Goal: Task Accomplishment & Management: Manage account settings

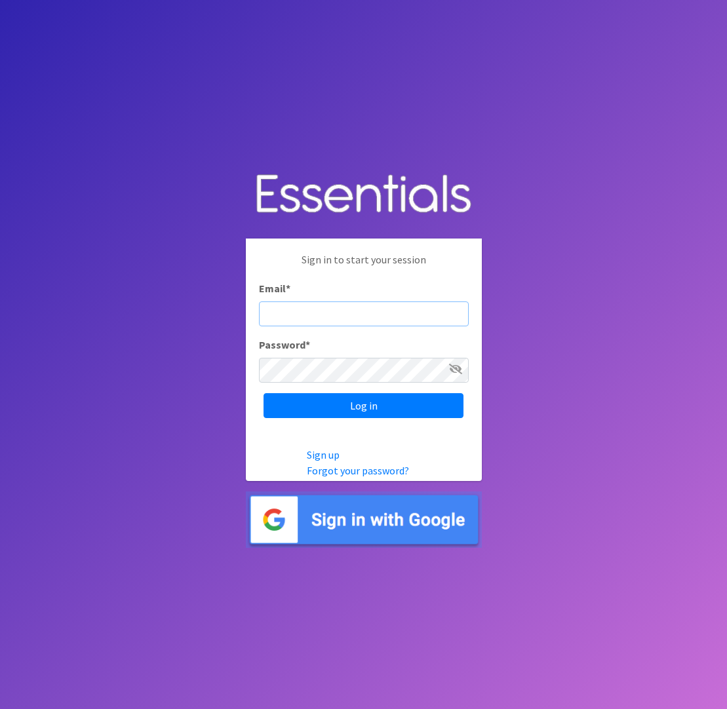
type input "[EMAIL_ADDRESS][DOMAIN_NAME]"
click at [363, 405] on input "Log in" at bounding box center [363, 405] width 200 height 25
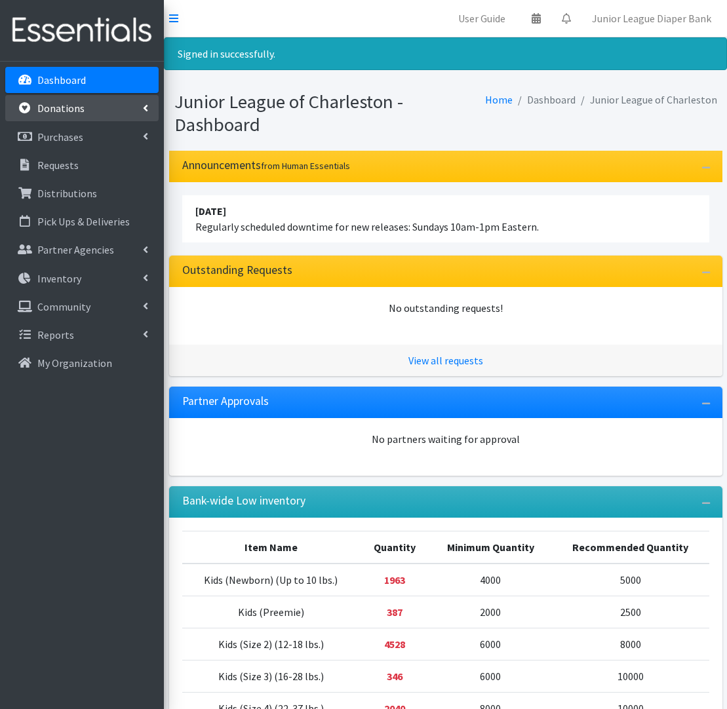
click at [77, 110] on p "Donations" at bounding box center [60, 108] width 47 height 13
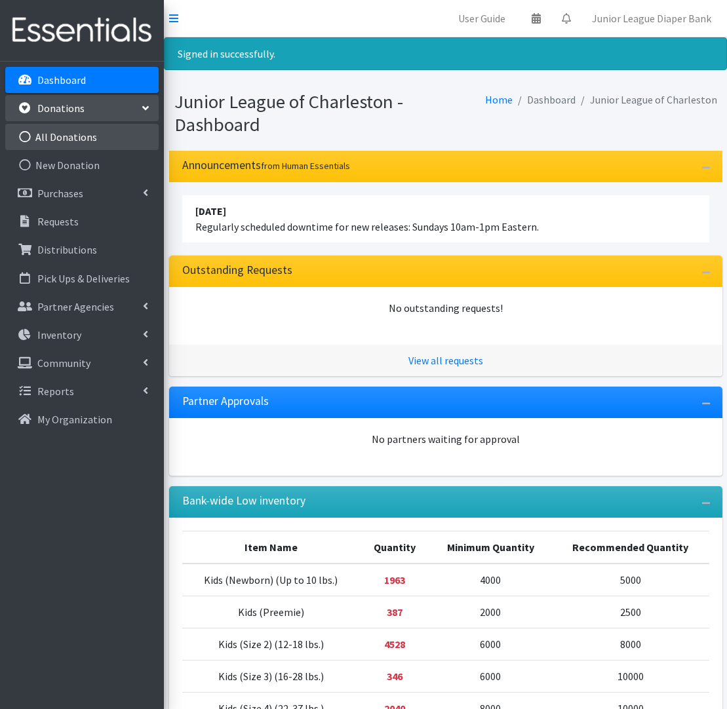
click at [79, 134] on link "All Donations" at bounding box center [81, 137] width 153 height 26
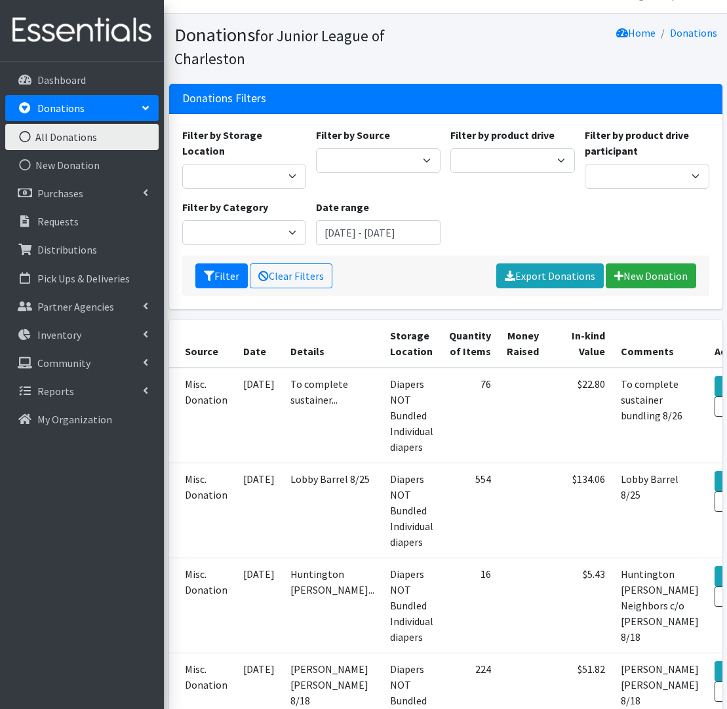
scroll to position [57, 0]
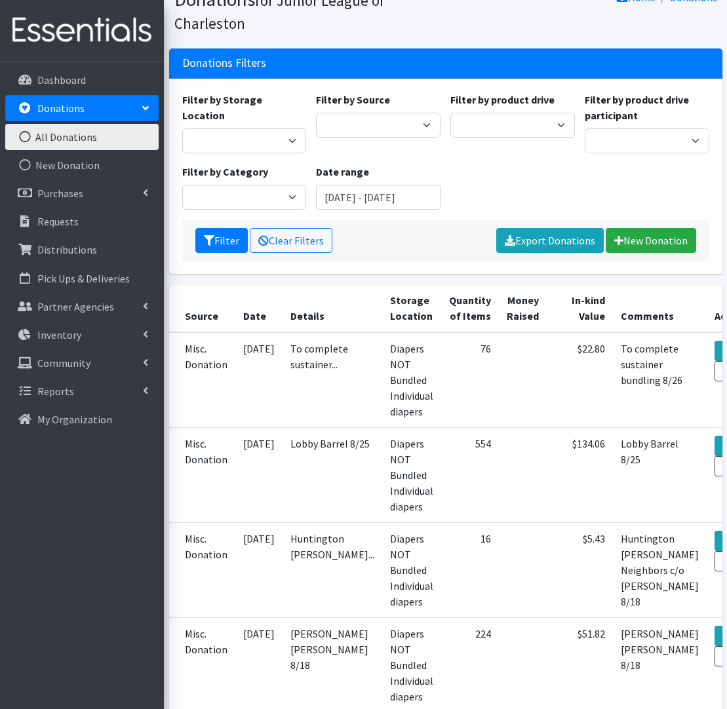
click at [252, 315] on th "Date" at bounding box center [258, 308] width 47 height 48
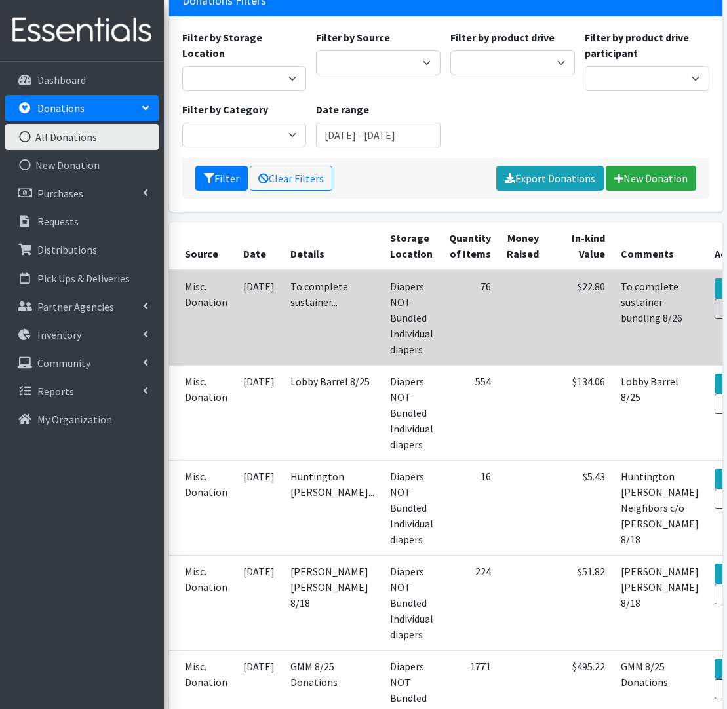
scroll to position [122, 0]
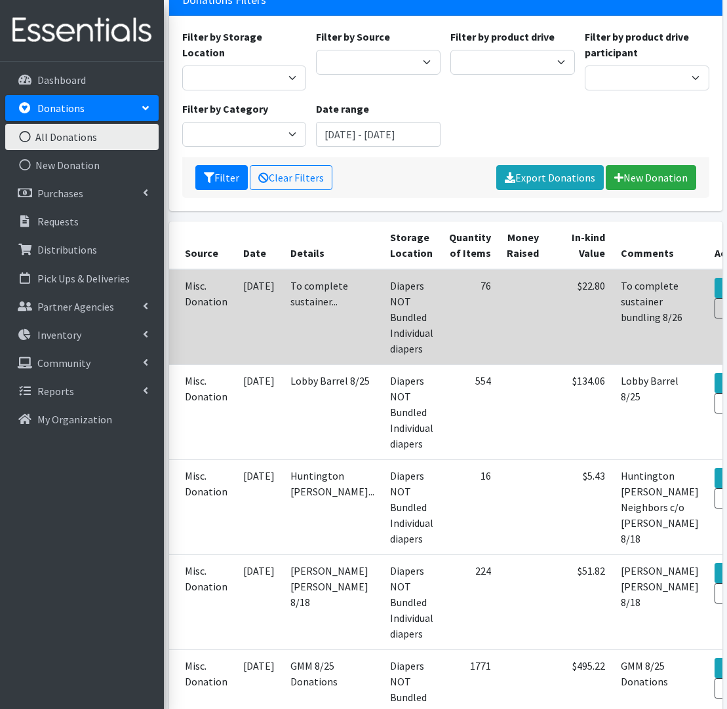
click at [259, 305] on td "2025-08-31" at bounding box center [258, 317] width 47 height 96
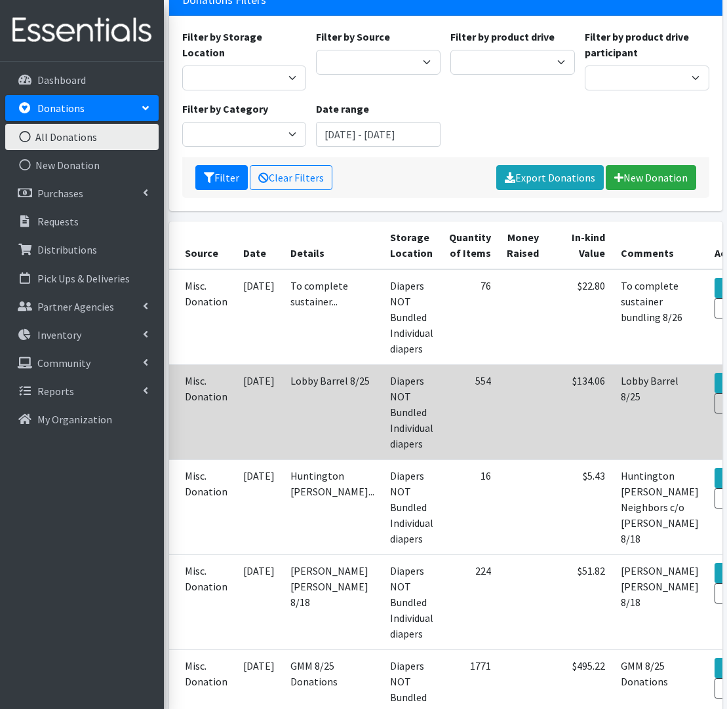
click at [332, 391] on td "Lobby Barrel 8/25" at bounding box center [332, 412] width 100 height 95
click at [714, 381] on link "View" at bounding box center [732, 383] width 36 height 20
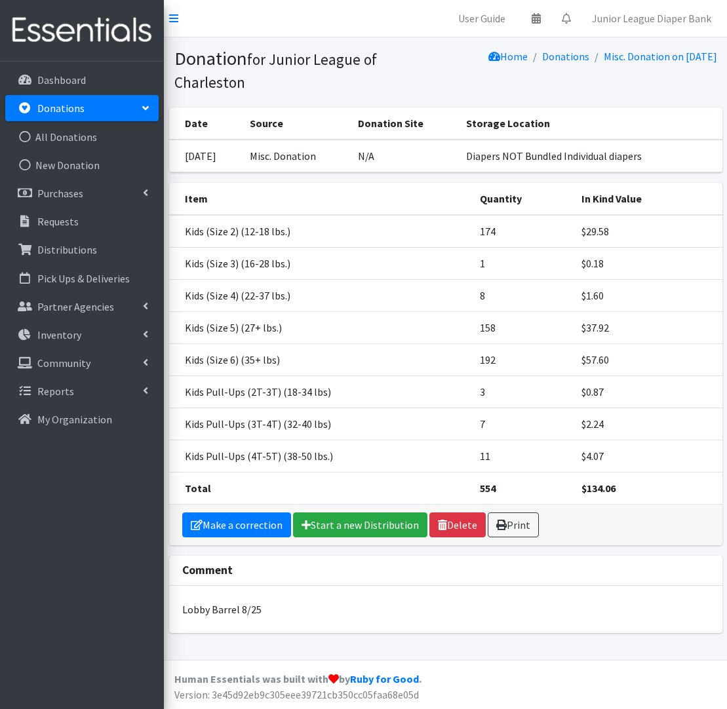
click at [68, 109] on p "Donations" at bounding box center [60, 108] width 47 height 13
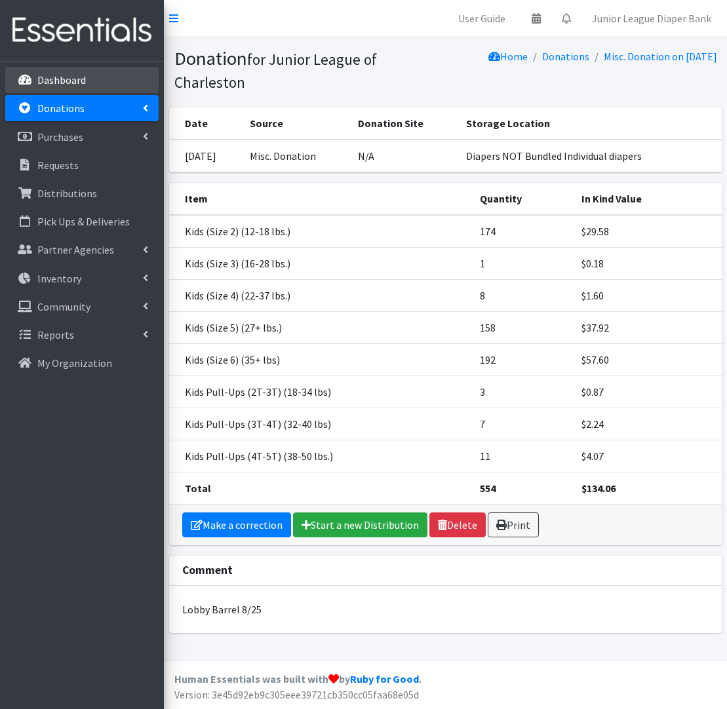
click at [39, 82] on p "Dashboard" at bounding box center [61, 79] width 48 height 13
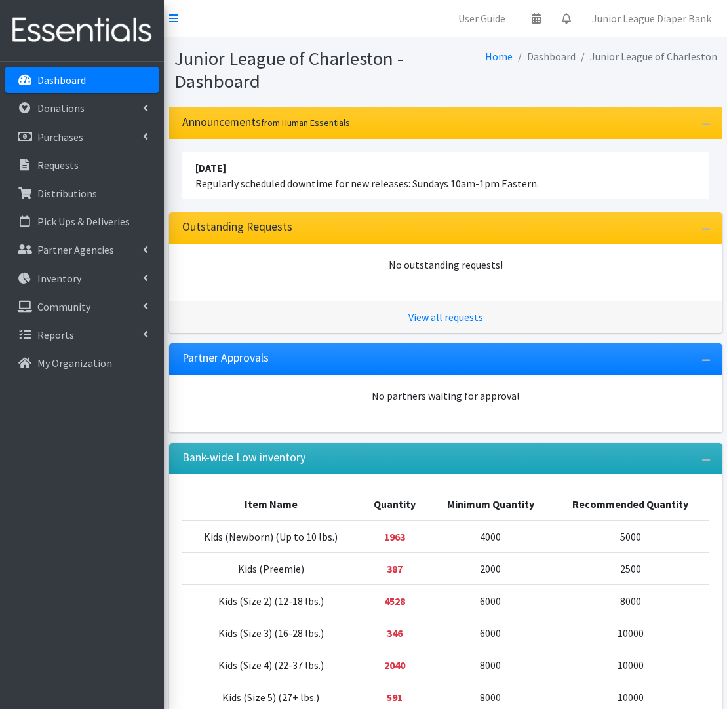
click at [71, 117] on link "Donations" at bounding box center [81, 108] width 153 height 26
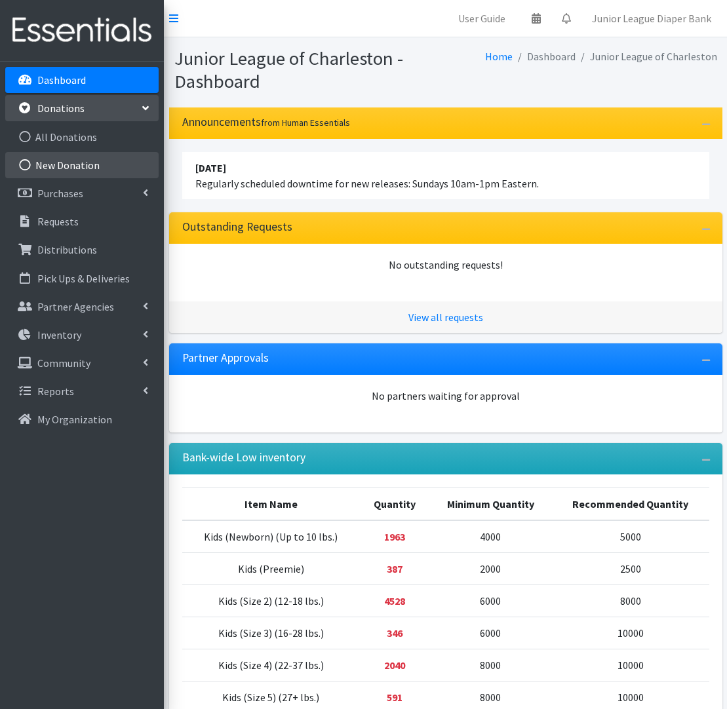
click at [98, 165] on link "New Donation" at bounding box center [81, 165] width 153 height 26
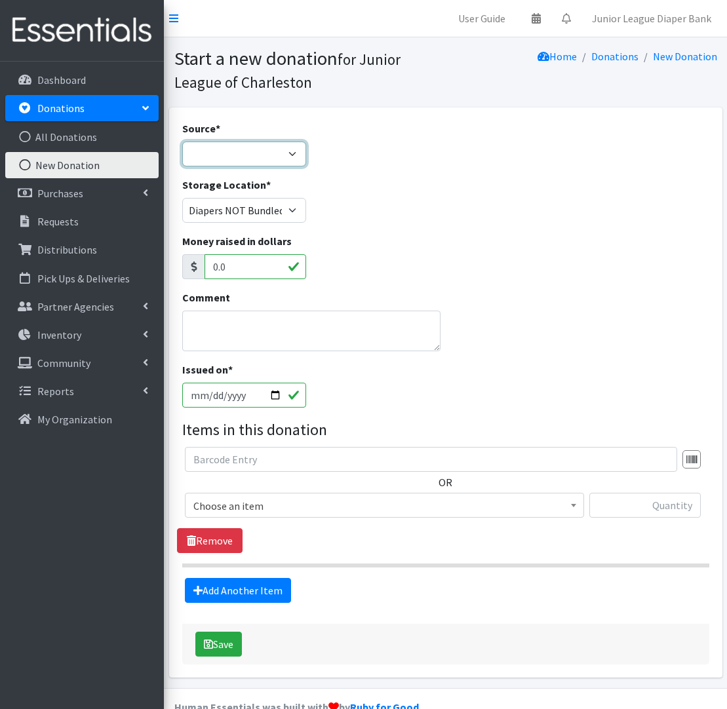
select select "Misc. Donation"
click at [270, 319] on textarea "Comment" at bounding box center [311, 331] width 259 height 41
type textarea "K"
type textarea "Lobby Barrel"
click at [481, 499] on span "Choose an item" at bounding box center [384, 506] width 382 height 18
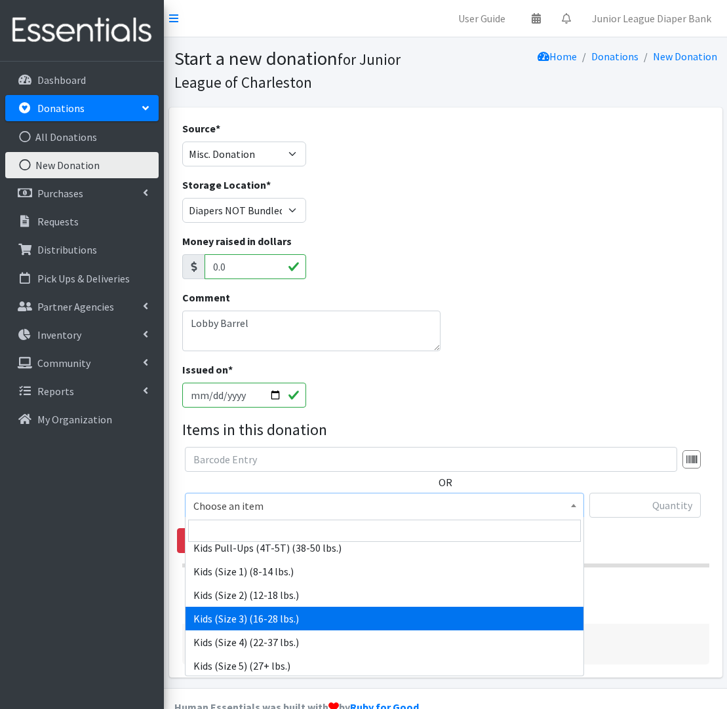
scroll to position [132, 0]
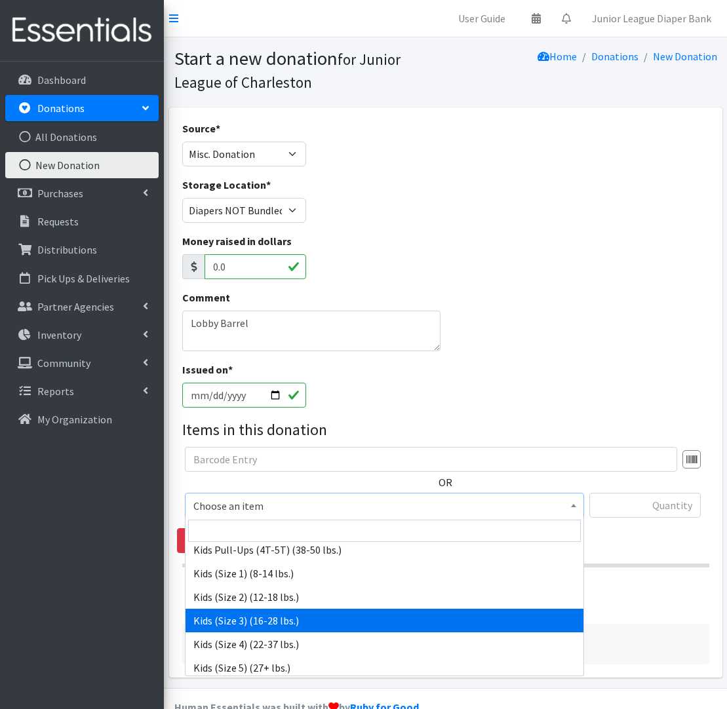
select select "576"
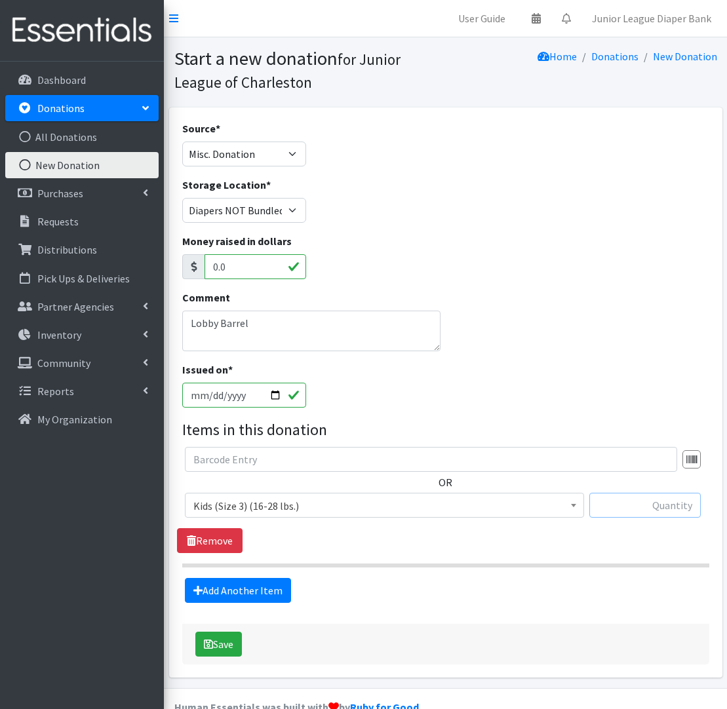
click at [683, 499] on input "text" at bounding box center [644, 505] width 111 height 25
type input "113"
click at [258, 589] on link "Add Another Item" at bounding box center [238, 590] width 106 height 25
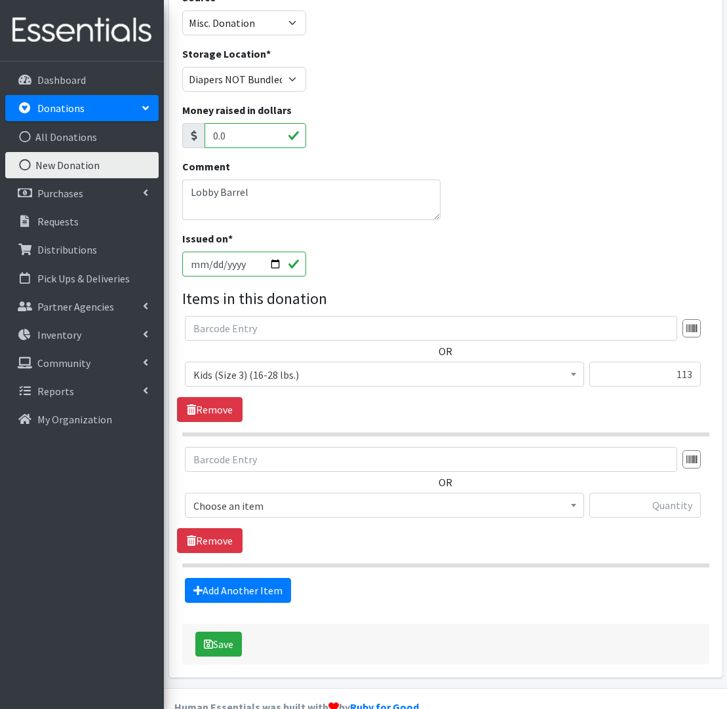
scroll to position [159, 0]
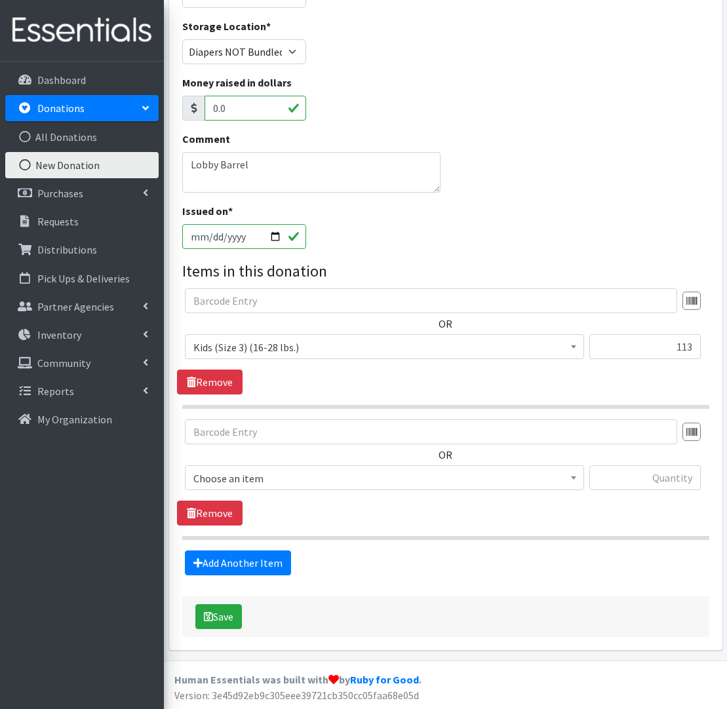
click at [418, 481] on span "Choose an item" at bounding box center [384, 478] width 382 height 18
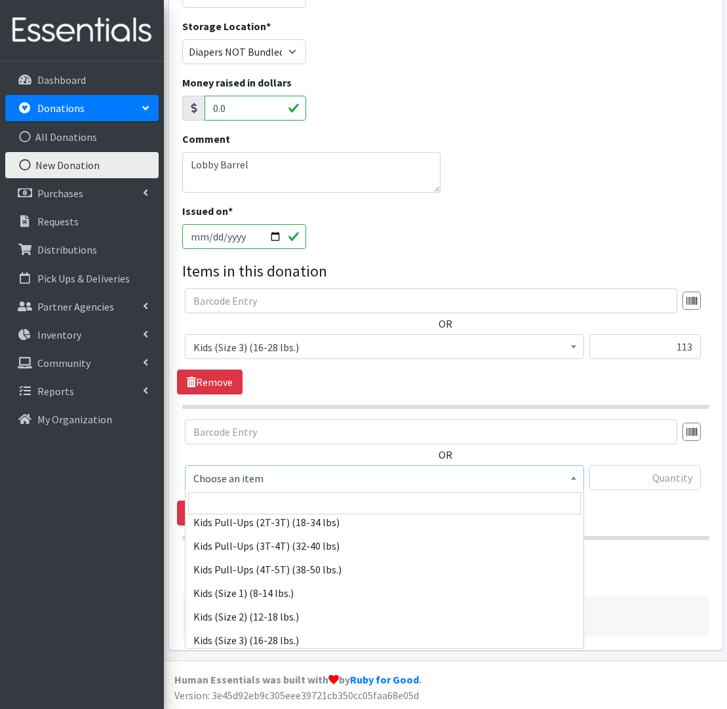
scroll to position [109, 0]
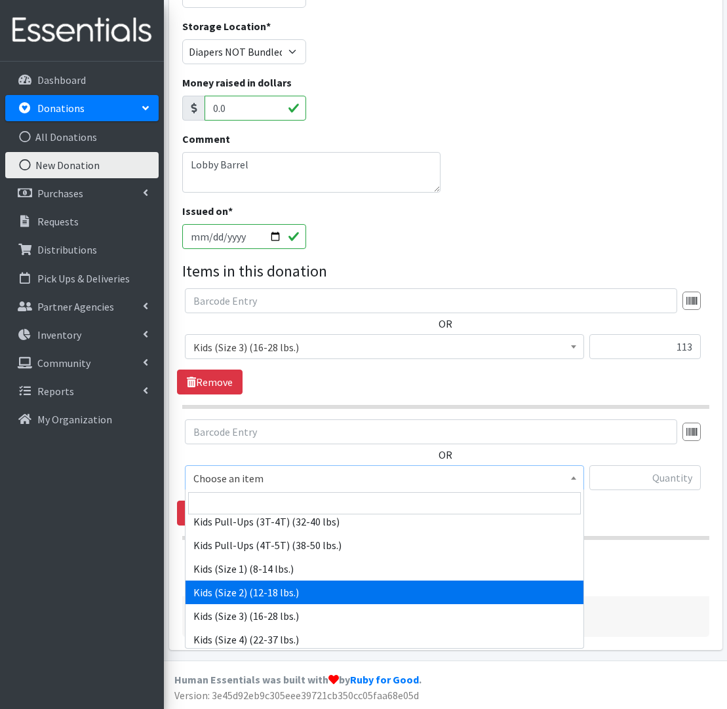
select select "574"
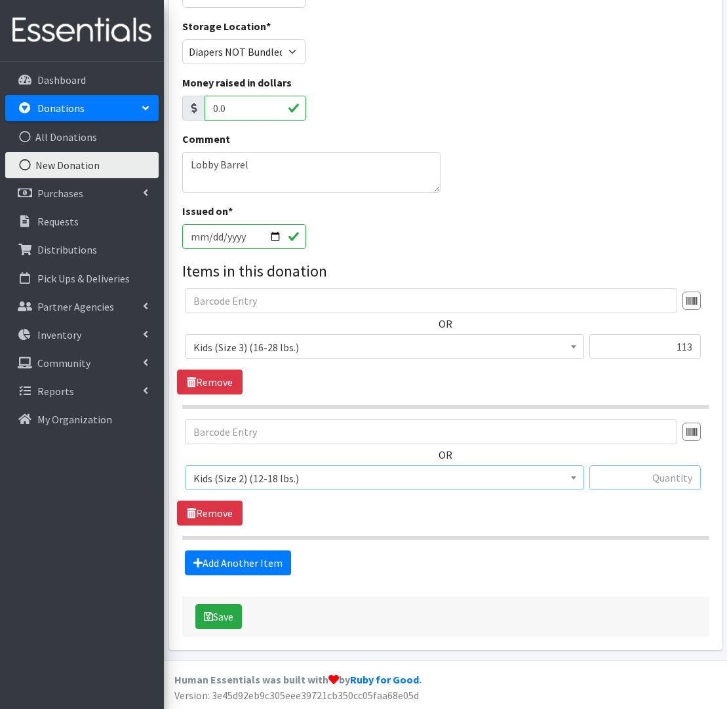
click at [671, 472] on input "text" at bounding box center [644, 477] width 111 height 25
type input "2"
type input "31"
click at [237, 568] on link "Add Another Item" at bounding box center [238, 562] width 106 height 25
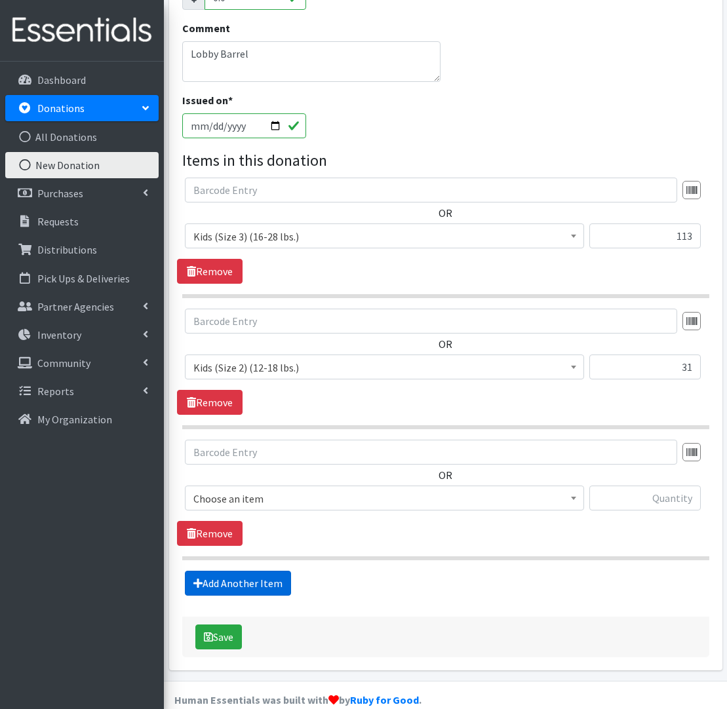
scroll to position [290, 0]
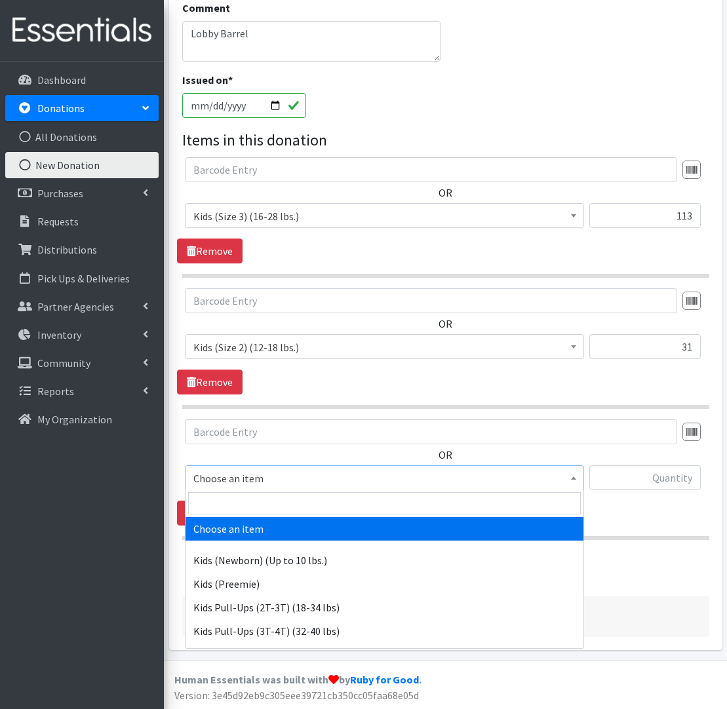
click at [296, 472] on span "Choose an item" at bounding box center [384, 478] width 382 height 18
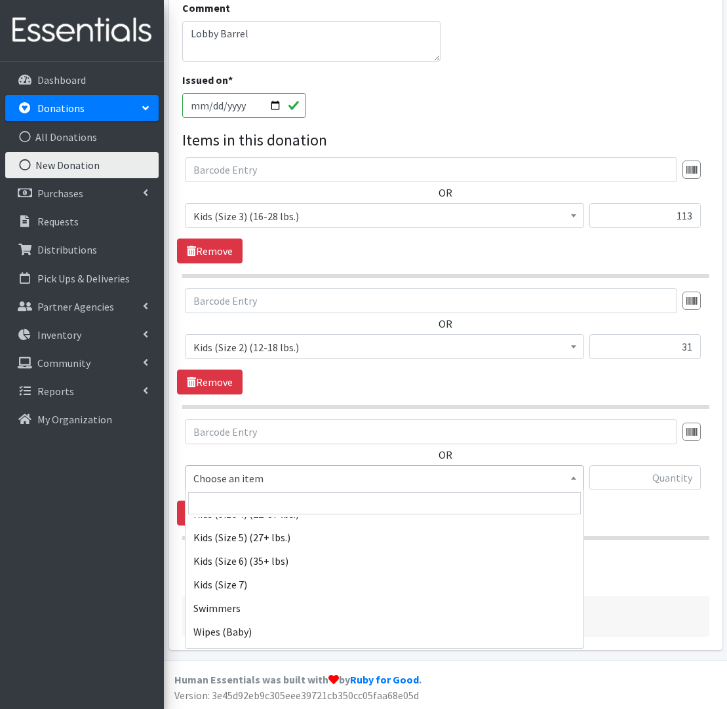
scroll to position [225, 0]
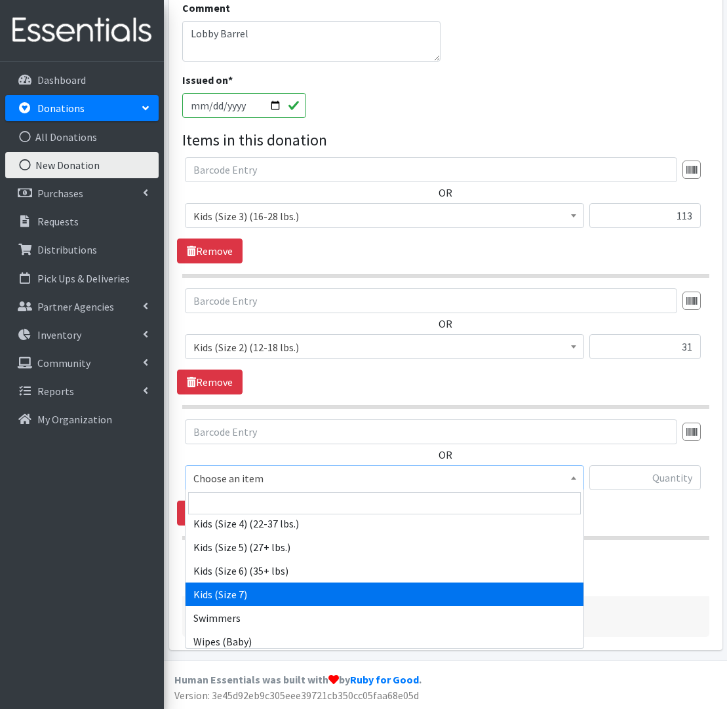
drag, startPoint x: 294, startPoint y: 592, endPoint x: 304, endPoint y: 588, distance: 10.6
select select "1752"
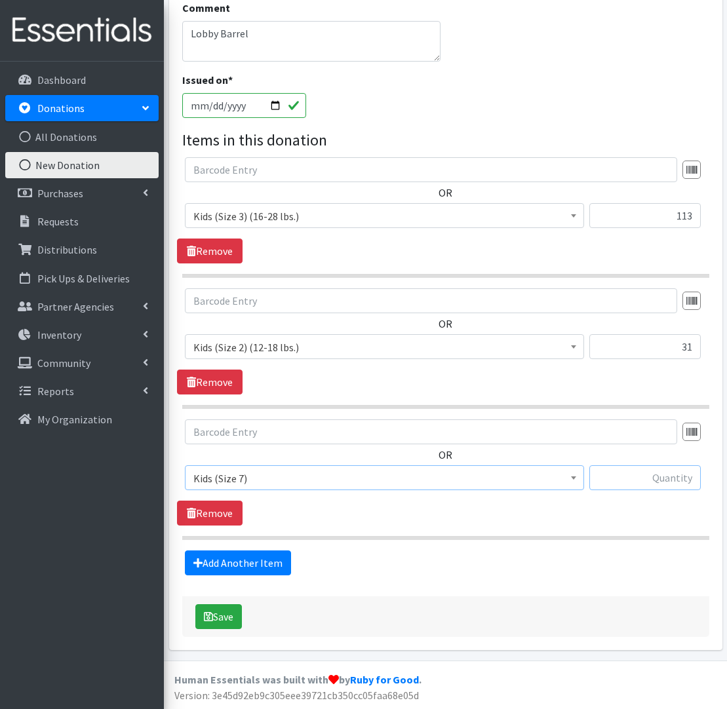
click at [655, 475] on input "text" at bounding box center [644, 477] width 111 height 25
type input "375"
click at [281, 565] on link "Add Another Item" at bounding box center [238, 562] width 106 height 25
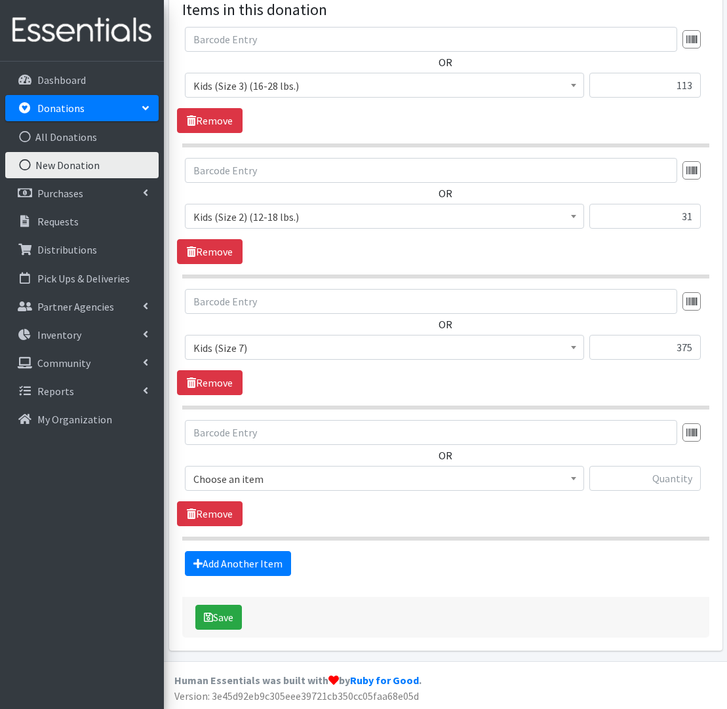
scroll to position [421, 0]
click at [438, 463] on div "OR Choose an item Kids (Newborn) (Up to 10 lbs.) Kids (Preemie) Kids Pull-Ups (…" at bounding box center [445, 459] width 537 height 81
click at [436, 470] on span "Choose an item" at bounding box center [384, 478] width 382 height 18
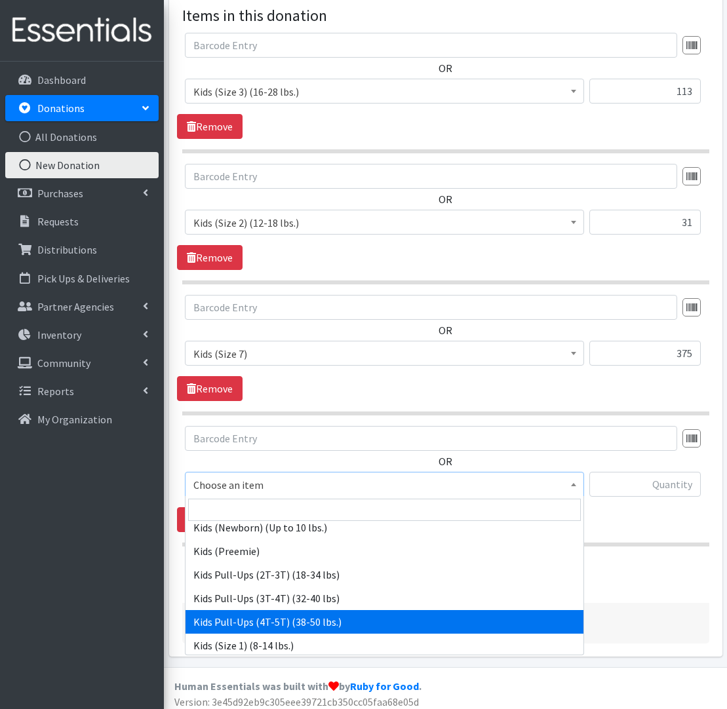
scroll to position [39, 0]
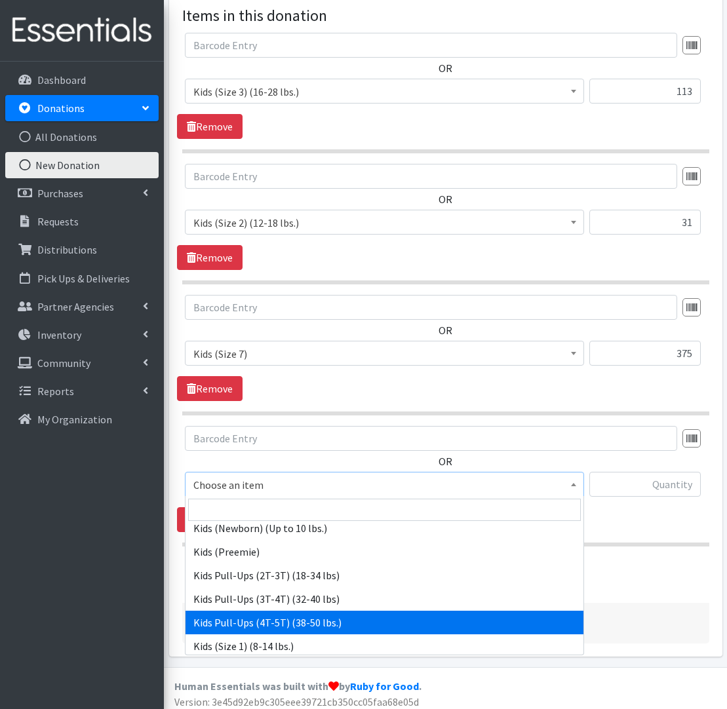
drag, startPoint x: 309, startPoint y: 616, endPoint x: 394, endPoint y: 591, distance: 88.7
select select "566"
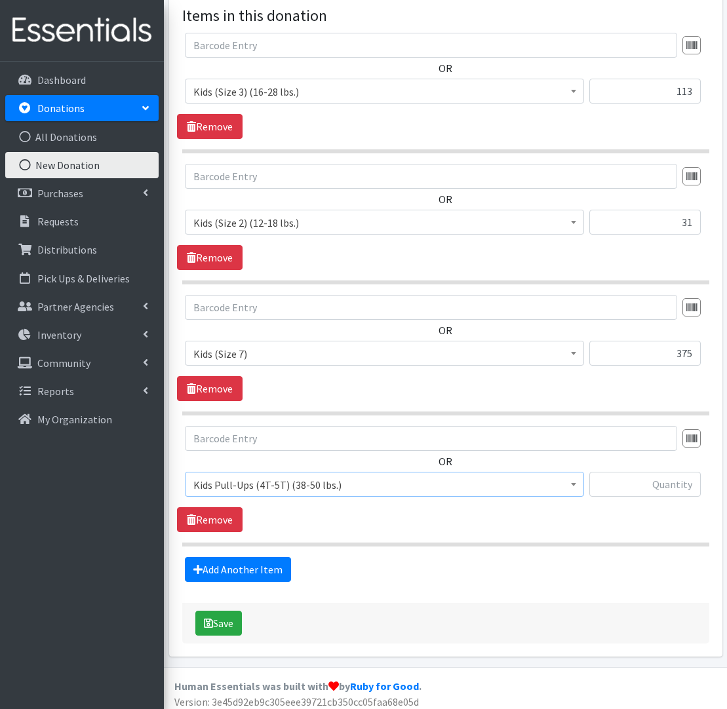
scroll to position [413, 0]
click at [672, 480] on input "text" at bounding box center [644, 484] width 111 height 25
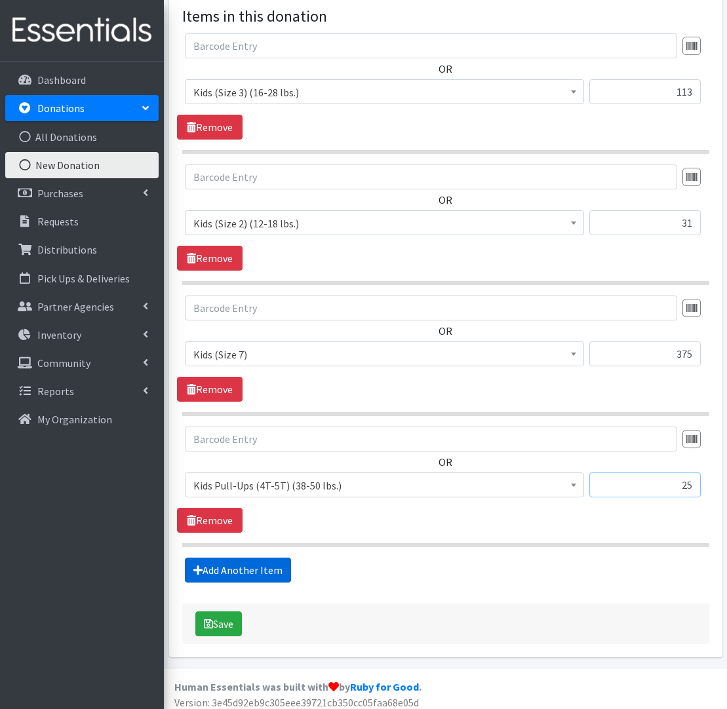
type input "25"
click at [263, 570] on link "Add Another Item" at bounding box center [238, 570] width 106 height 25
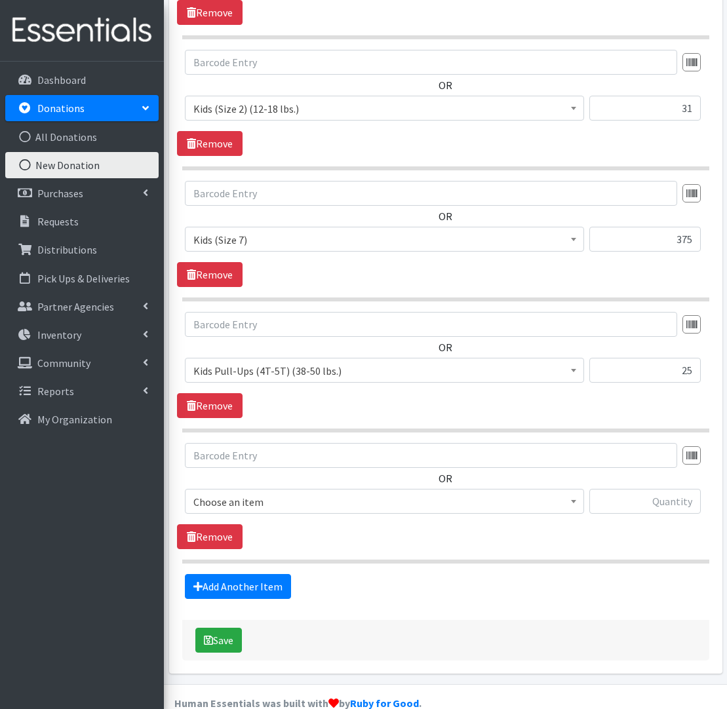
scroll to position [552, 0]
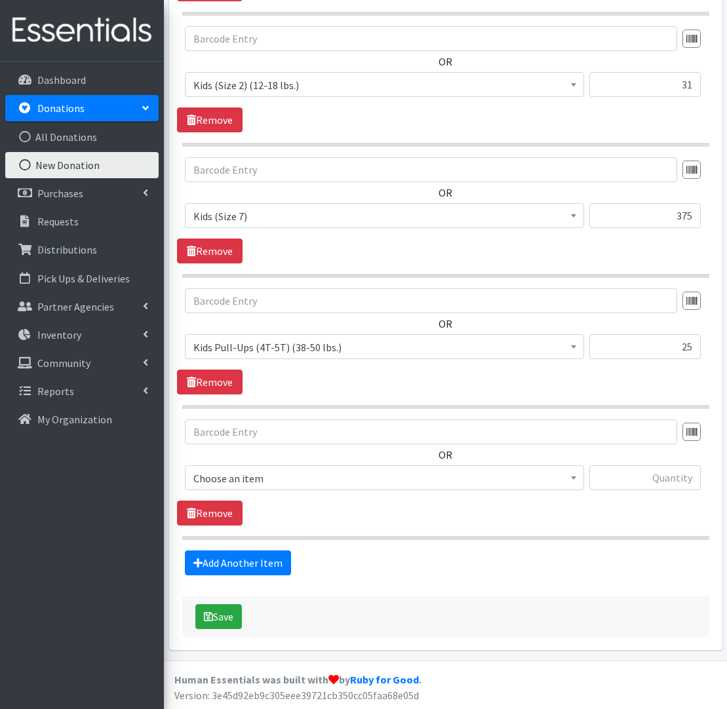
click at [347, 475] on span "Choose an item" at bounding box center [384, 478] width 382 height 18
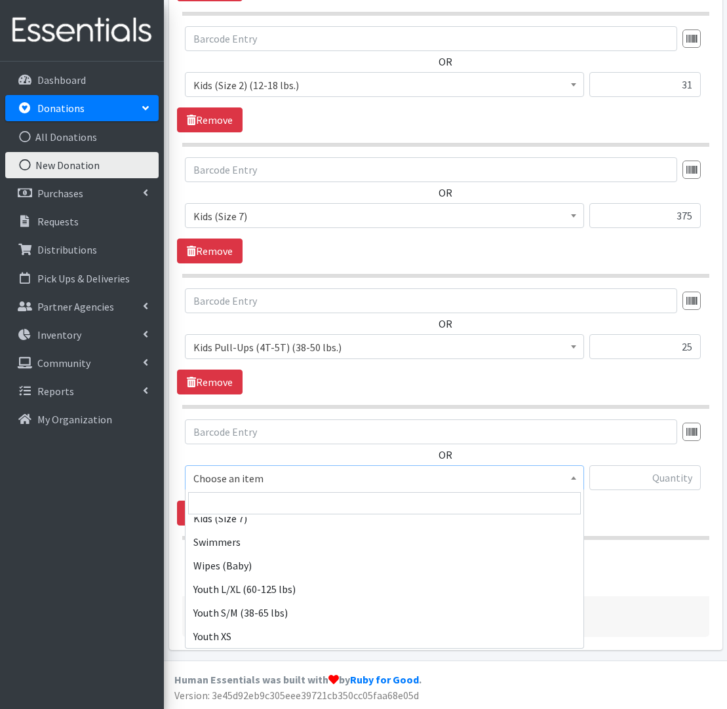
scroll to position [301, 0]
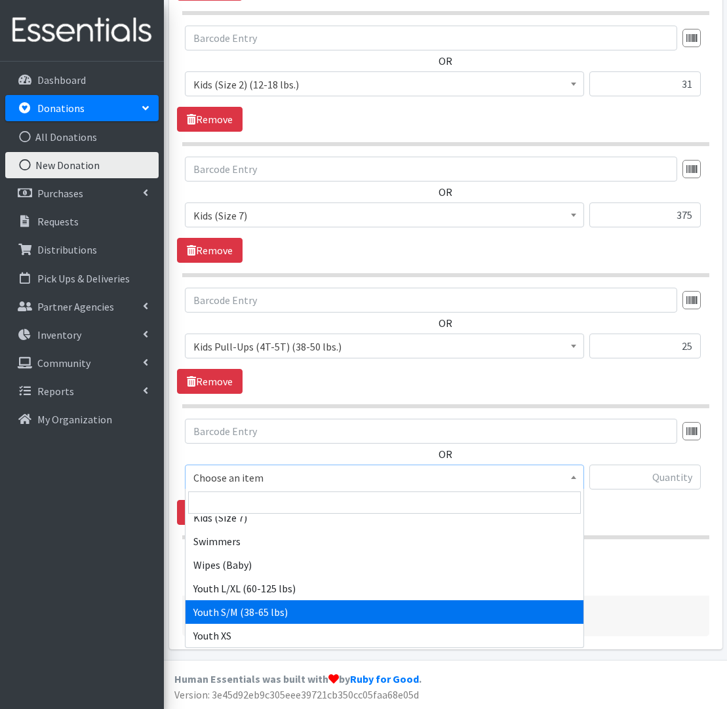
drag, startPoint x: 294, startPoint y: 611, endPoint x: 305, endPoint y: 602, distance: 14.4
select select "553"
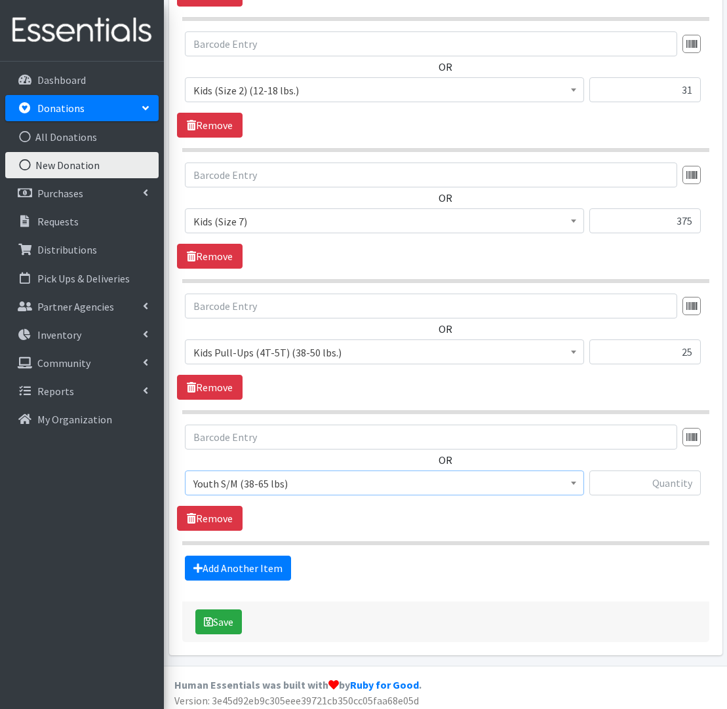
scroll to position [546, 0]
click at [651, 492] on input "text" at bounding box center [644, 483] width 111 height 25
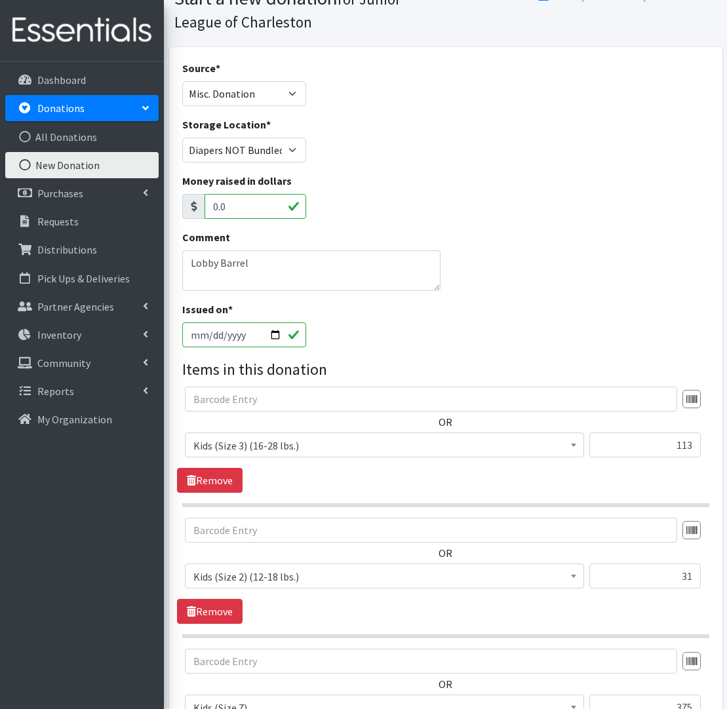
scroll to position [43, 0]
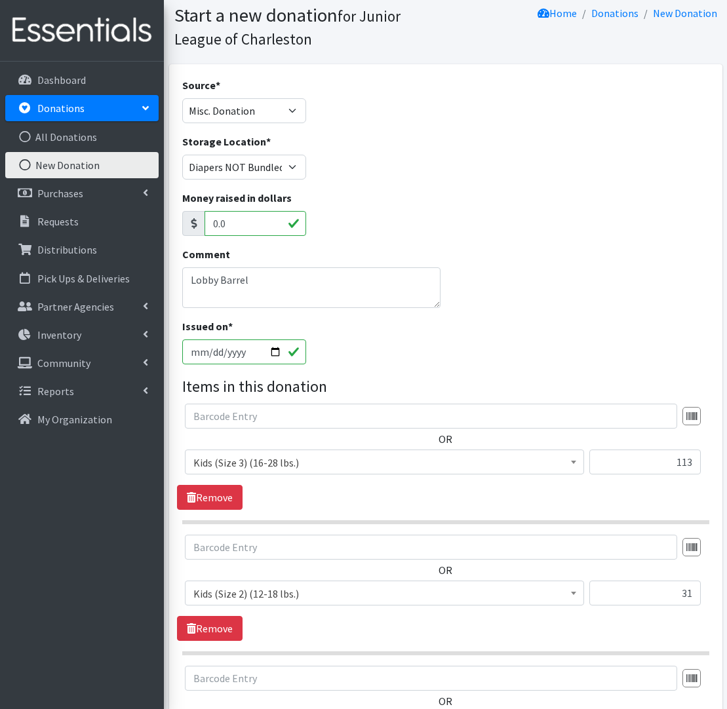
type input "61"
click at [301, 280] on textarea "Lobby Barrel" at bounding box center [311, 287] width 259 height 41
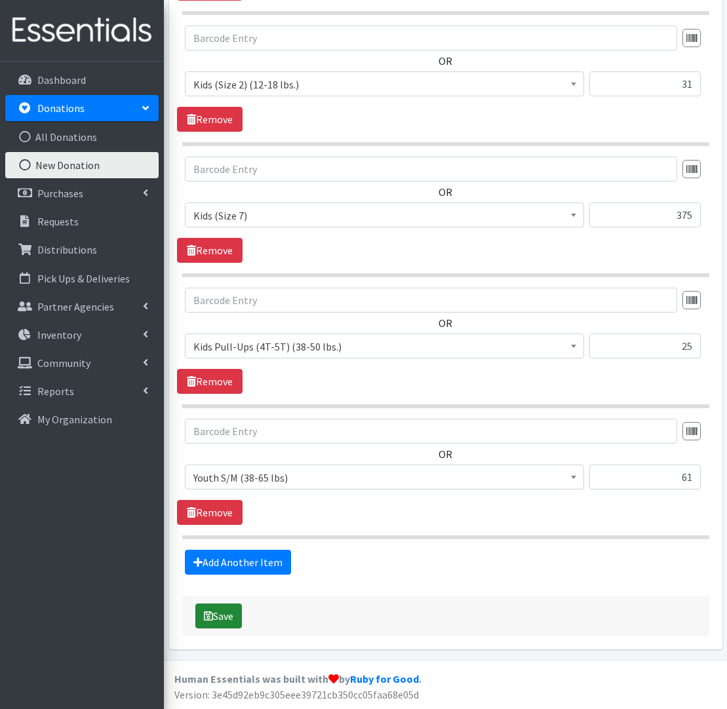
scroll to position [552, 0]
type textarea "Lobby Barrel 8/3"
click at [225, 615] on button "Save" at bounding box center [218, 616] width 47 height 25
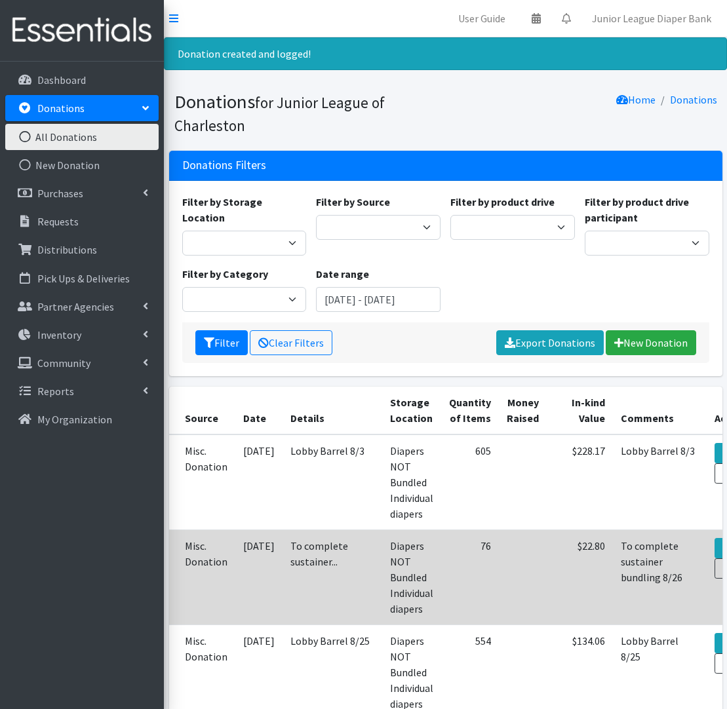
click at [706, 535] on td "View Print" at bounding box center [736, 577] width 60 height 95
click at [714, 539] on link "View" at bounding box center [732, 548] width 36 height 20
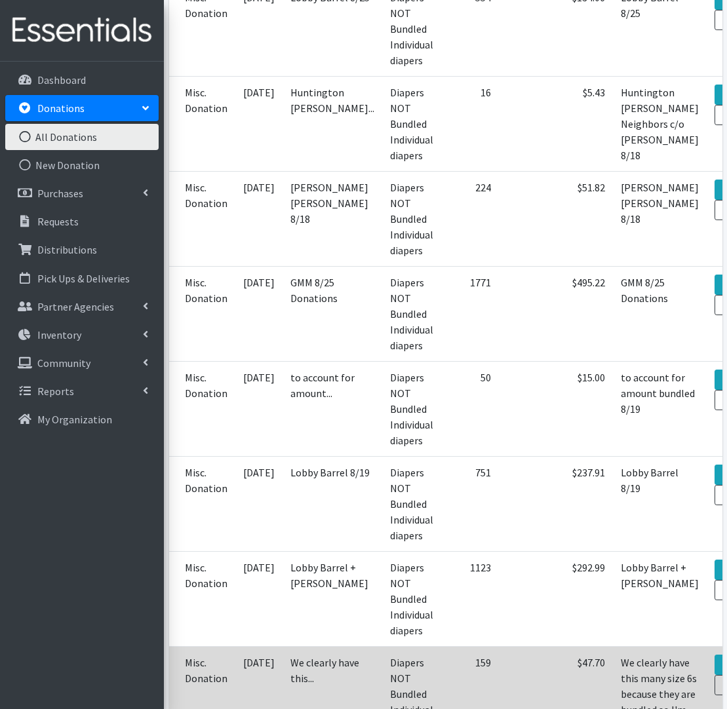
scroll to position [615, 0]
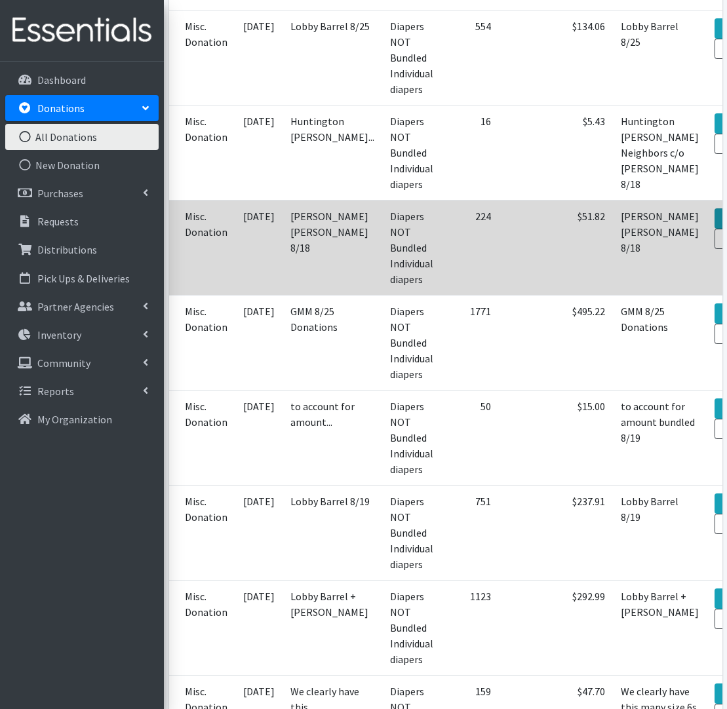
click at [714, 214] on link "View" at bounding box center [732, 218] width 36 height 20
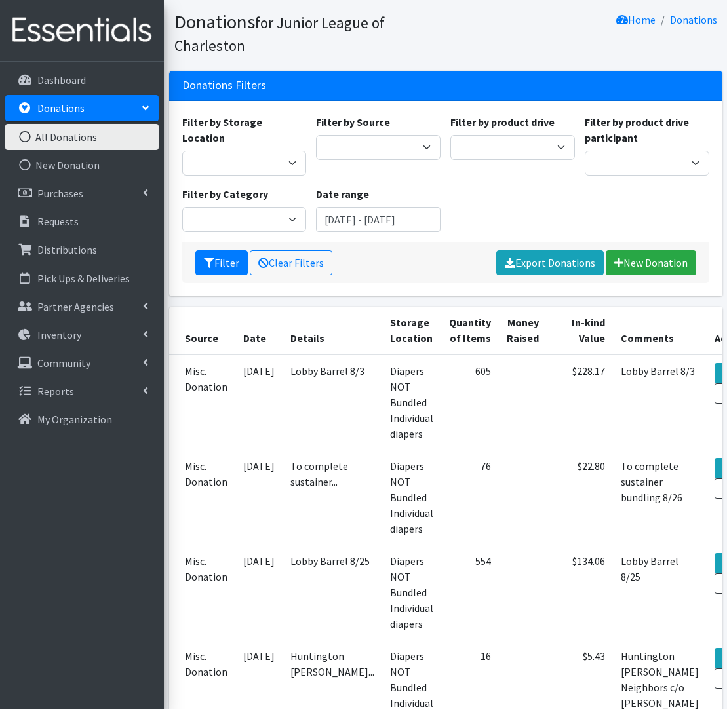
scroll to position [71, 0]
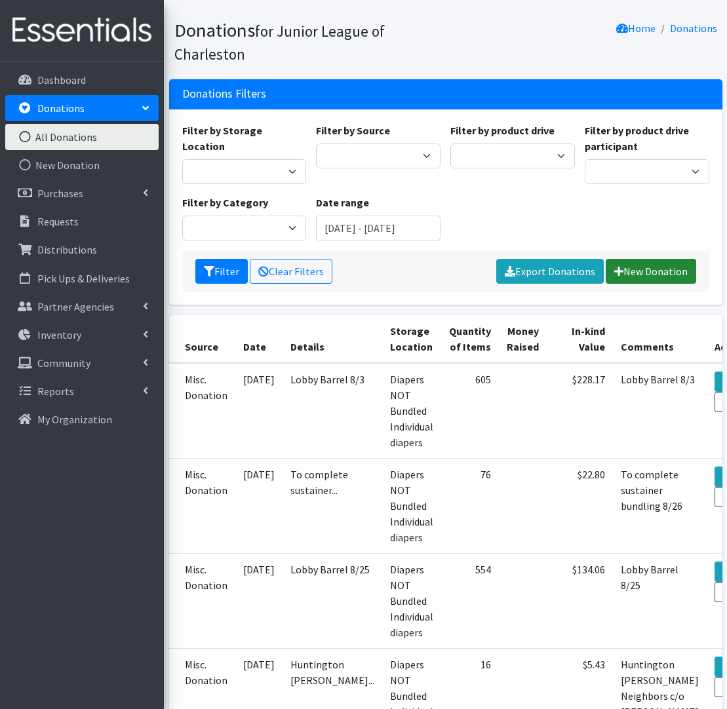
click at [666, 267] on link "New Donation" at bounding box center [650, 271] width 90 height 25
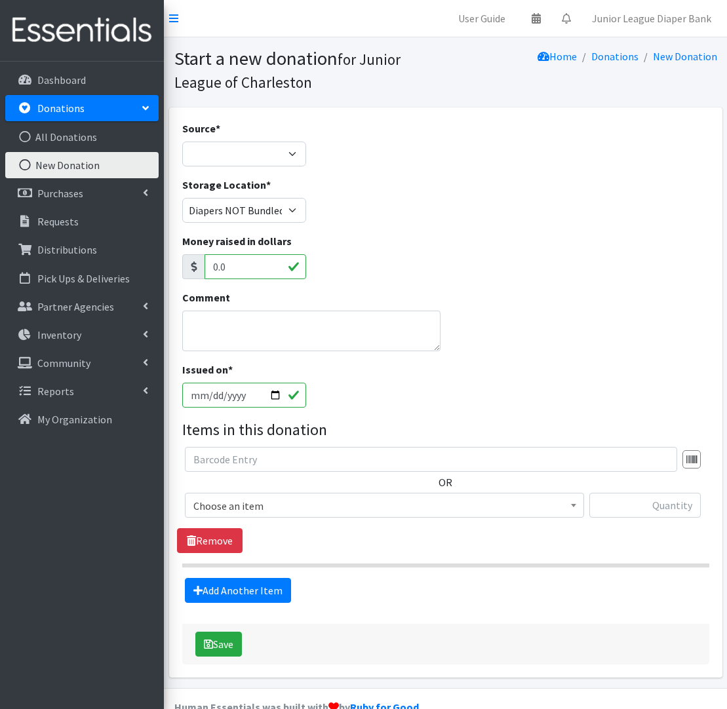
scroll to position [0, 1]
select select "Misc. Donation"
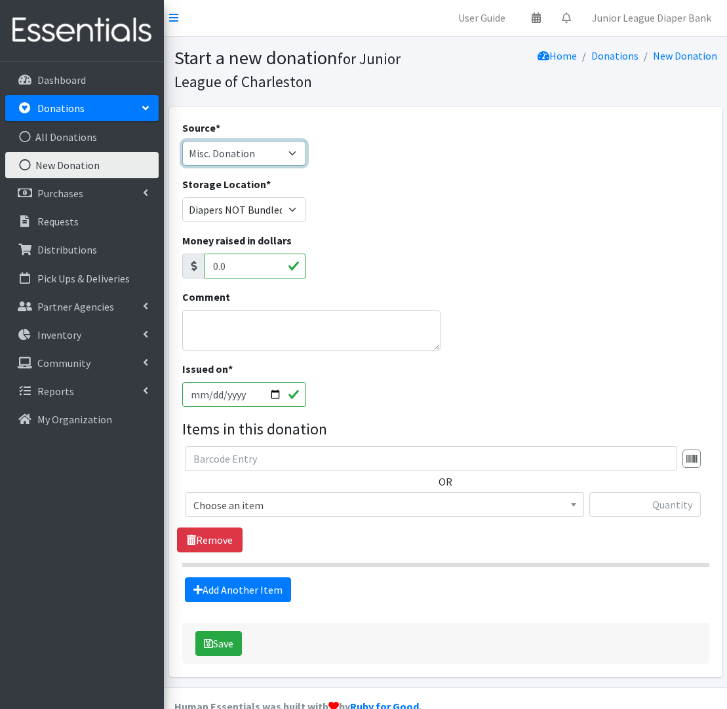
scroll to position [2, 1]
click at [244, 304] on div "Comment" at bounding box center [311, 320] width 259 height 62
click at [242, 321] on textarea "Comment" at bounding box center [311, 330] width 259 height 41
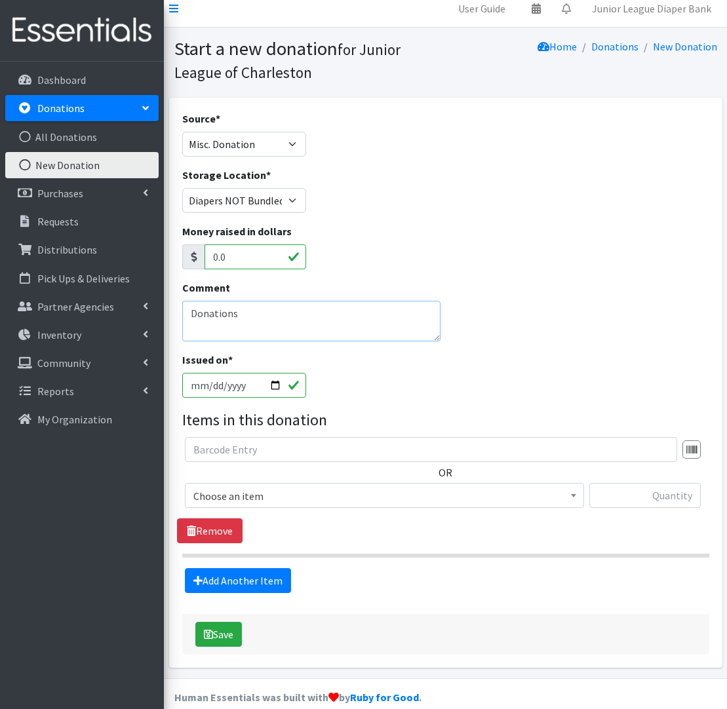
scroll to position [10, 0]
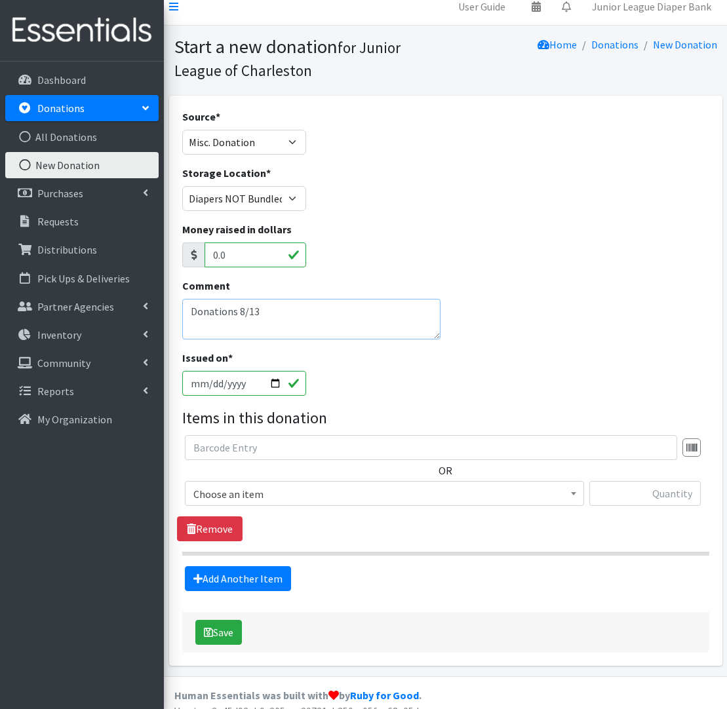
type textarea "Donations 8/13"
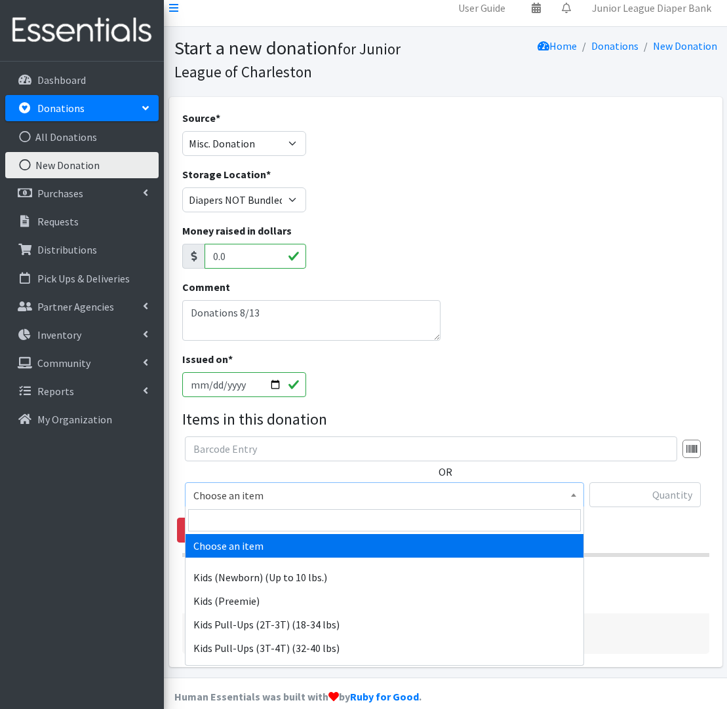
click at [553, 492] on span "Choose an item" at bounding box center [384, 495] width 382 height 18
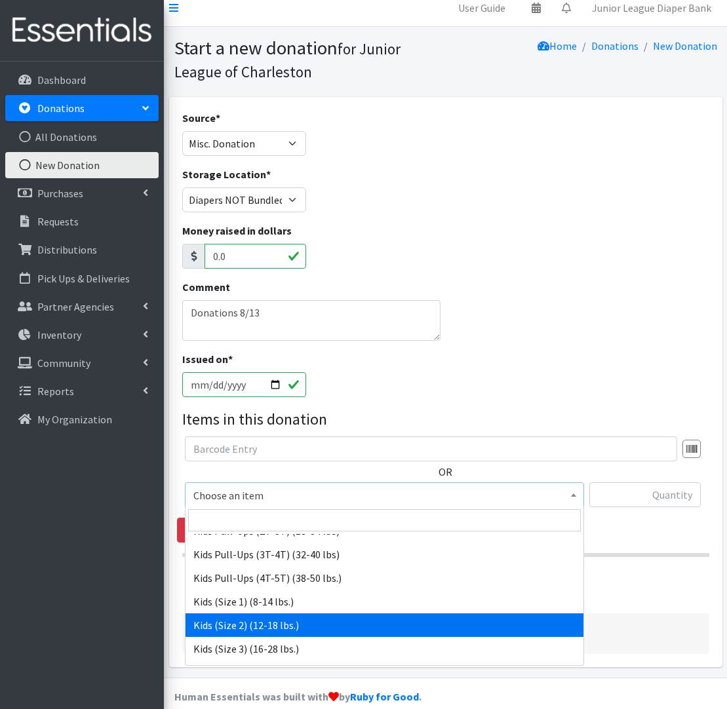
scroll to position [95, 0]
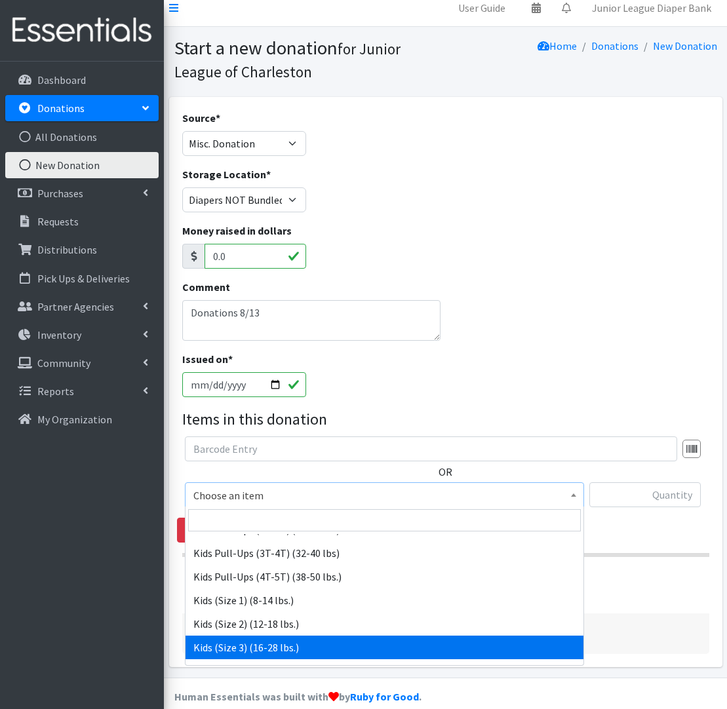
drag, startPoint x: 325, startPoint y: 640, endPoint x: 365, endPoint y: 623, distance: 43.4
select select "576"
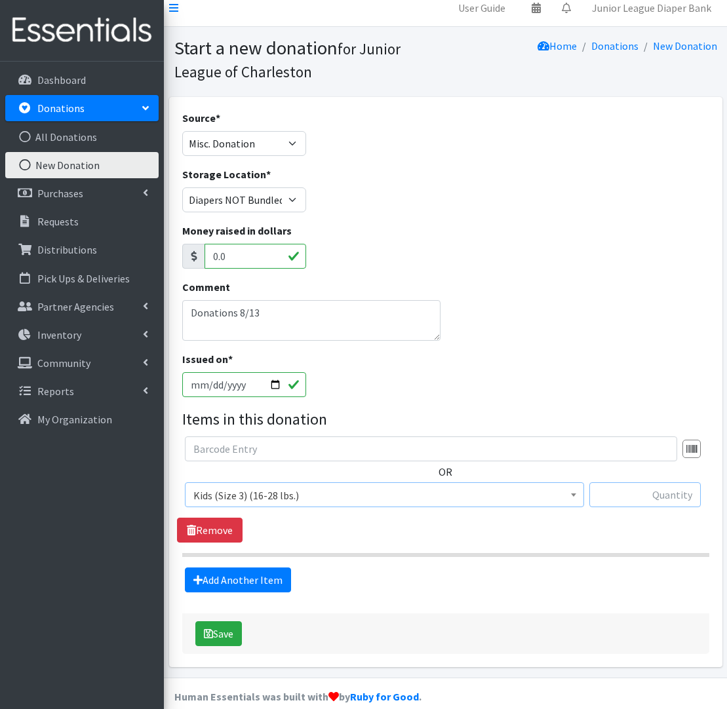
click at [660, 494] on input "text" at bounding box center [644, 494] width 111 height 25
type input "28"
click at [221, 575] on link "Add Another Item" at bounding box center [238, 579] width 106 height 25
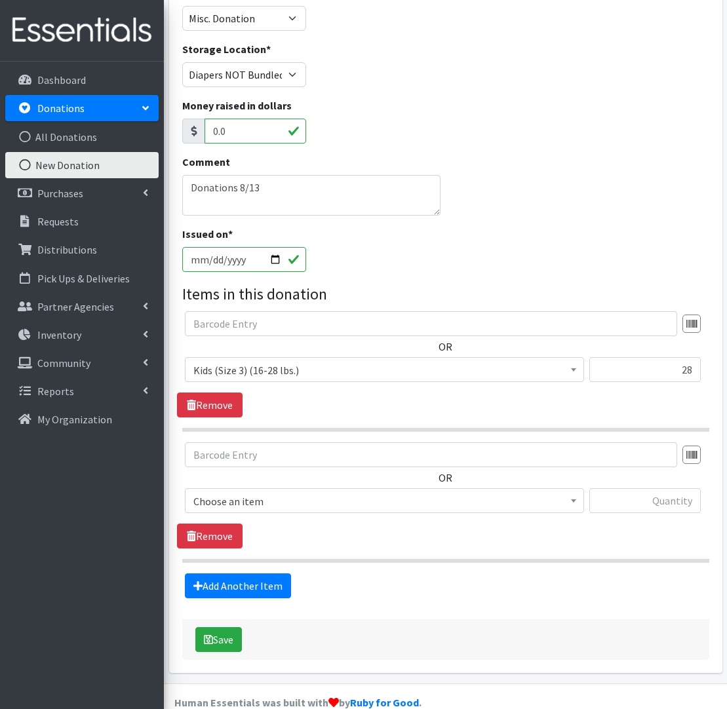
scroll to position [159, 0]
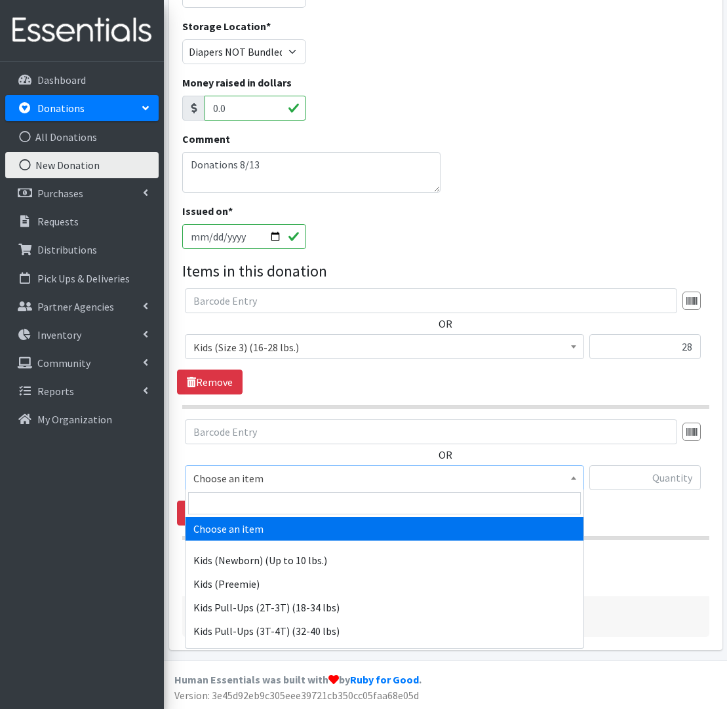
click at [319, 469] on span "Choose an item" at bounding box center [384, 478] width 382 height 18
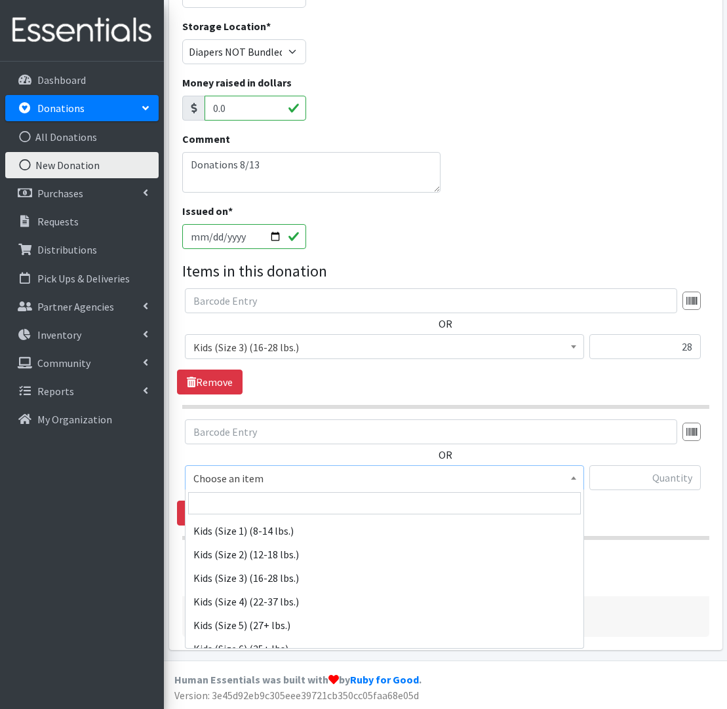
scroll to position [145, 0]
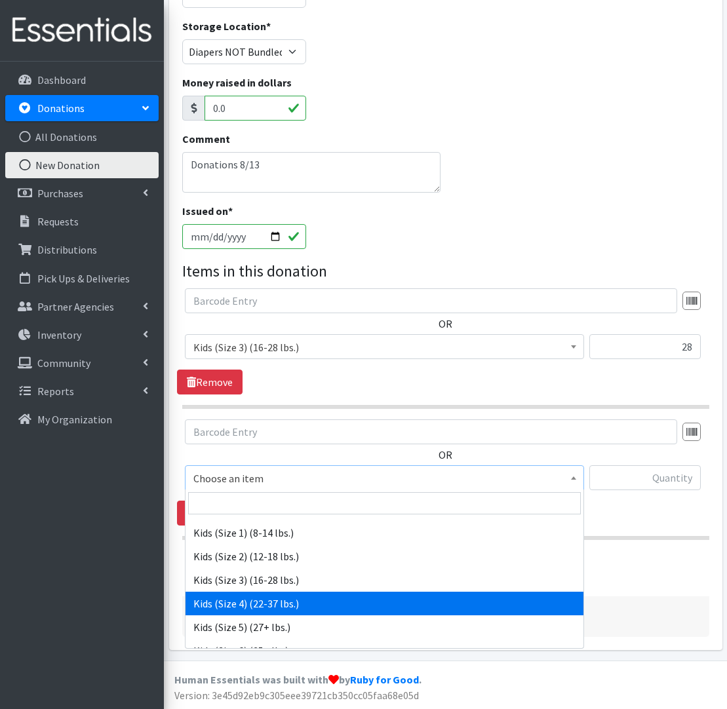
select select "557"
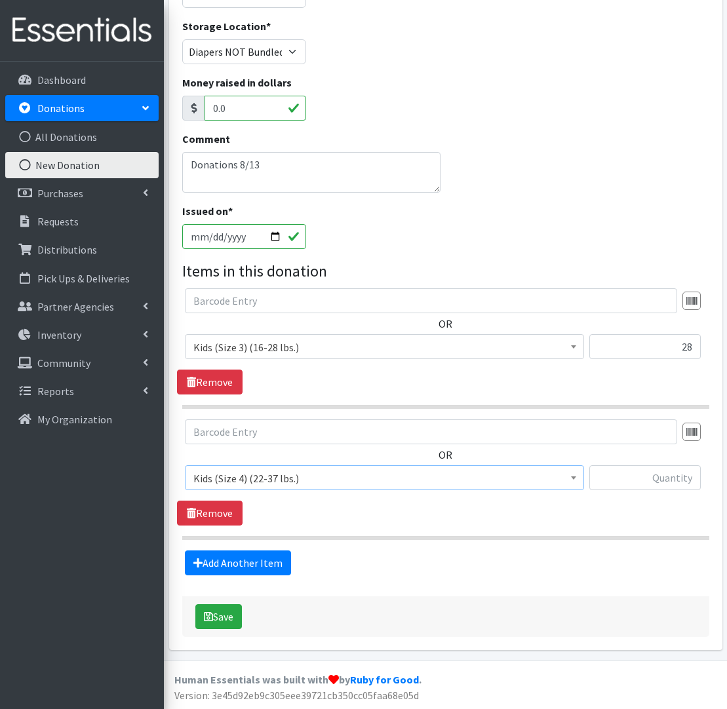
scroll to position [159, 1]
click at [701, 482] on div "Choose an item Kids (Newborn) (Up to 10 lbs.) Kids (Preemie) Kids Pull-Ups (2T-…" at bounding box center [445, 482] width 521 height 35
click at [684, 482] on input "text" at bounding box center [644, 477] width 111 height 25
type input "155"
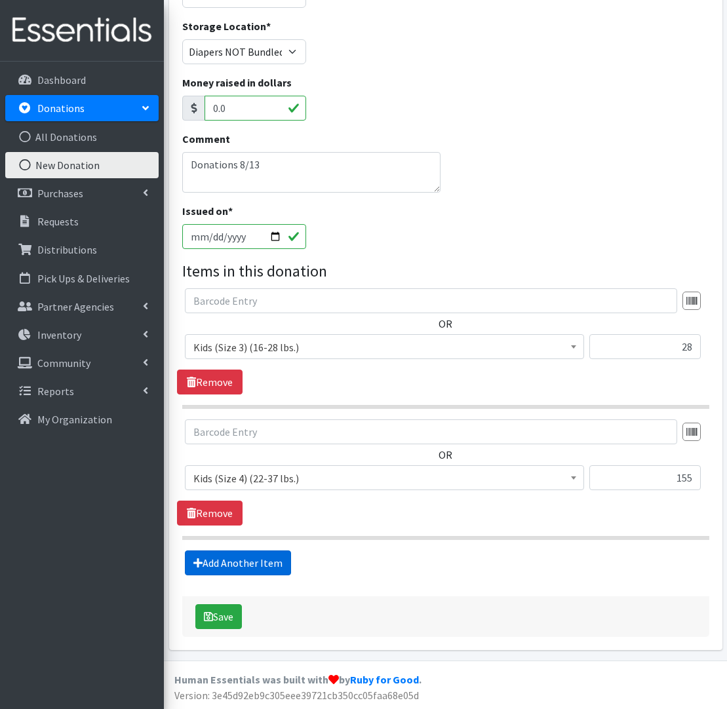
click at [233, 558] on link "Add Another Item" at bounding box center [238, 562] width 106 height 25
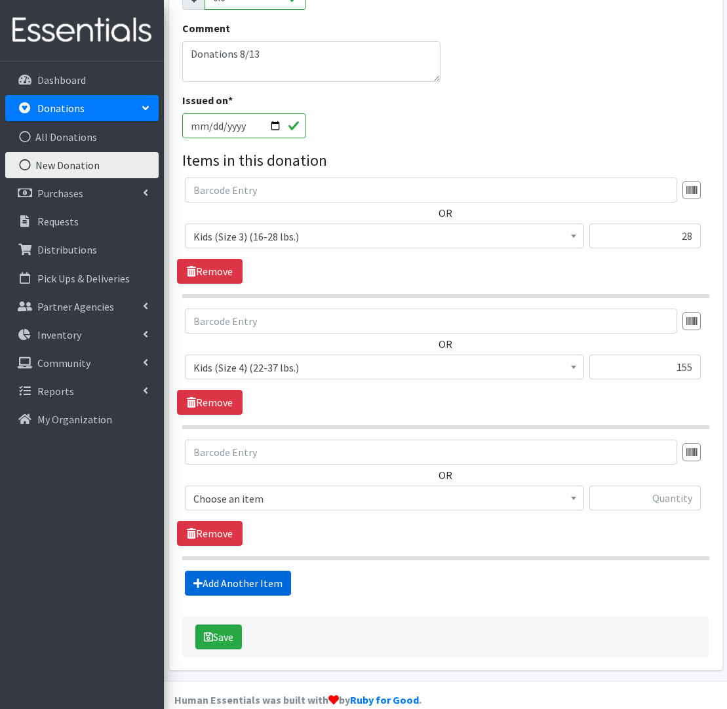
scroll to position [290, 0]
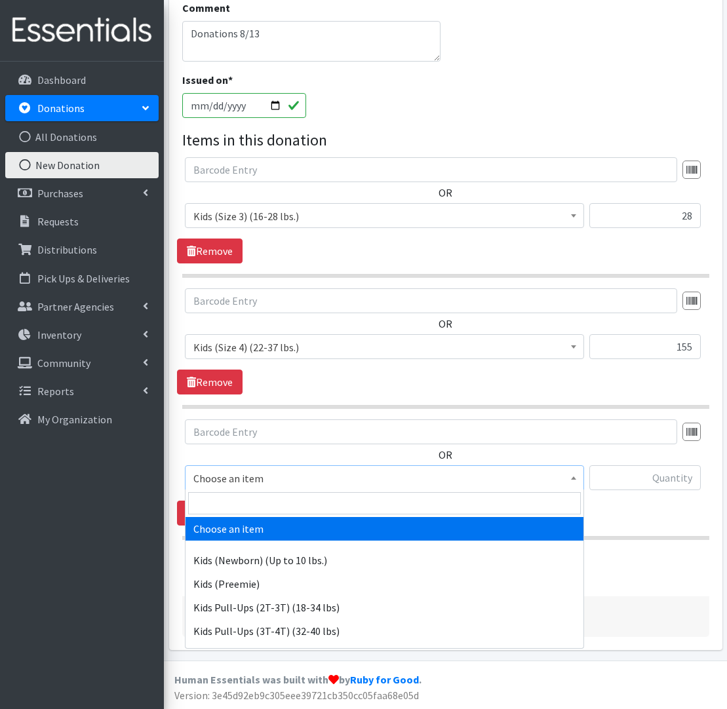
click at [286, 474] on span "Choose an item" at bounding box center [384, 478] width 382 height 18
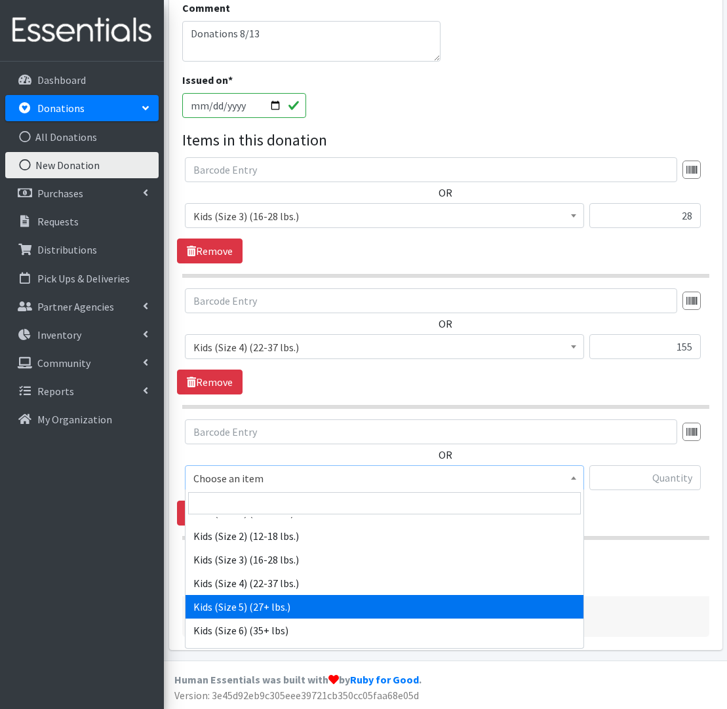
scroll to position [165, 0]
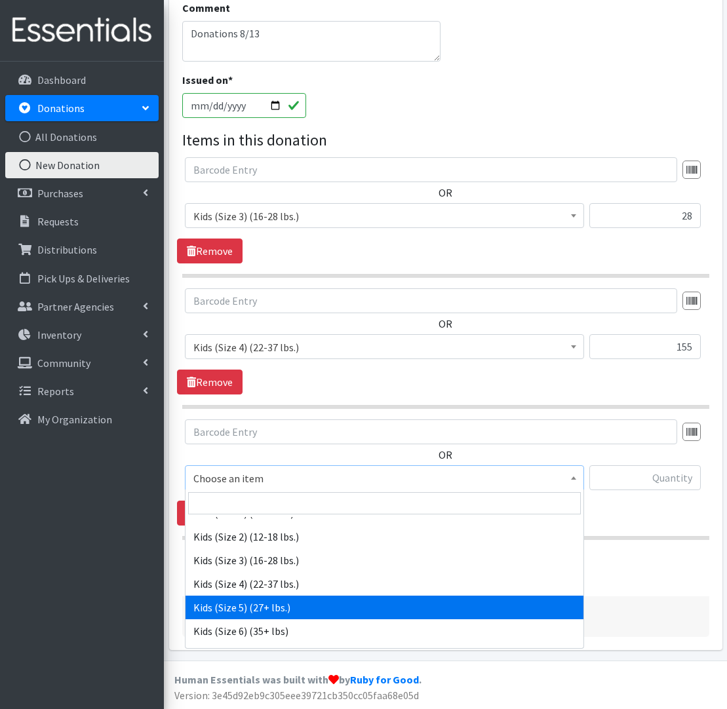
select select "558"
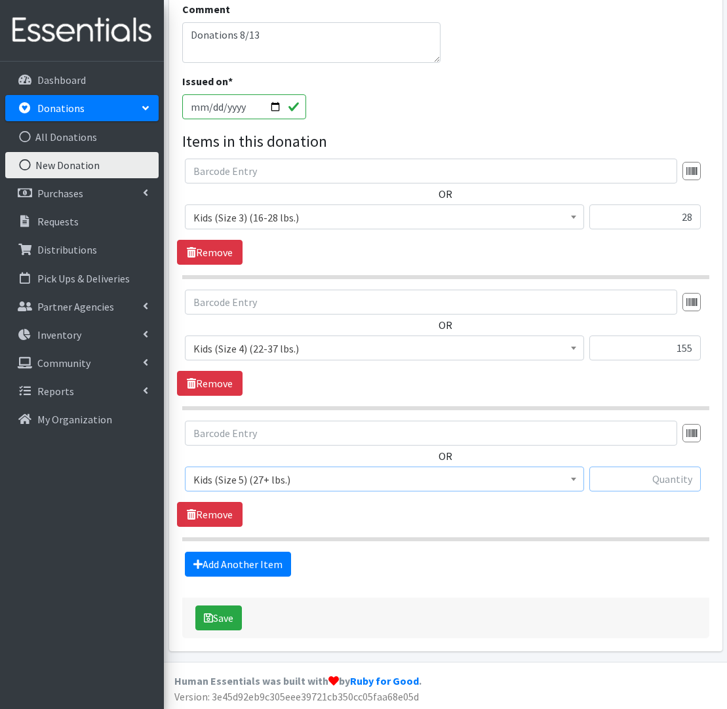
click at [645, 475] on input "text" at bounding box center [644, 479] width 111 height 25
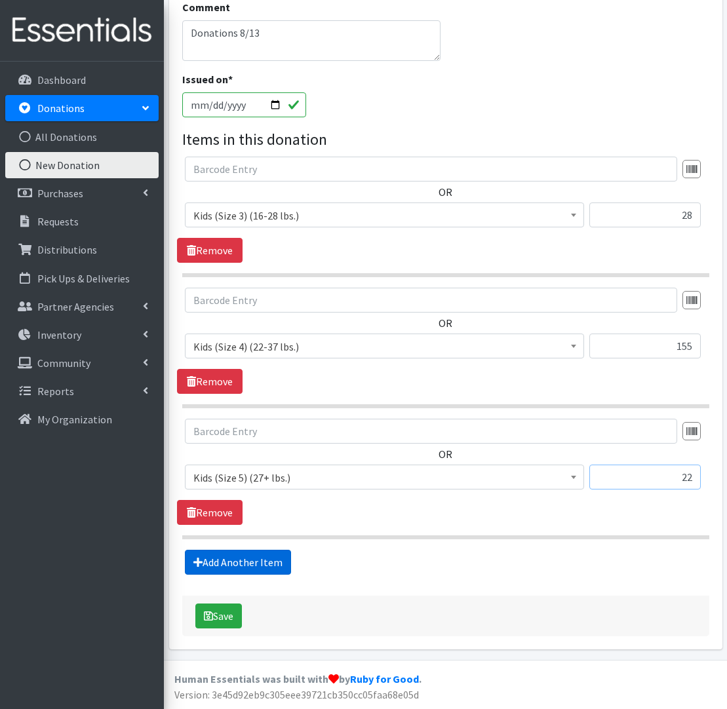
type input "22"
click at [269, 563] on link "Add Another Item" at bounding box center [238, 562] width 106 height 25
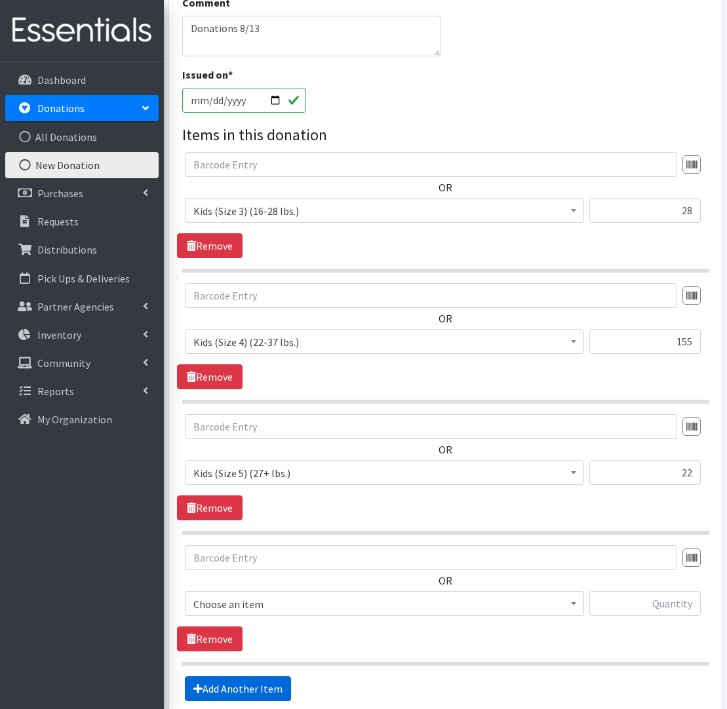
scroll to position [290, 0]
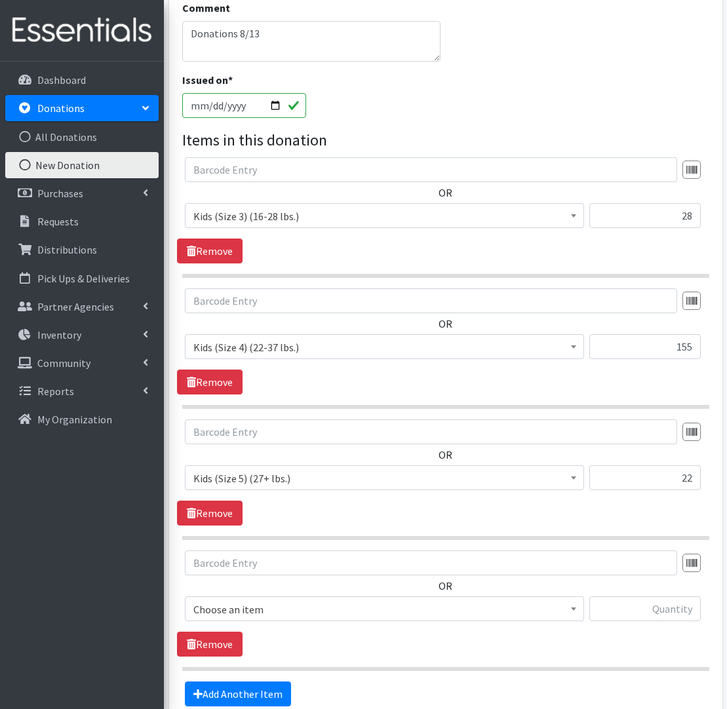
click at [282, 607] on span "Choose an item" at bounding box center [384, 609] width 382 height 18
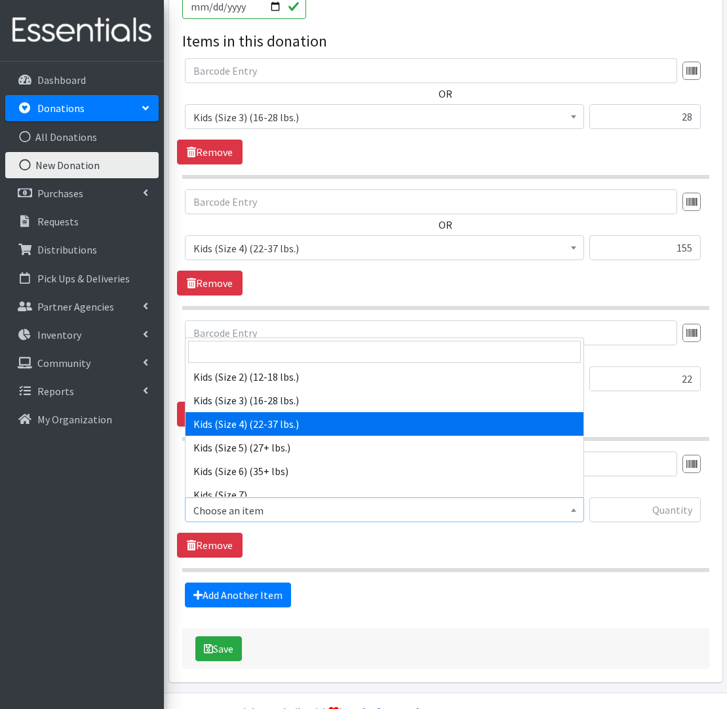
scroll to position [177, 0]
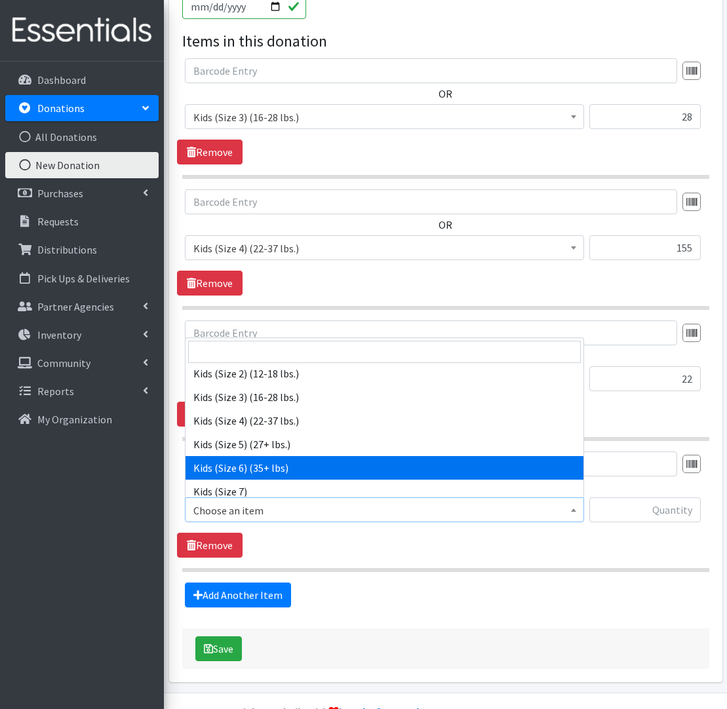
select select "560"
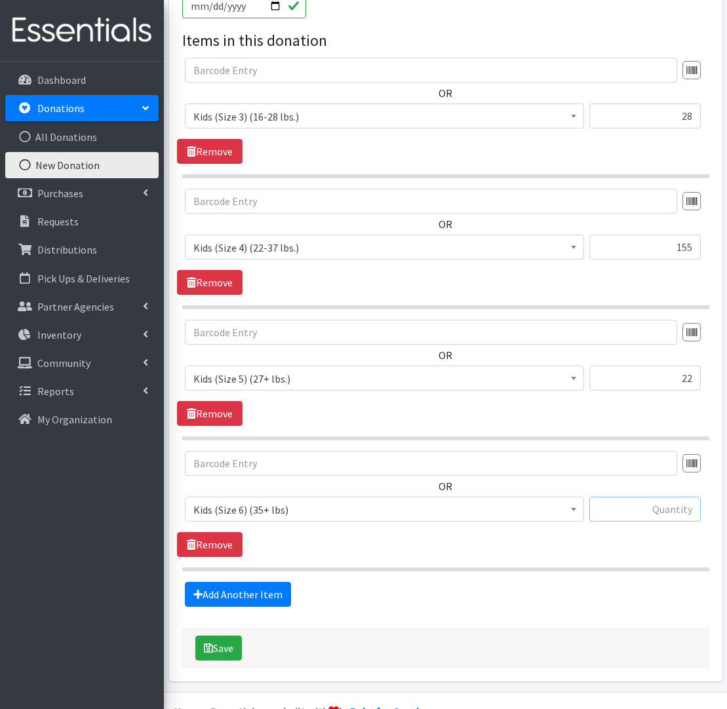
click at [642, 510] on input "text" at bounding box center [644, 509] width 111 height 25
type input "19"
click at [212, 653] on button "Save" at bounding box center [218, 648] width 47 height 25
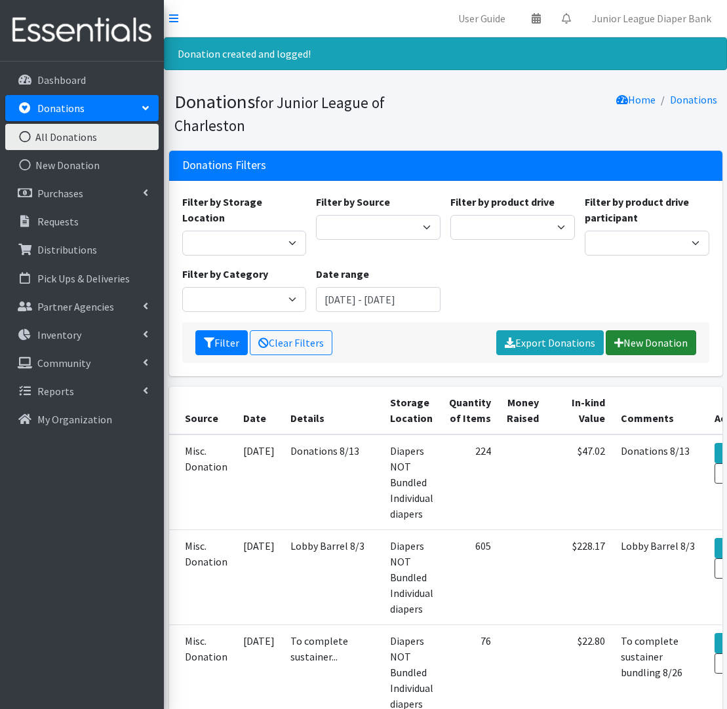
click at [645, 337] on link "New Donation" at bounding box center [650, 342] width 90 height 25
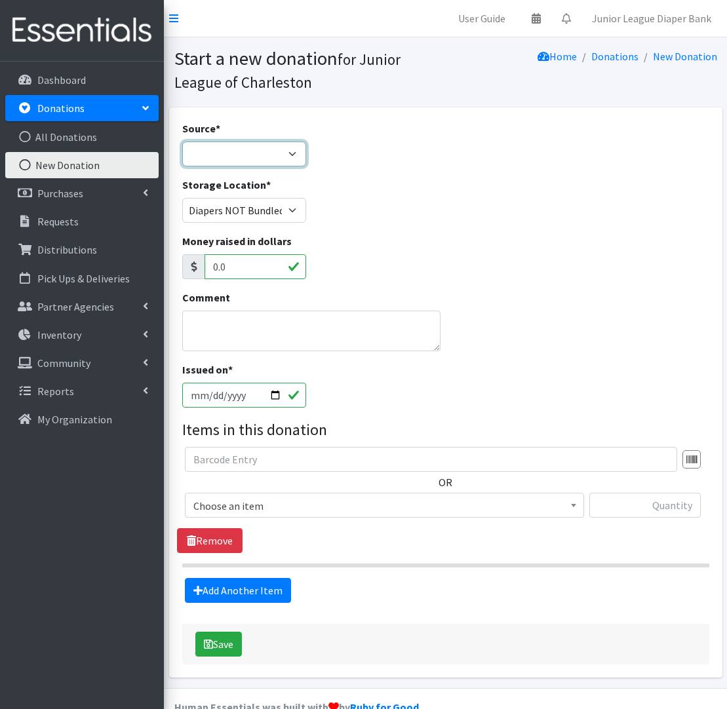
select select "Misc. Donation"
click at [264, 330] on textarea "Comment" at bounding box center [311, 331] width 259 height 41
type textarea "Bingo Donations"
click at [258, 394] on input "[DATE]" at bounding box center [244, 395] width 124 height 25
click at [296, 455] on input "text" at bounding box center [431, 459] width 492 height 25
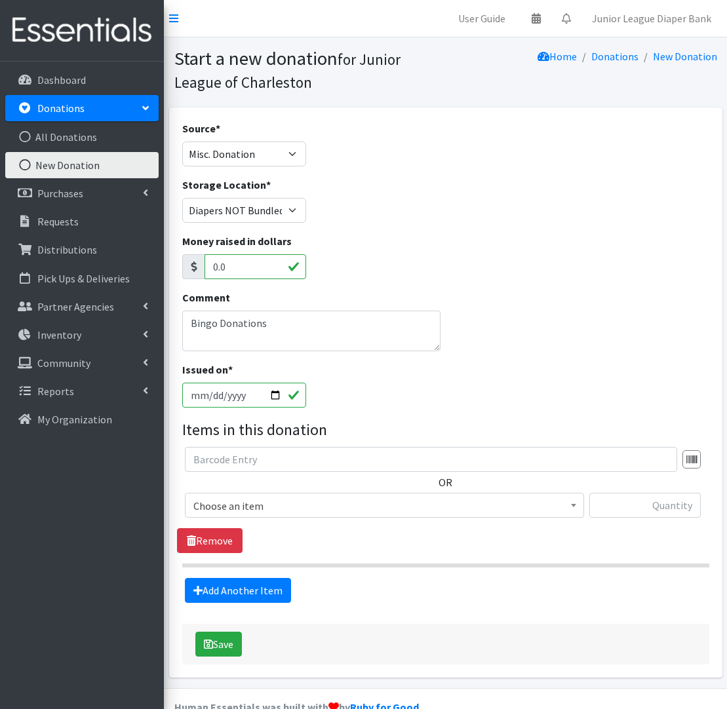
click at [245, 395] on input "[DATE]" at bounding box center [244, 395] width 124 height 25
type input "[DATE]"
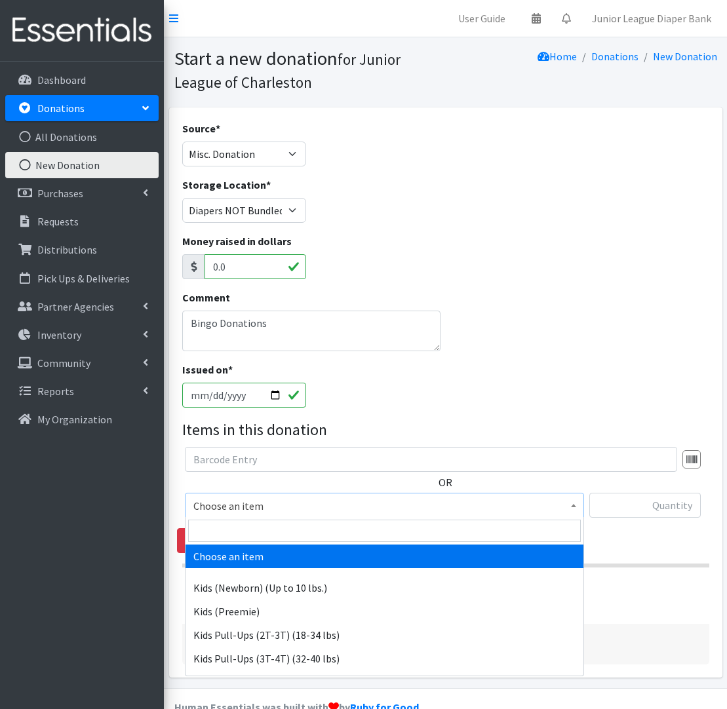
click at [347, 493] on span "Choose an item" at bounding box center [384, 505] width 399 height 25
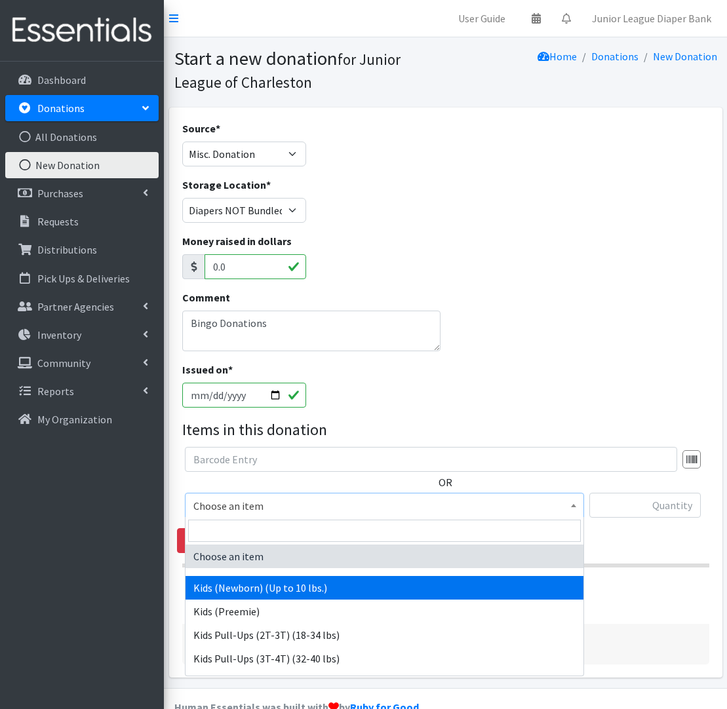
drag, startPoint x: 246, startPoint y: 591, endPoint x: 318, endPoint y: 569, distance: 74.6
select select "571"
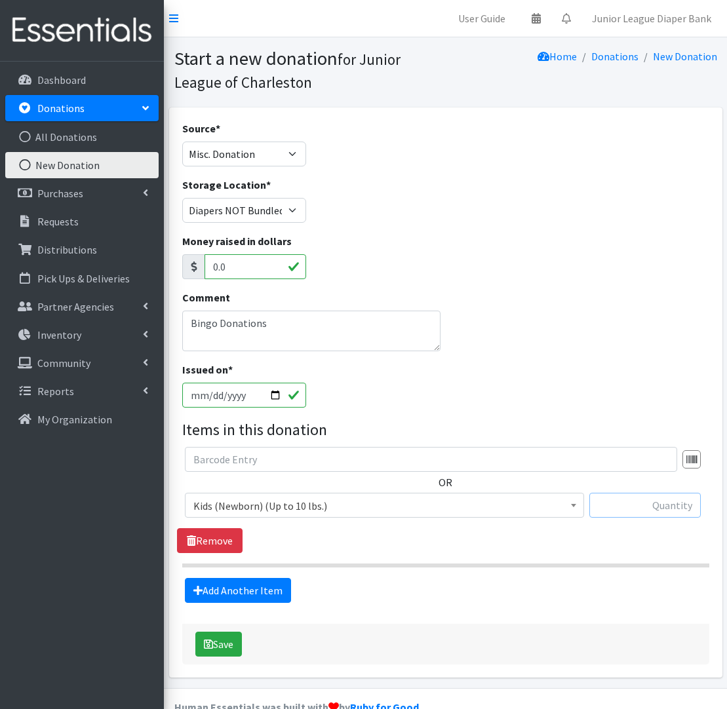
click at [639, 506] on input "text" at bounding box center [644, 505] width 111 height 25
type input "227"
click at [229, 587] on link "Add Another Item" at bounding box center [238, 590] width 106 height 25
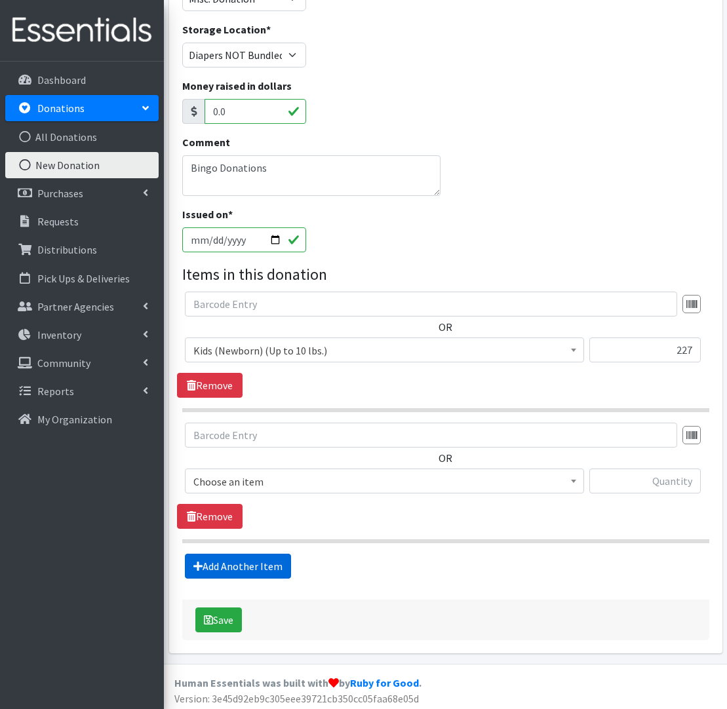
scroll to position [159, 0]
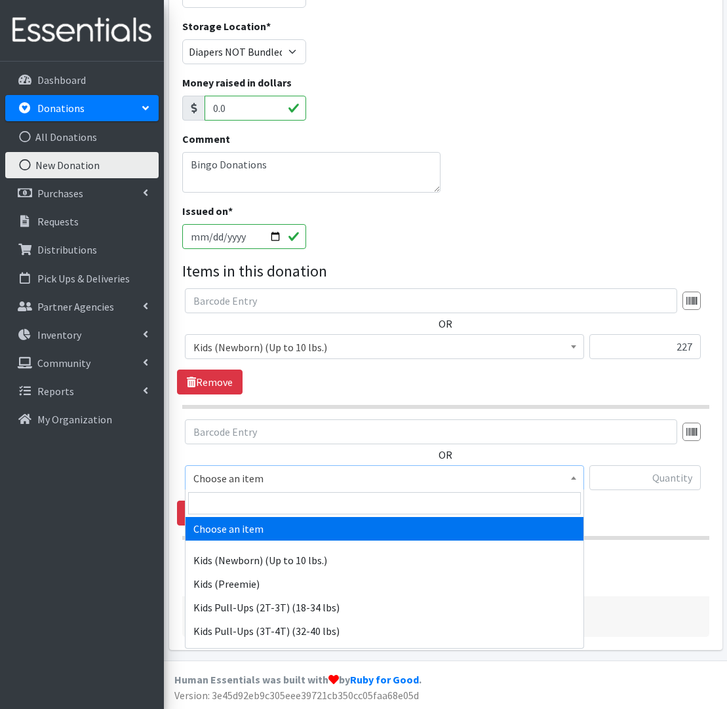
click at [328, 480] on span "Choose an item" at bounding box center [384, 478] width 382 height 18
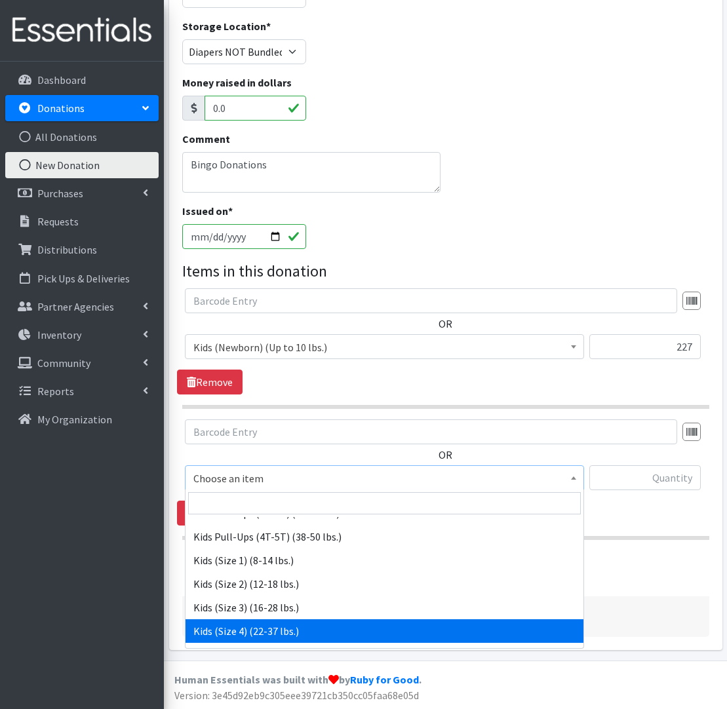
scroll to position [117, 0]
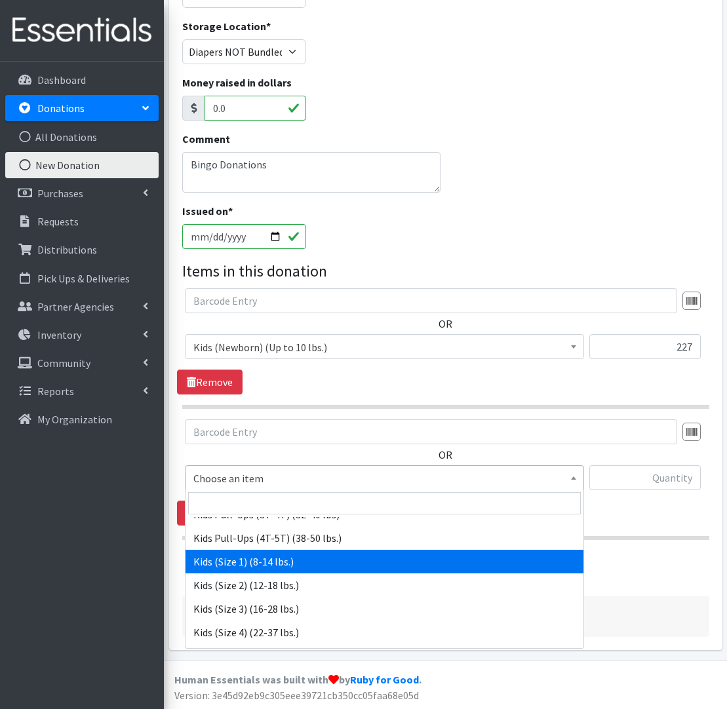
select select "573"
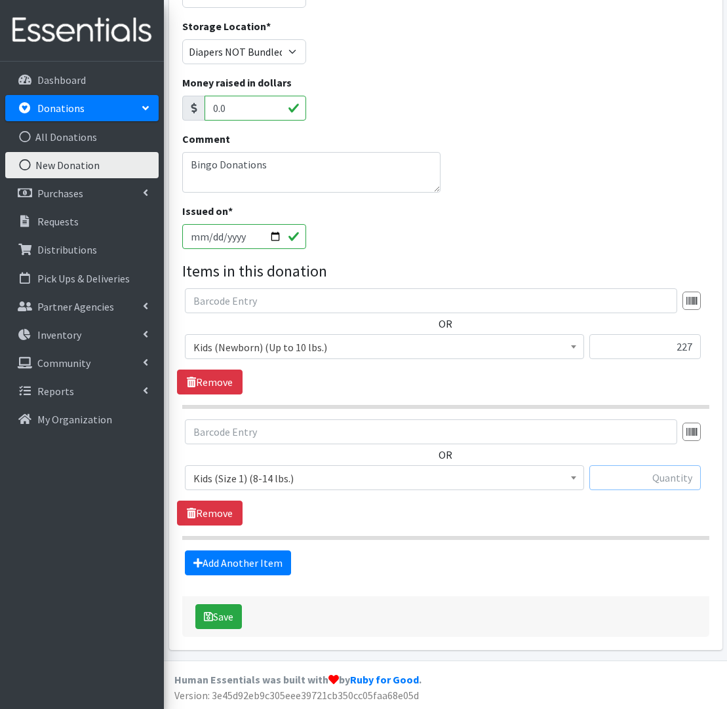
click at [679, 478] on input "text" at bounding box center [644, 477] width 111 height 25
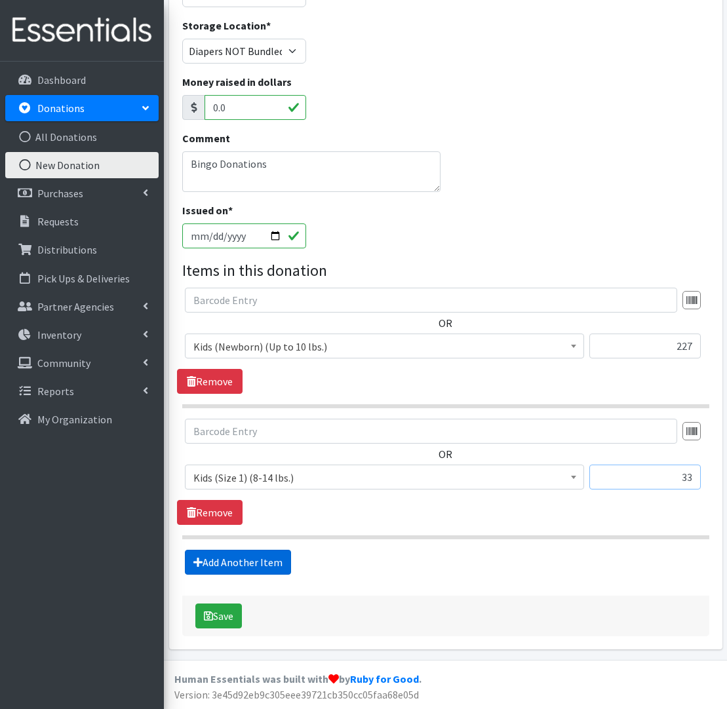
type input "33"
click at [267, 562] on link "Add Another Item" at bounding box center [238, 562] width 106 height 25
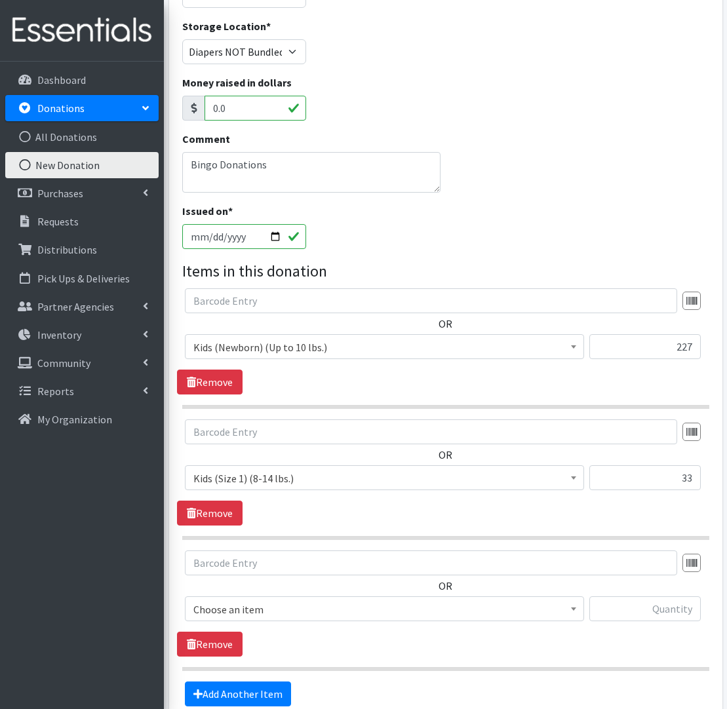
scroll to position [159, 1]
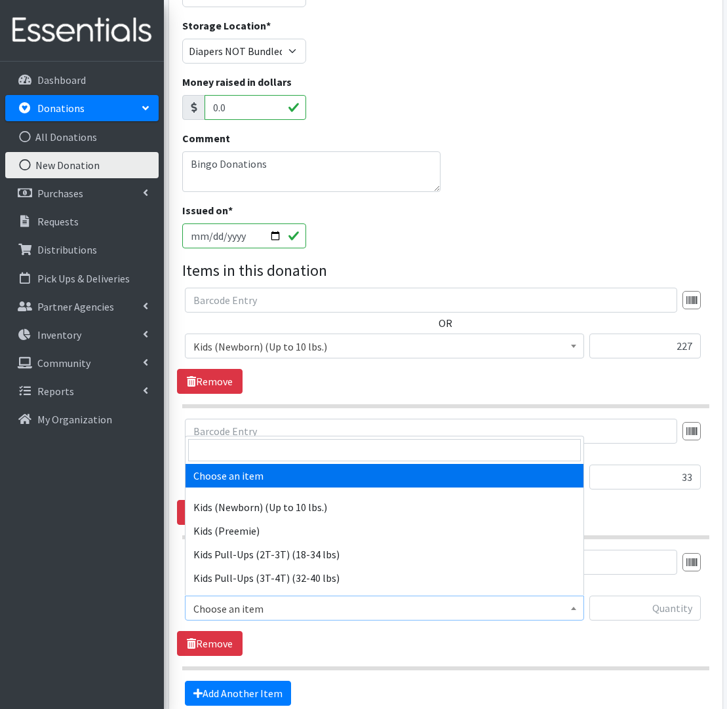
click at [303, 605] on span "Choose an item" at bounding box center [384, 609] width 382 height 18
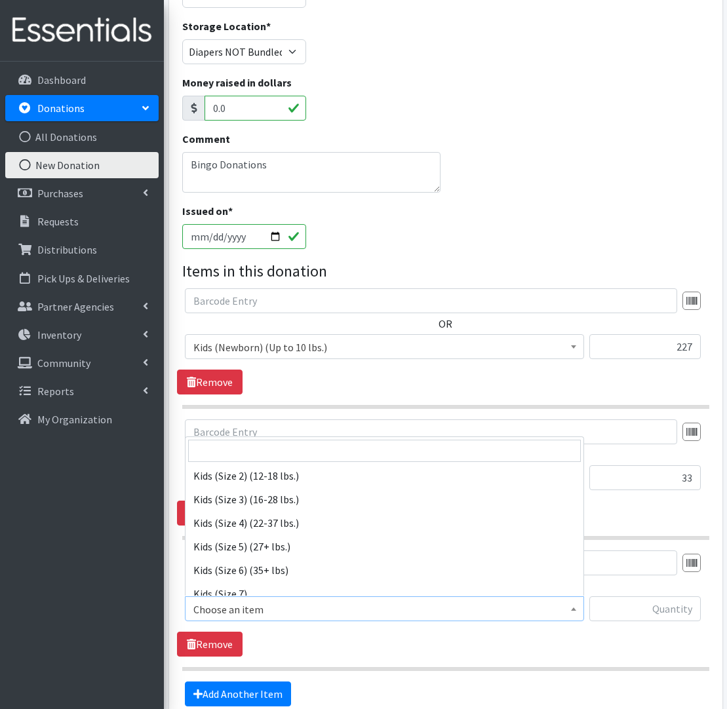
scroll to position [152, 0]
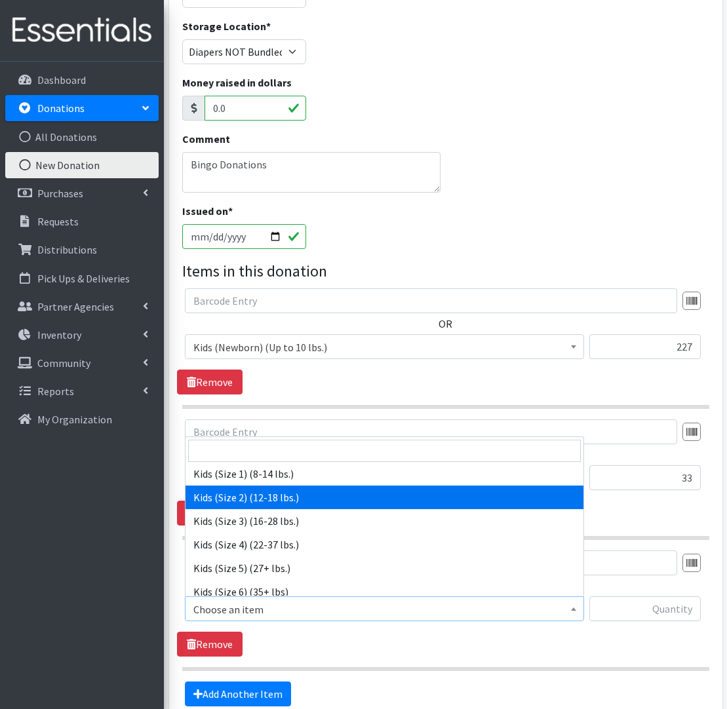
select select "574"
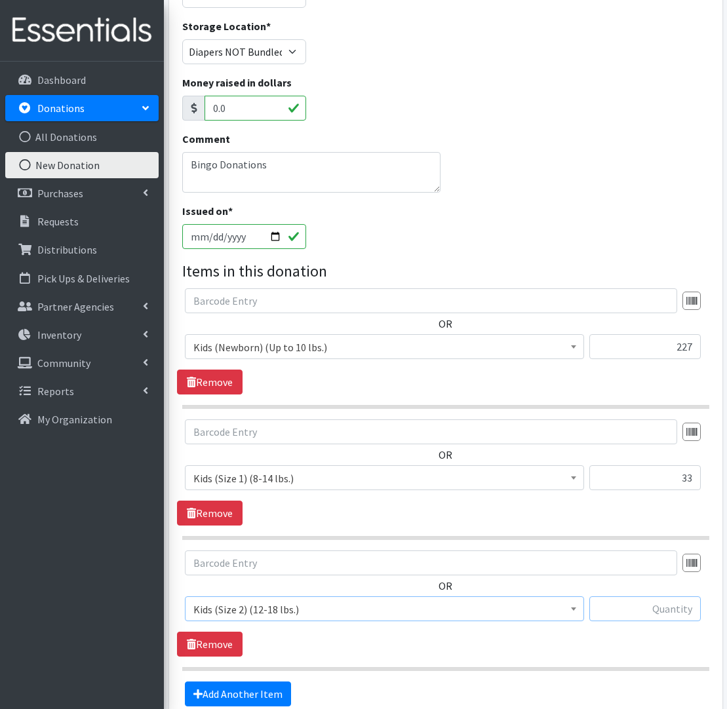
click at [662, 615] on input "text" at bounding box center [644, 608] width 111 height 25
type input "107"
click at [271, 692] on link "Add Another Item" at bounding box center [238, 693] width 106 height 25
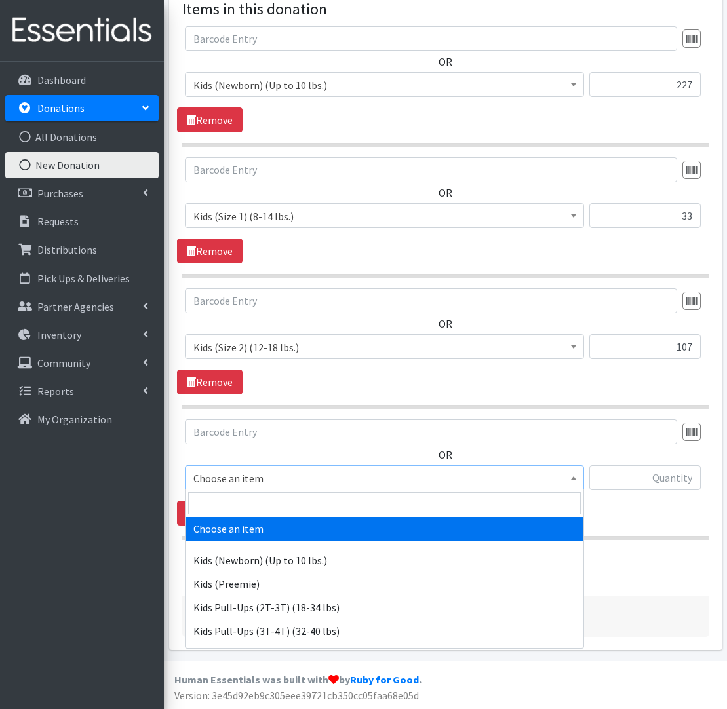
click at [278, 480] on span "Choose an item" at bounding box center [384, 478] width 382 height 18
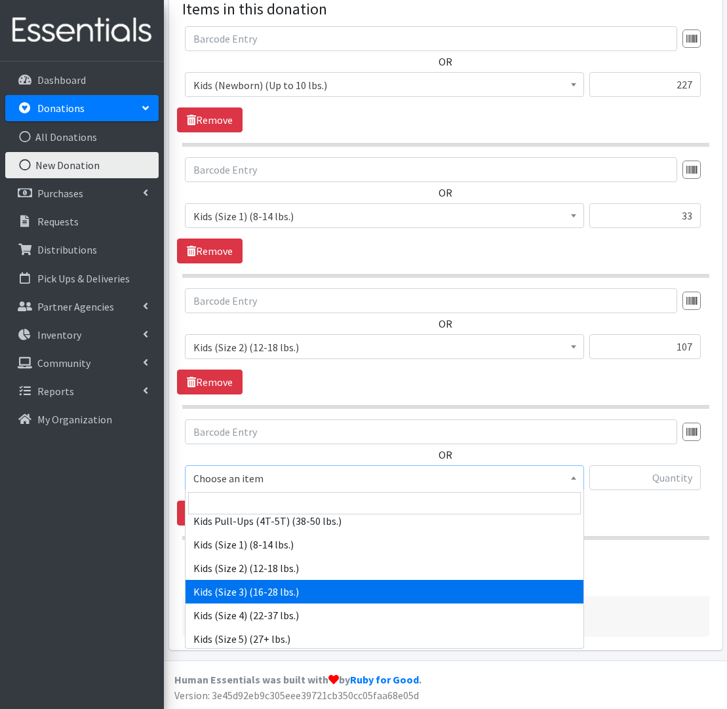
scroll to position [421, 1]
select select "576"
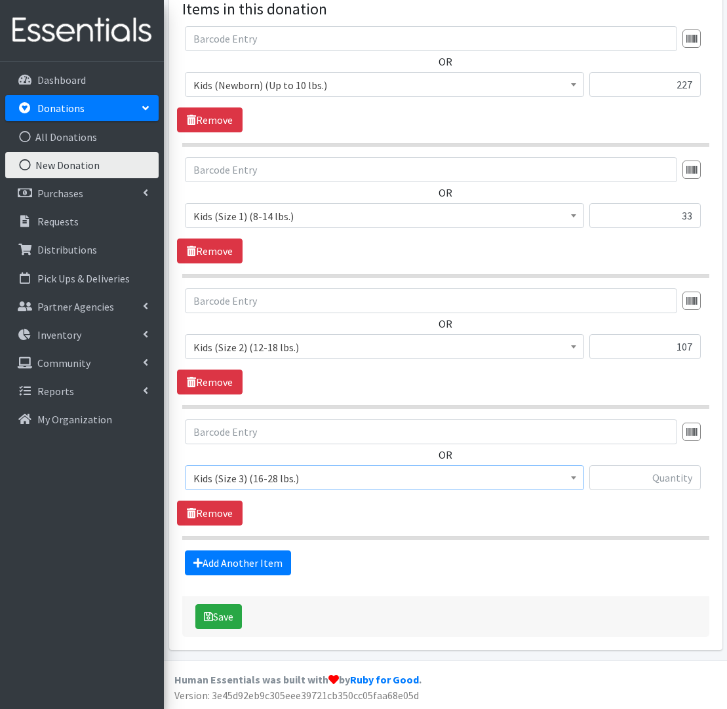
scroll to position [421, 0]
click at [673, 470] on input "text" at bounding box center [644, 477] width 111 height 25
type input "184"
click at [233, 567] on link "Add Another Item" at bounding box center [238, 562] width 106 height 25
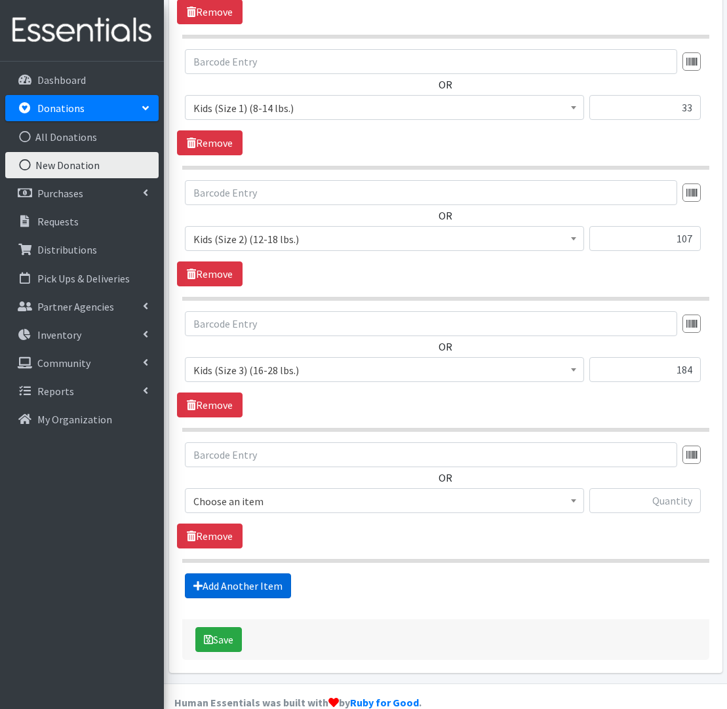
scroll to position [552, 0]
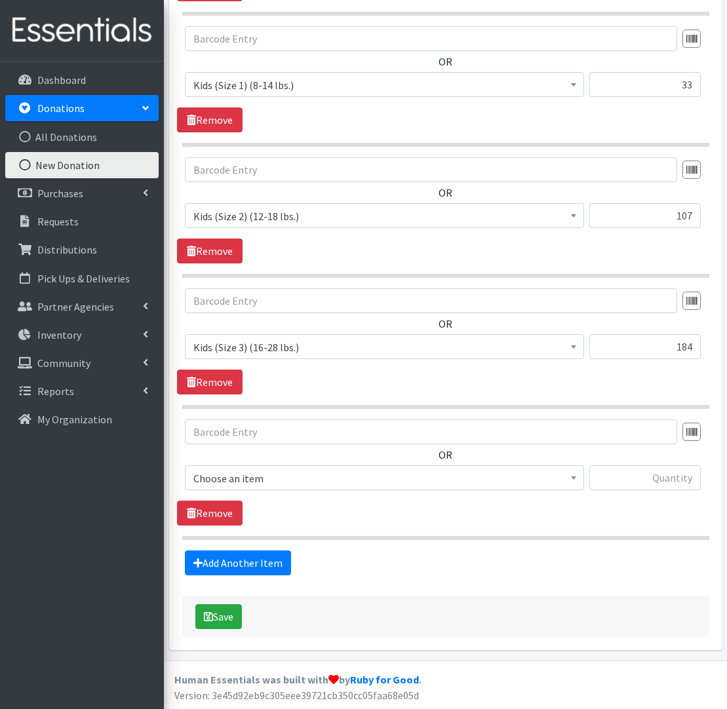
click at [381, 487] on span "Choose an item" at bounding box center [384, 477] width 399 height 25
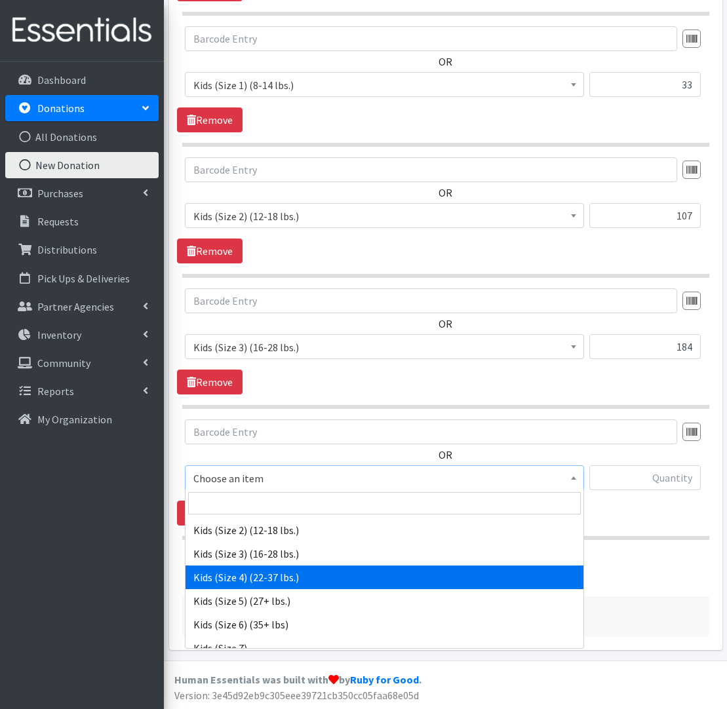
select select "557"
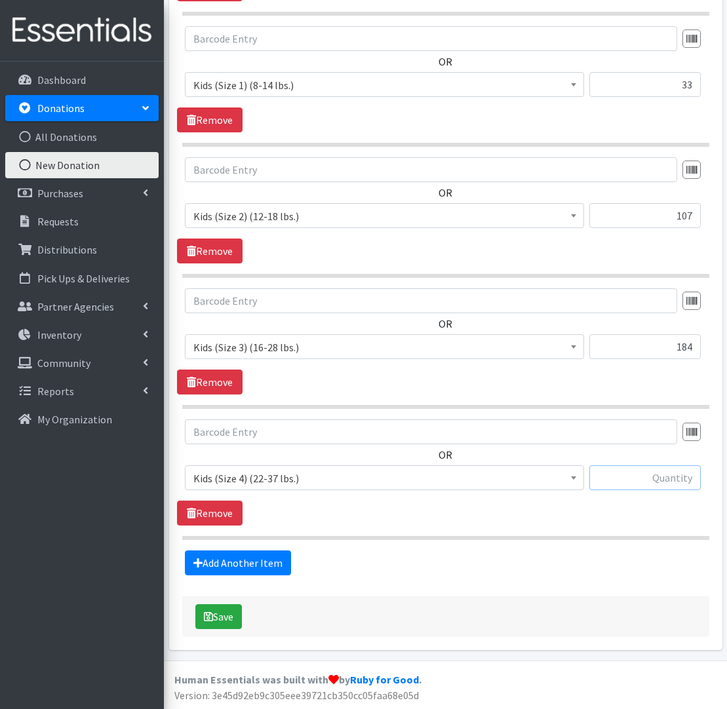
click at [676, 474] on input "text" at bounding box center [644, 477] width 111 height 25
drag, startPoint x: 684, startPoint y: 476, endPoint x: 702, endPoint y: 510, distance: 38.7
click at [684, 476] on input "`72" at bounding box center [644, 478] width 111 height 25
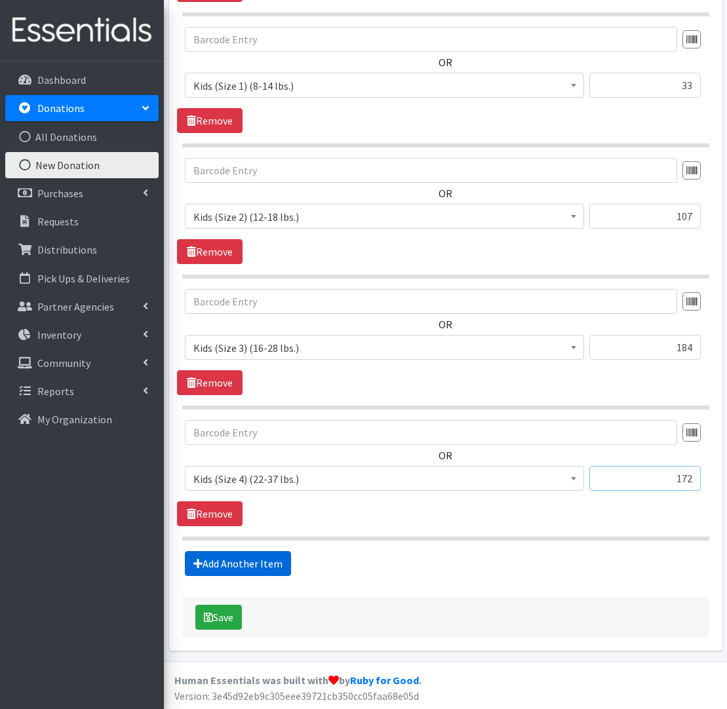
type input "172"
click at [258, 562] on link "Add Another Item" at bounding box center [238, 563] width 106 height 25
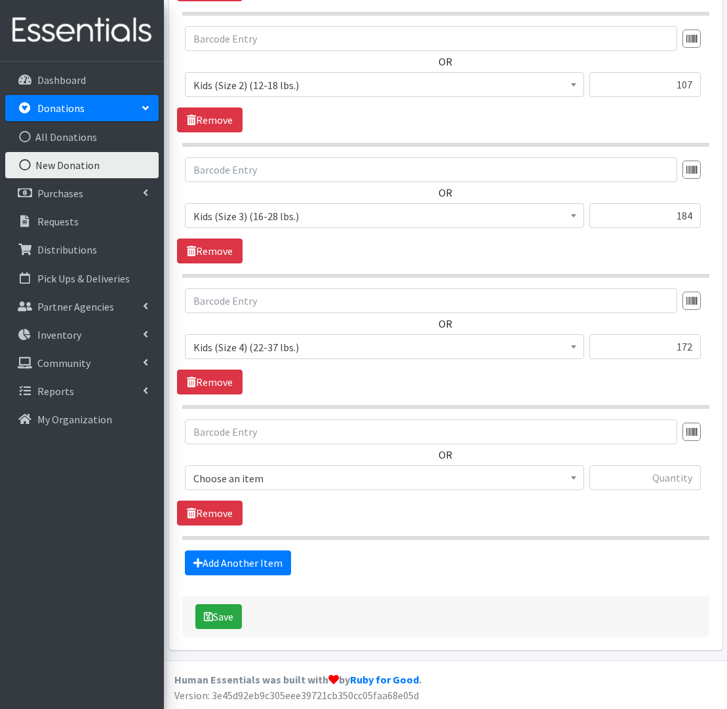
click at [285, 486] on span "Choose an item" at bounding box center [384, 478] width 382 height 18
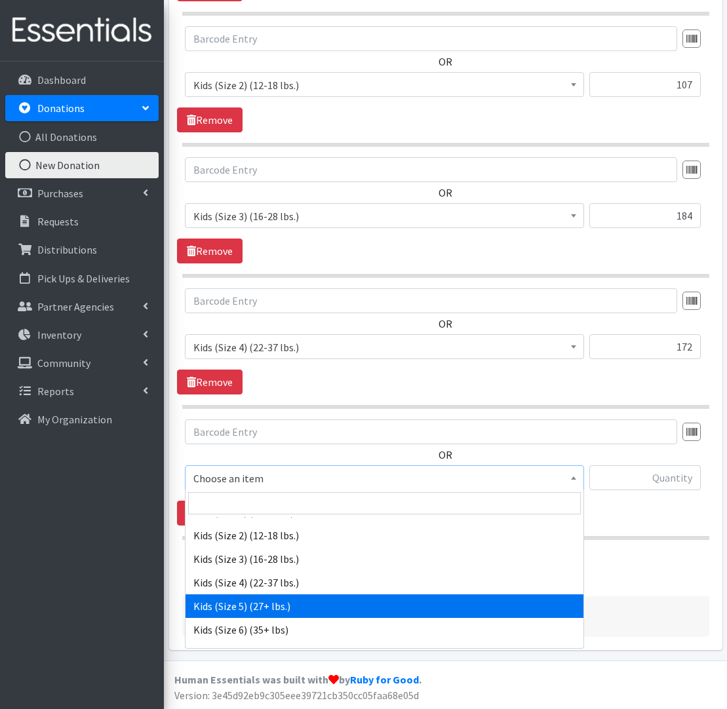
scroll to position [168, 0]
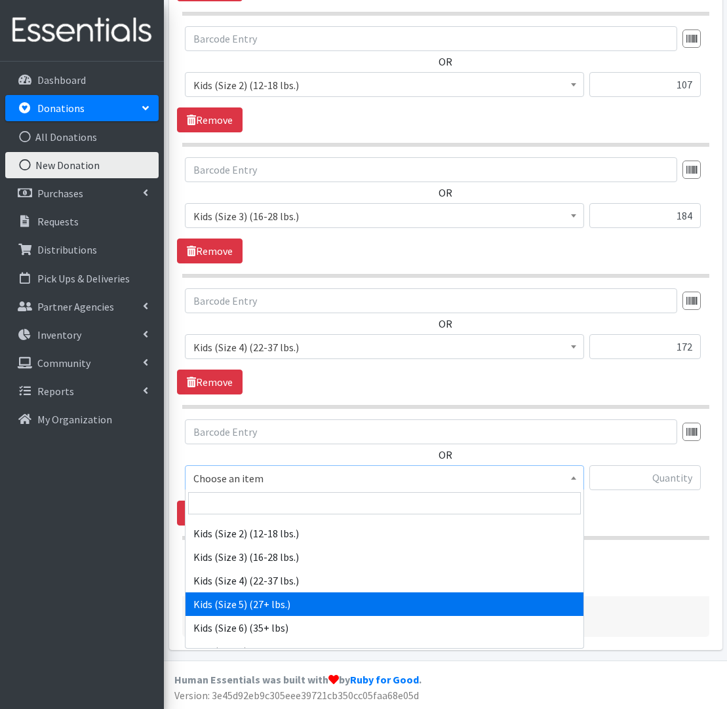
select select "558"
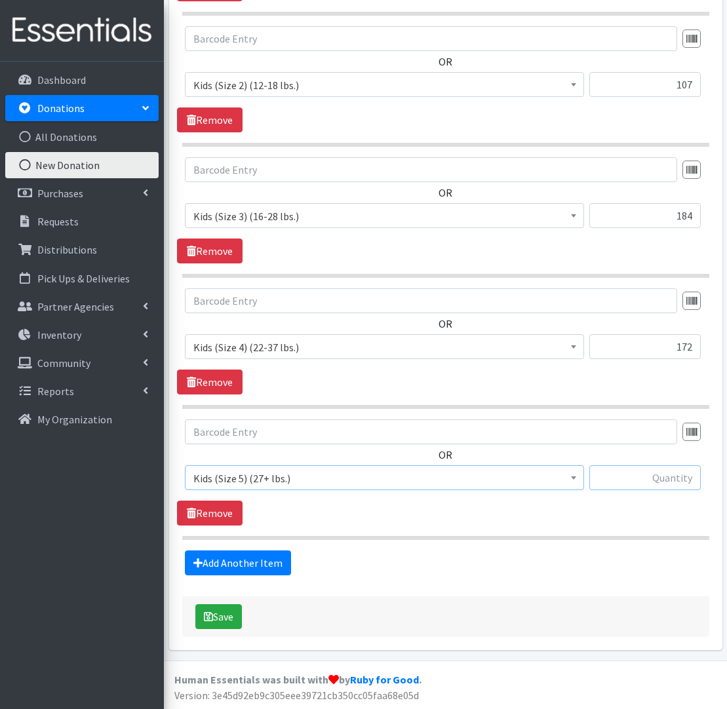
scroll to position [683, 1]
click at [668, 470] on input "text" at bounding box center [644, 477] width 111 height 25
type input "24"
click at [258, 558] on link "Add Another Item" at bounding box center [238, 562] width 106 height 25
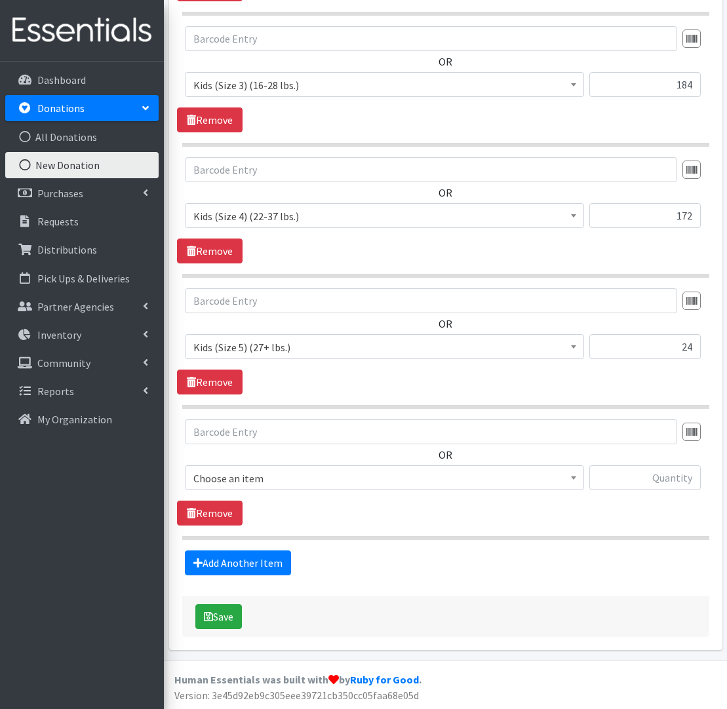
scroll to position [814, 1]
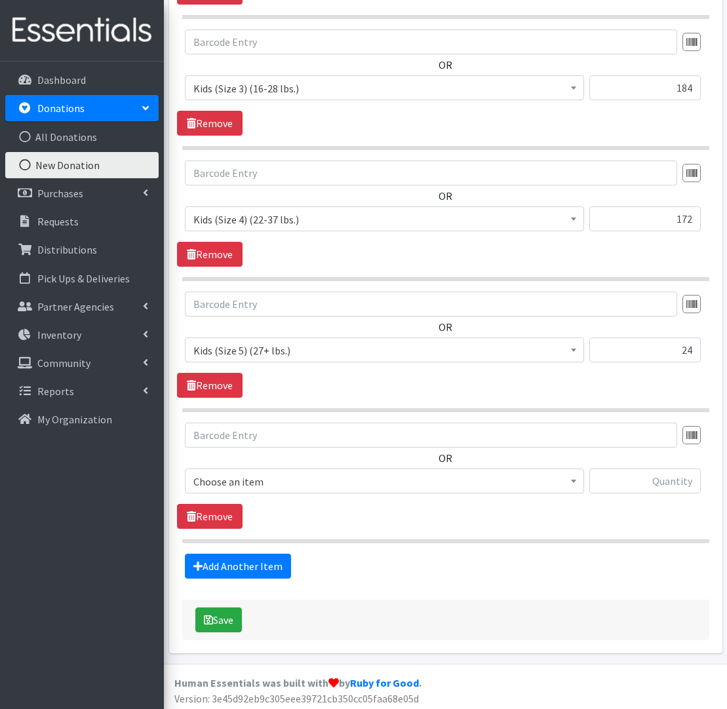
click at [370, 477] on span "Choose an item" at bounding box center [384, 481] width 382 height 18
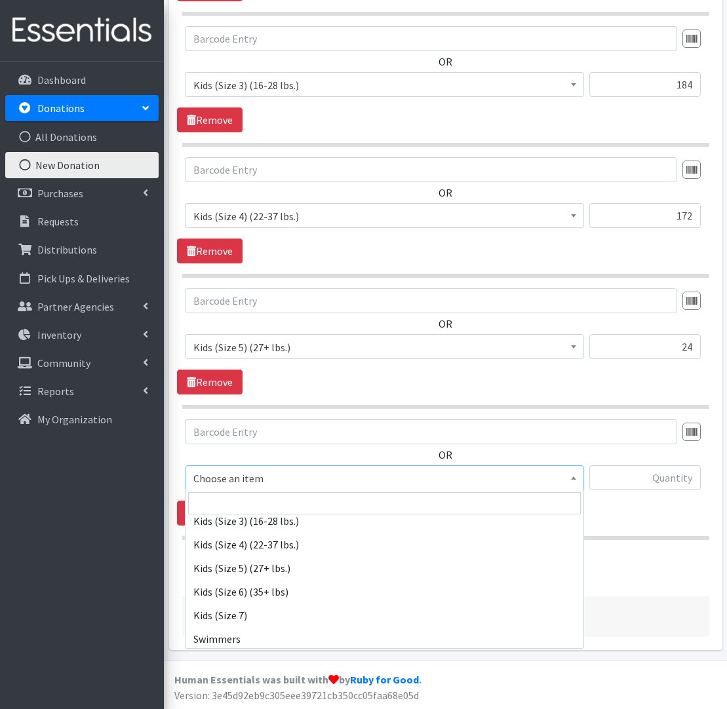
scroll to position [211, 0]
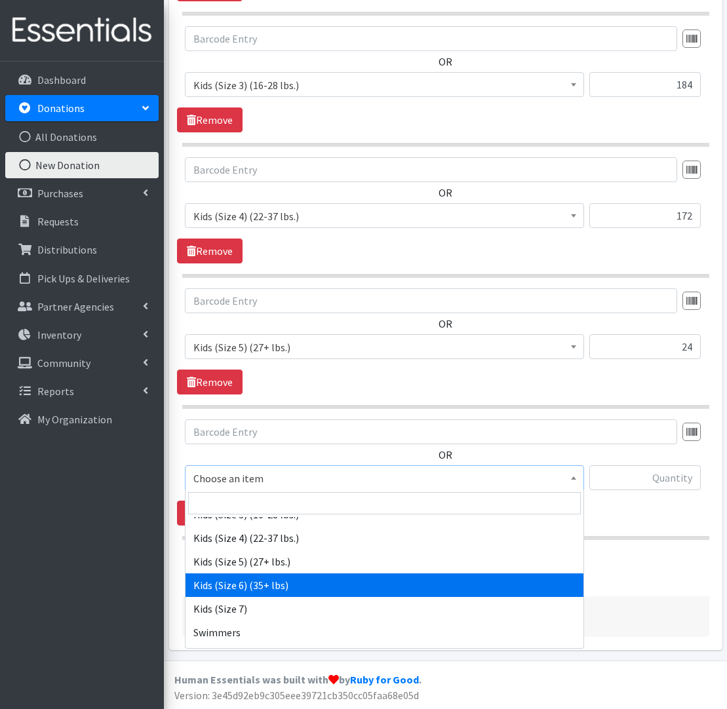
select select "560"
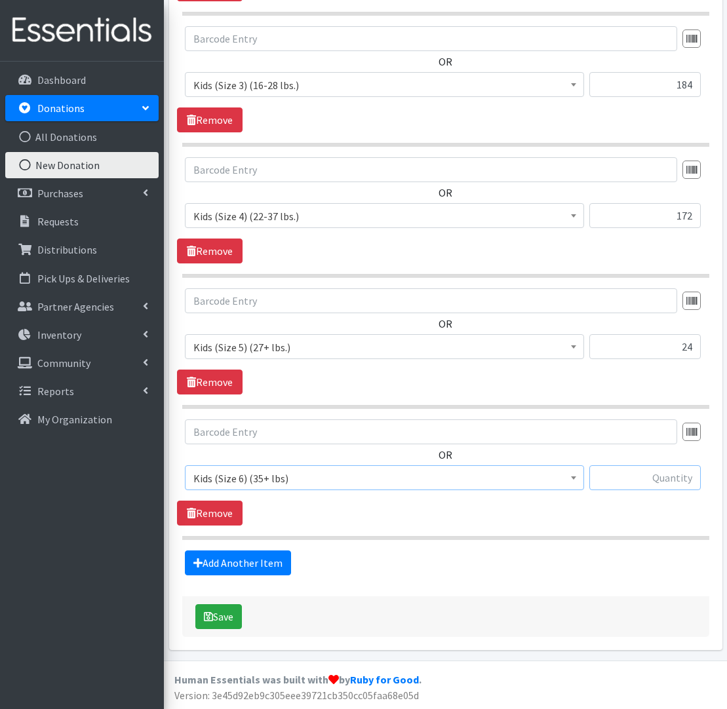
click at [666, 483] on input "text" at bounding box center [644, 477] width 111 height 25
type input "21"
click at [218, 564] on link "Add Another Item" at bounding box center [238, 562] width 106 height 25
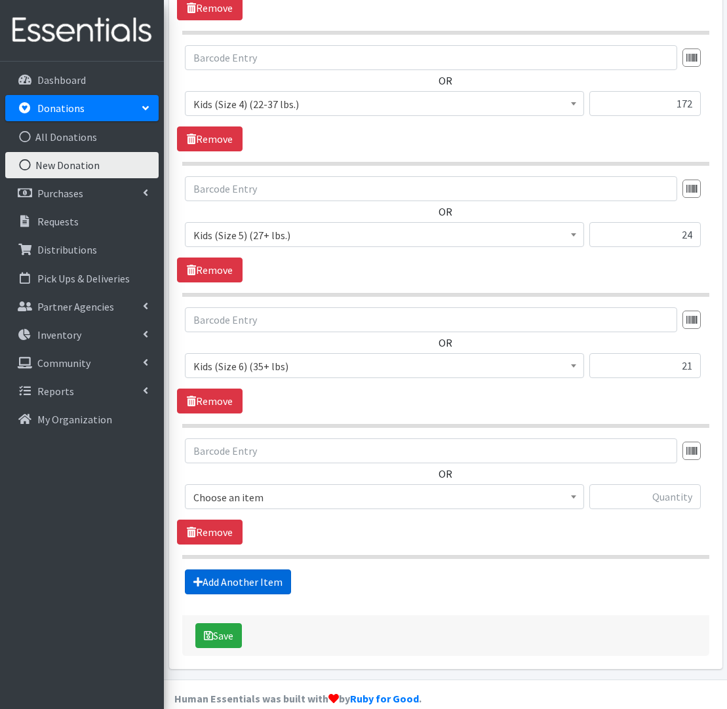
scroll to position [945, 0]
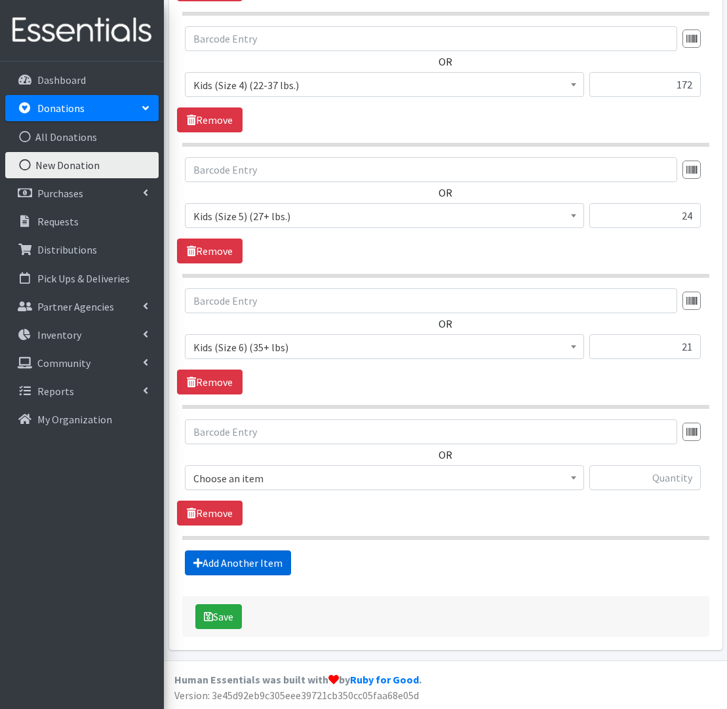
click at [229, 565] on link "Add Another Item" at bounding box center [238, 562] width 106 height 25
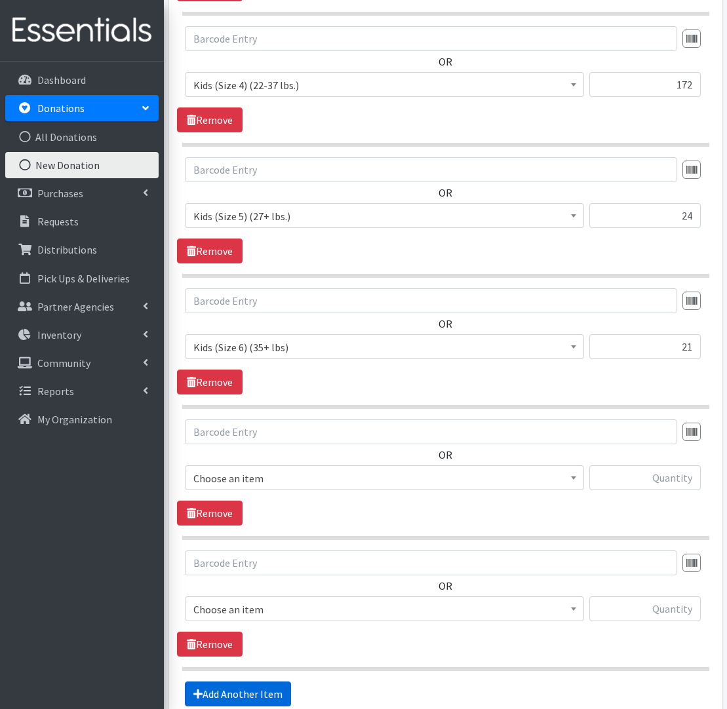
scroll to position [1076, 0]
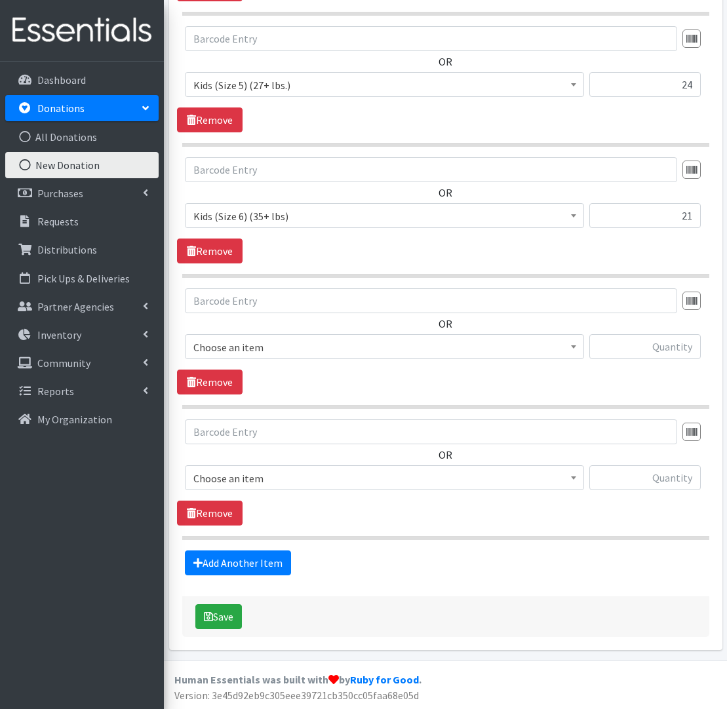
click at [263, 476] on span "Choose an item" at bounding box center [384, 478] width 382 height 18
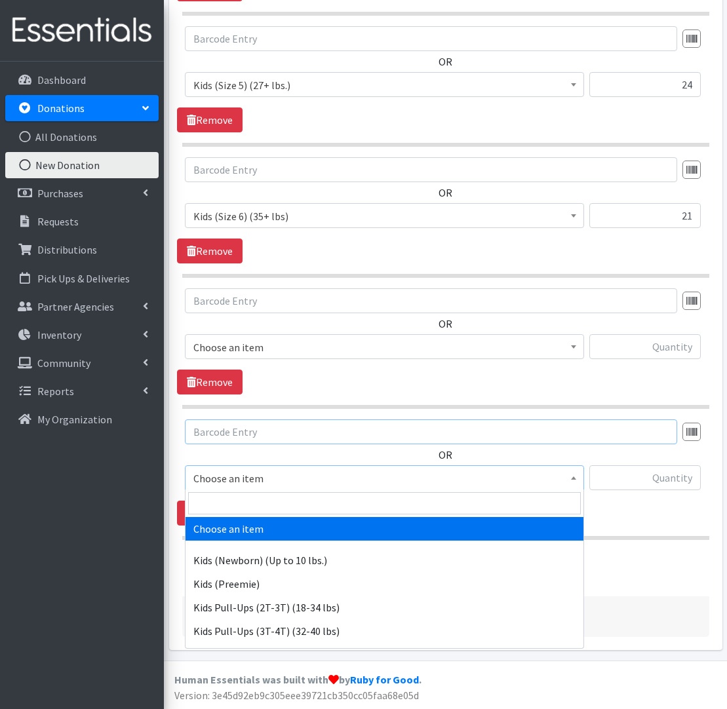
click at [329, 432] on input "text" at bounding box center [431, 431] width 492 height 25
click at [315, 483] on span "Choose an item" at bounding box center [384, 478] width 382 height 18
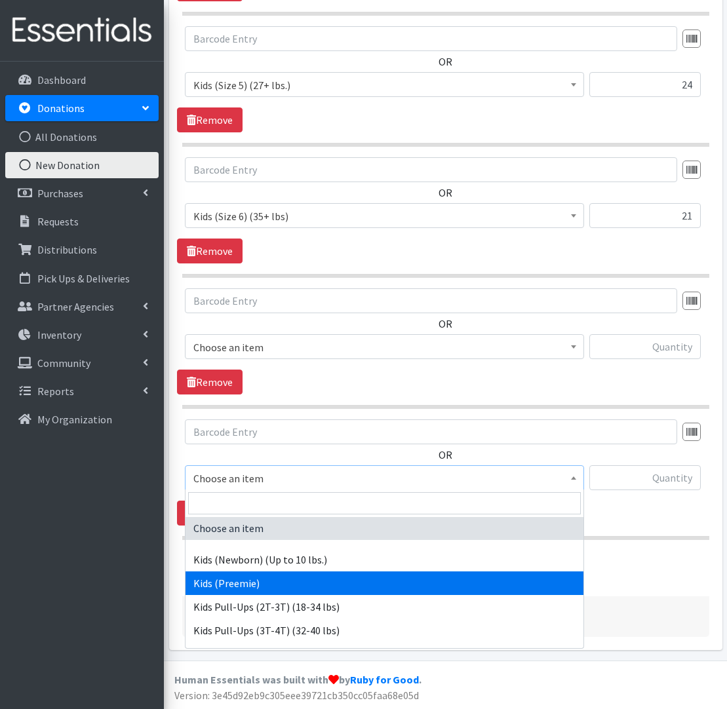
scroll to position [1076, 1]
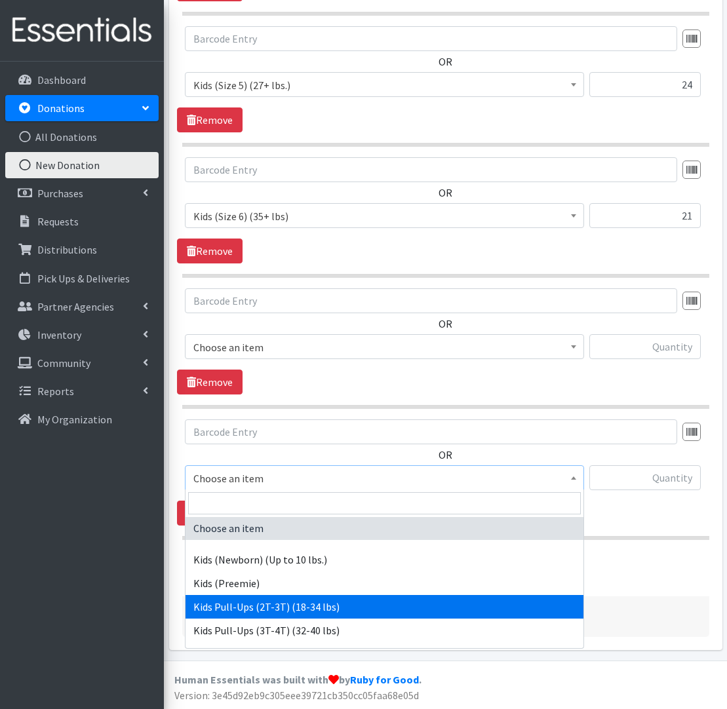
select select "564"
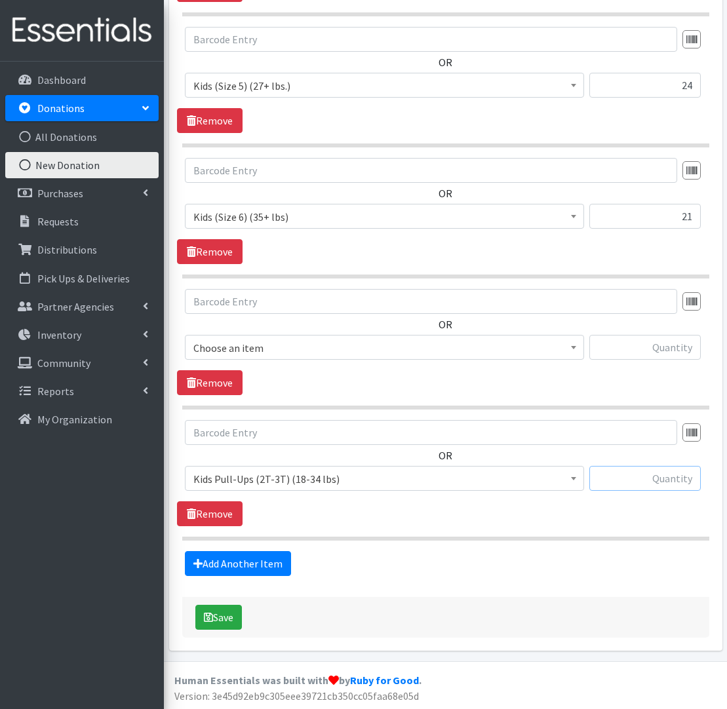
click at [670, 475] on input "text" at bounding box center [644, 478] width 111 height 25
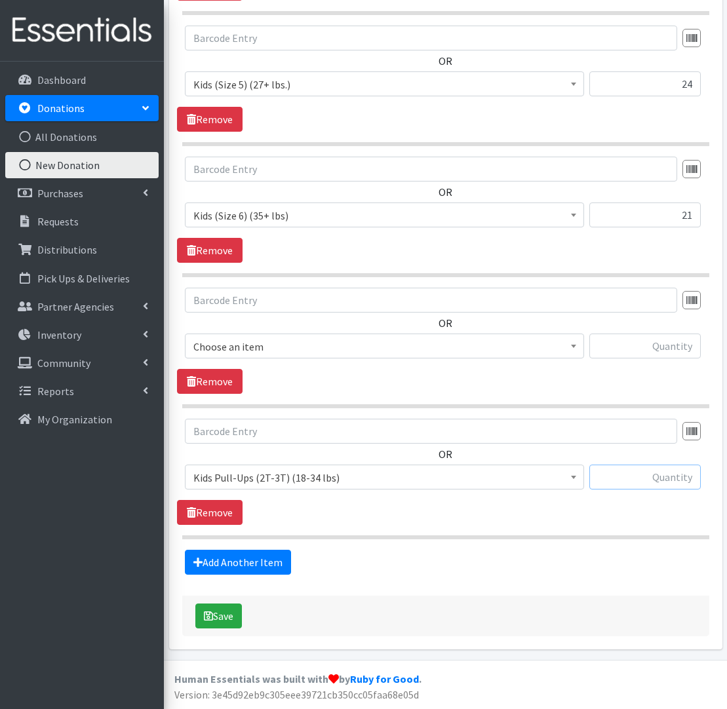
scroll to position [1076, 0]
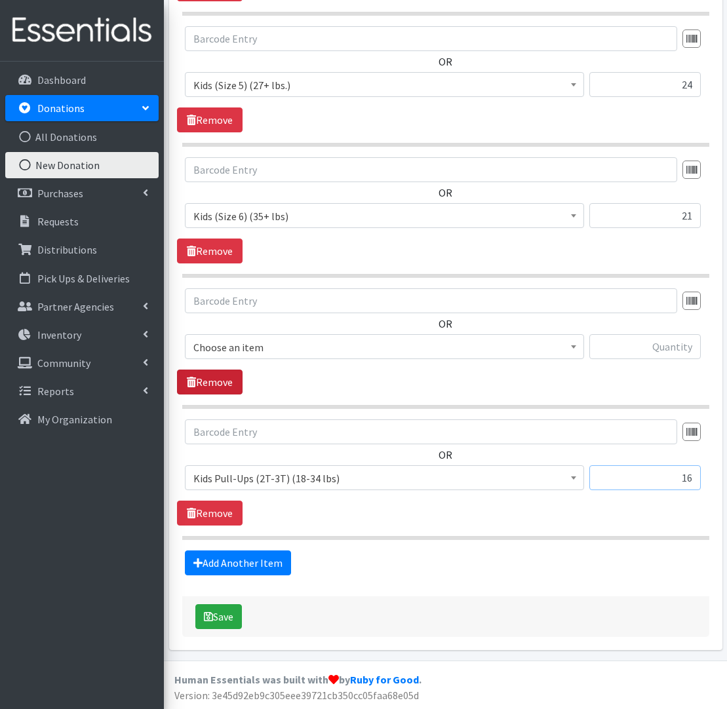
type input "16"
click at [198, 381] on link "Remove" at bounding box center [210, 382] width 66 height 25
click at [216, 382] on link "Remove" at bounding box center [210, 382] width 66 height 25
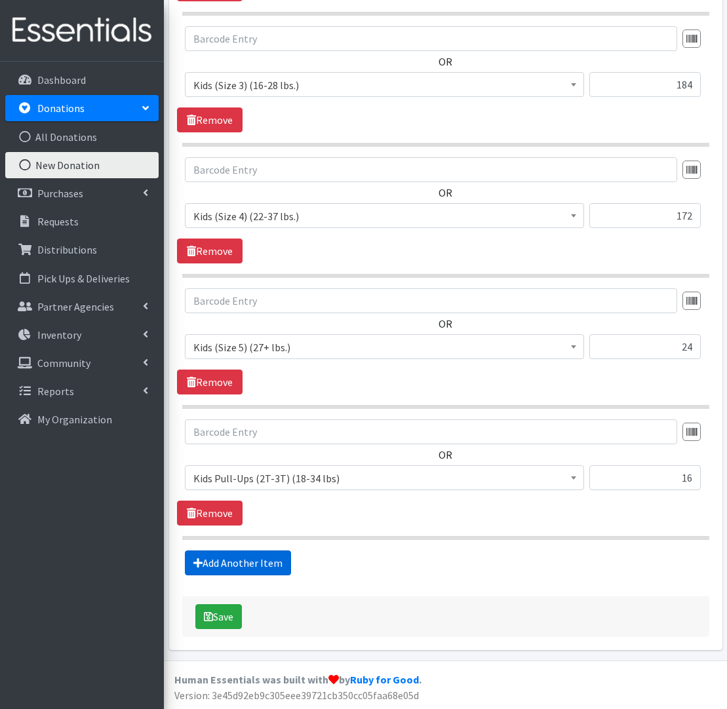
click at [260, 565] on link "Add Another Item" at bounding box center [238, 562] width 106 height 25
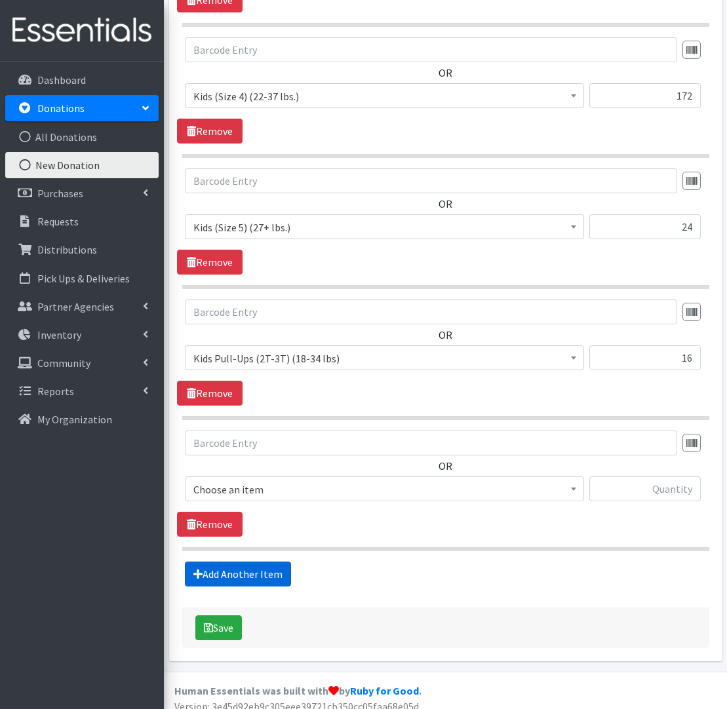
scroll to position [945, 0]
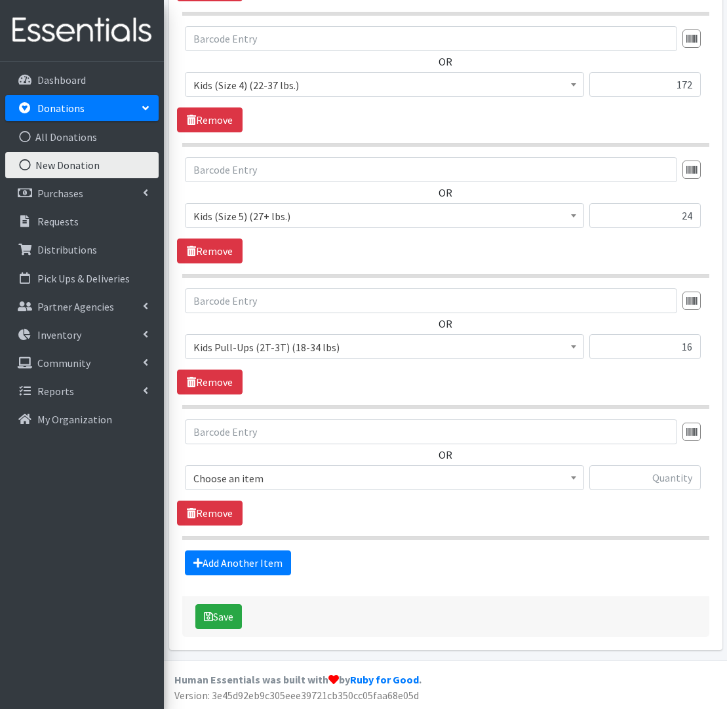
click at [223, 478] on span "Choose an item" at bounding box center [384, 478] width 382 height 18
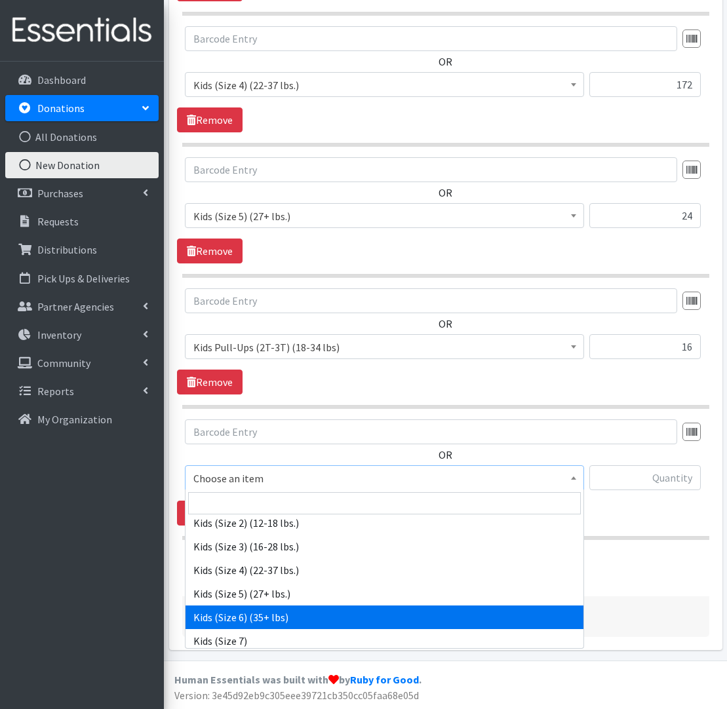
scroll to position [176, 0]
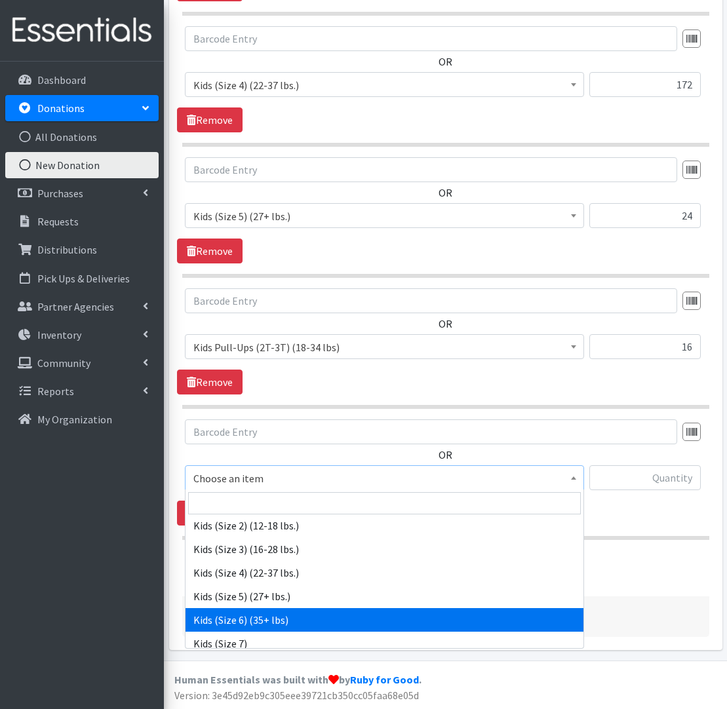
select select "560"
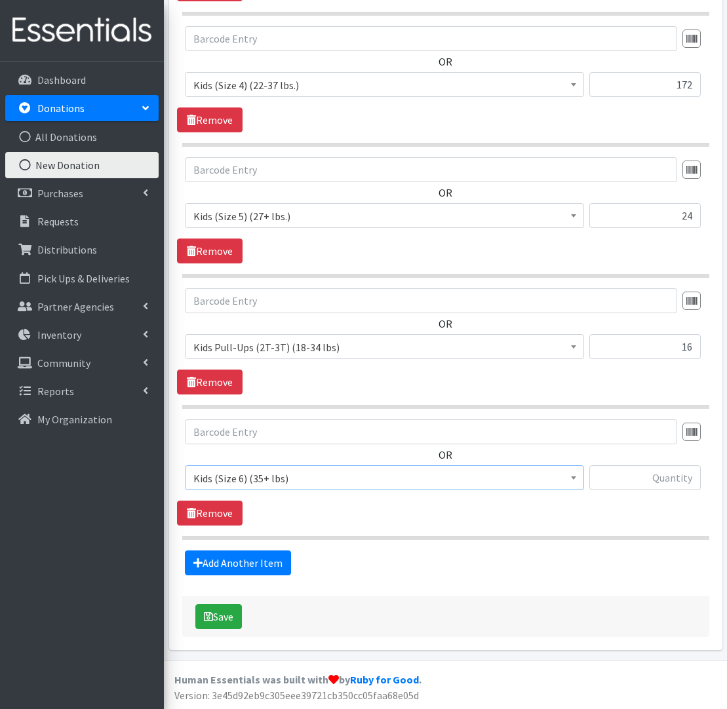
scroll to position [0, 0]
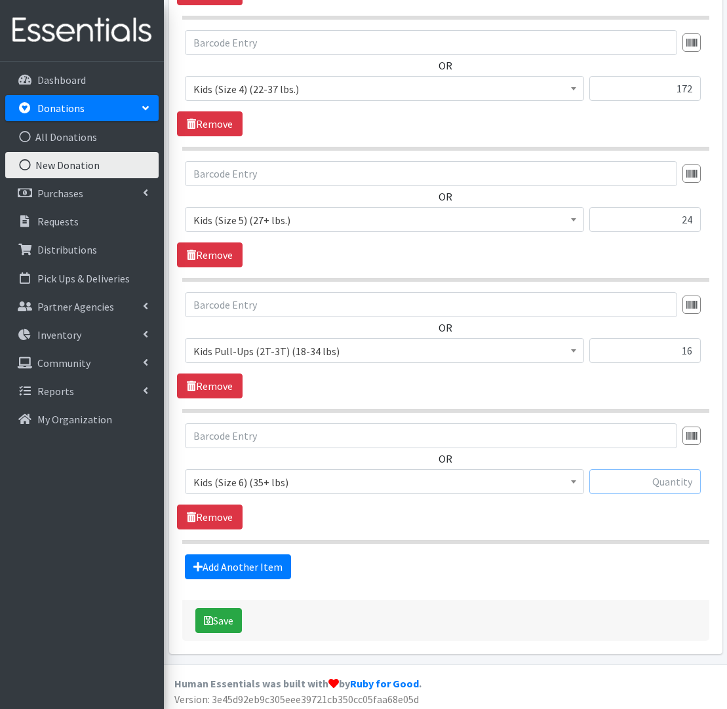
click at [671, 474] on input "text" at bounding box center [644, 481] width 111 height 25
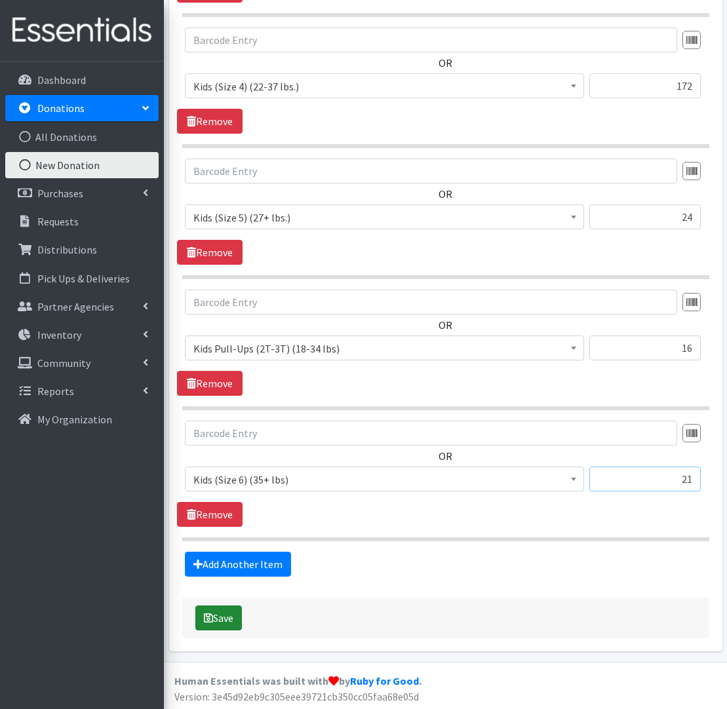
type input "21"
click at [225, 615] on button "Save" at bounding box center [218, 617] width 47 height 25
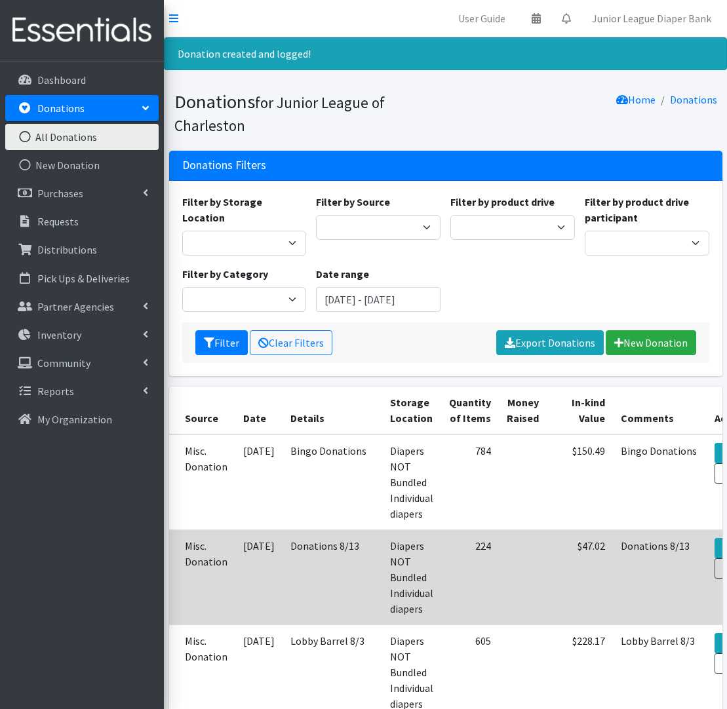
scroll to position [16, 0]
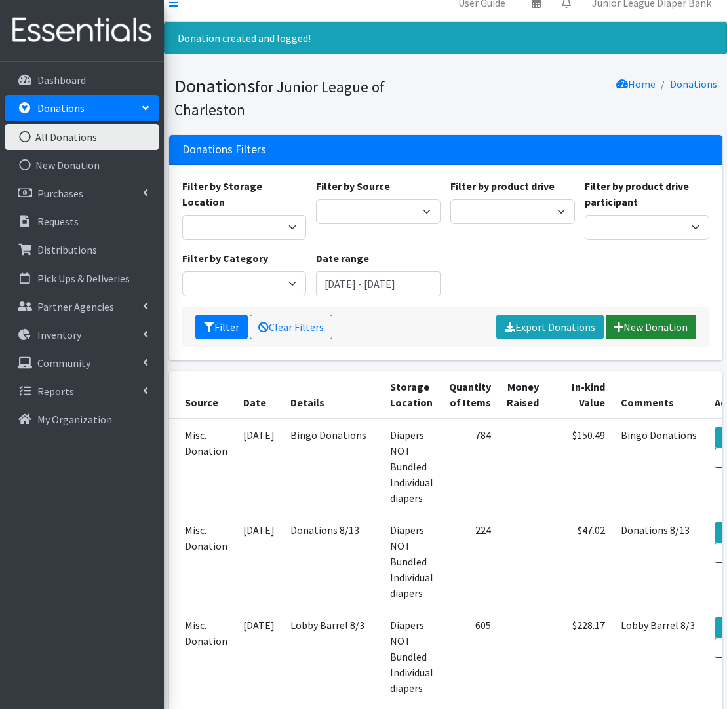
click at [651, 334] on link "New Donation" at bounding box center [650, 327] width 90 height 25
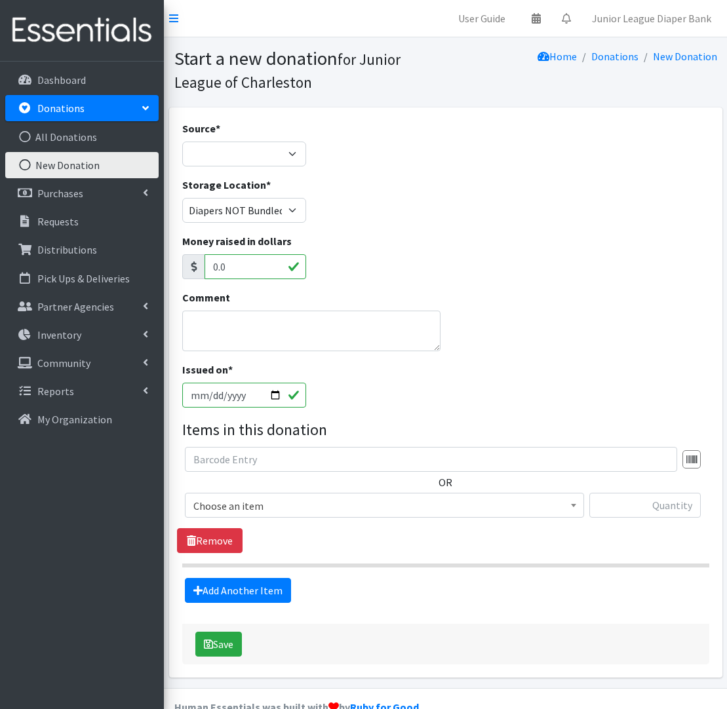
scroll to position [2, 0]
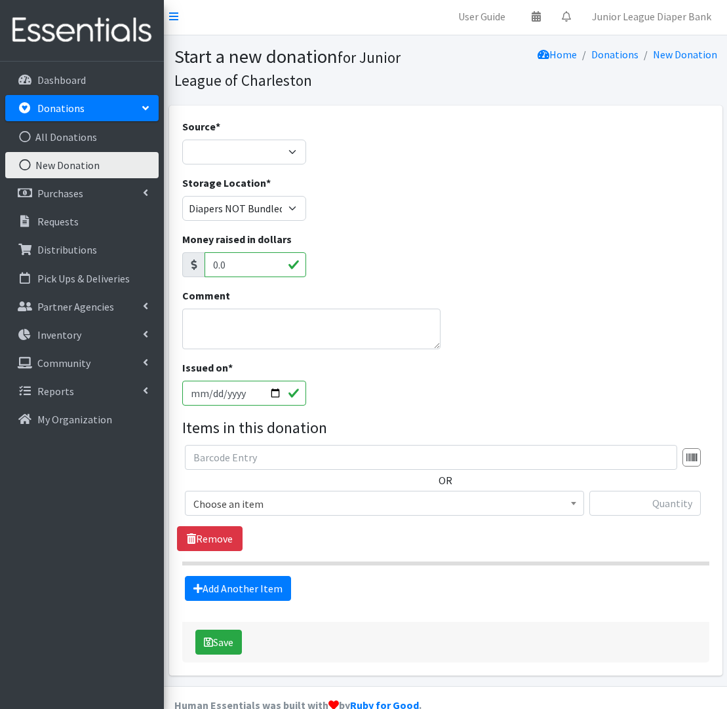
click at [209, 137] on div "Source * Product Drive Manufacturer Donation Site Misc. Donation" at bounding box center [244, 142] width 124 height 46
select select "Misc. Donation"
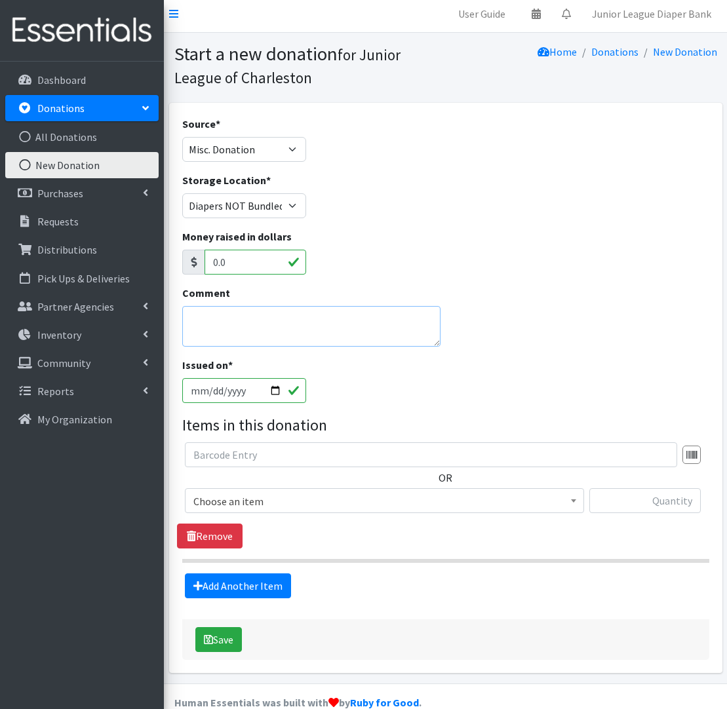
click at [257, 320] on textarea "Comment" at bounding box center [311, 326] width 259 height 41
type textarea "Ellie's Birthday Party"
click at [207, 389] on input "[DATE]" at bounding box center [244, 390] width 124 height 25
type input "2025-09-14"
click at [315, 475] on div "OR Choose an item Kids (Newborn) (Up to 10 lbs.) Kids (Preemie) Kids Pull-Ups (…" at bounding box center [445, 482] width 537 height 81
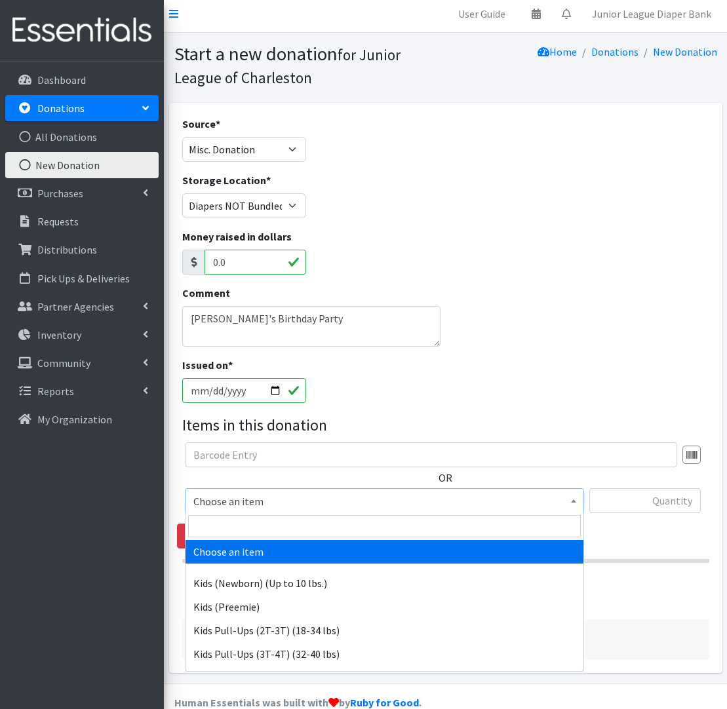
click at [273, 508] on span "Choose an item" at bounding box center [384, 501] width 382 height 18
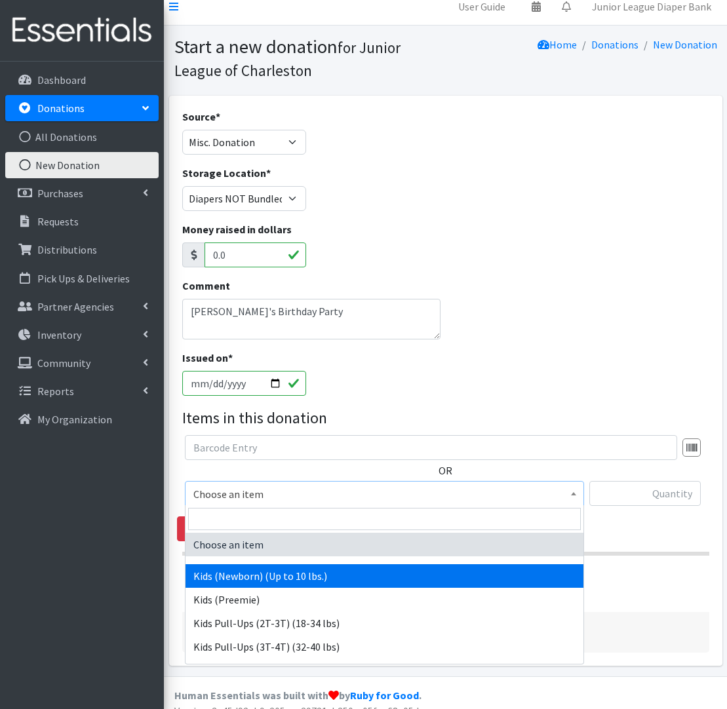
scroll to position [3, 0]
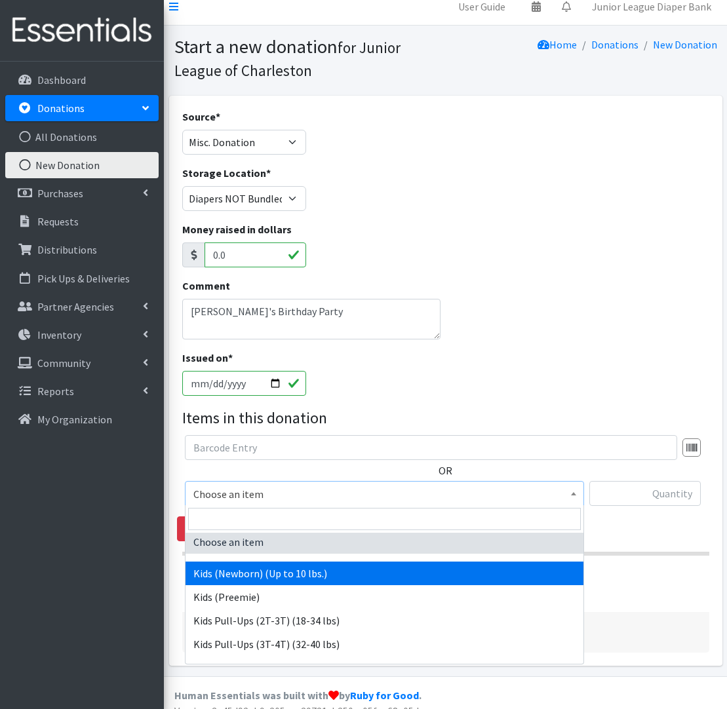
select select "571"
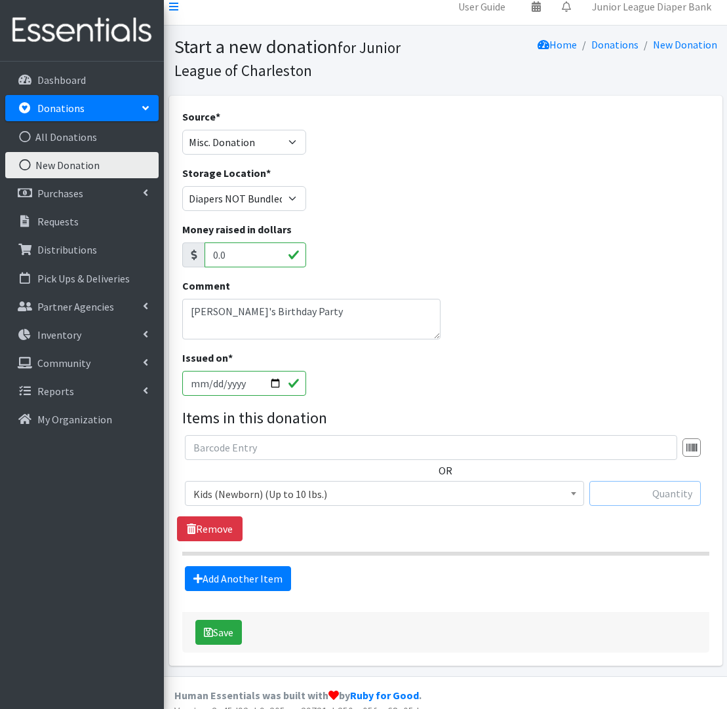
scroll to position [14, 0]
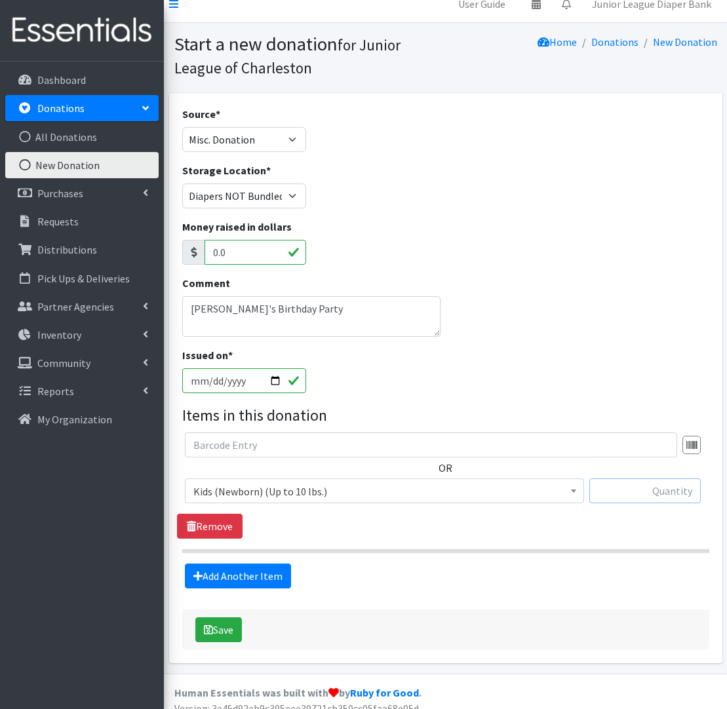
click at [636, 491] on input "text" at bounding box center [644, 490] width 111 height 25
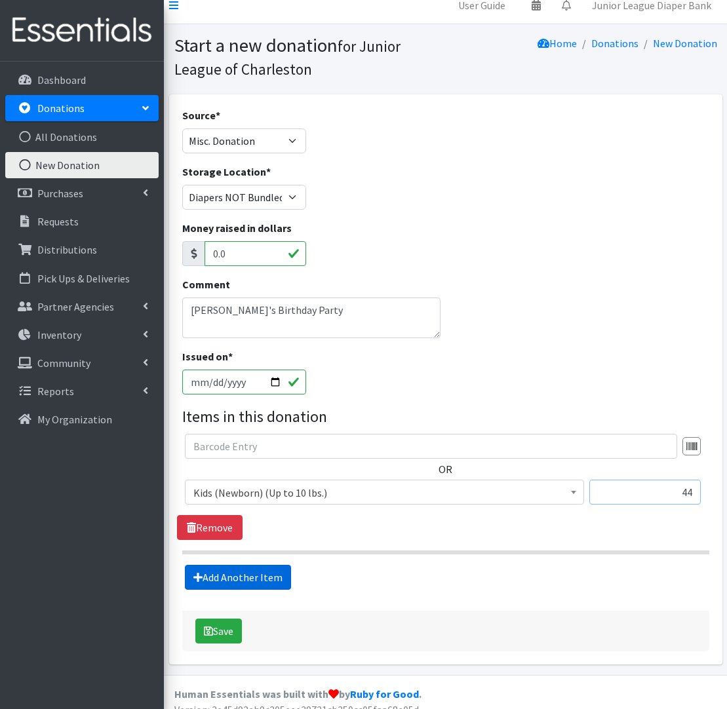
type input "44"
click at [225, 574] on link "Add Another Item" at bounding box center [238, 577] width 106 height 25
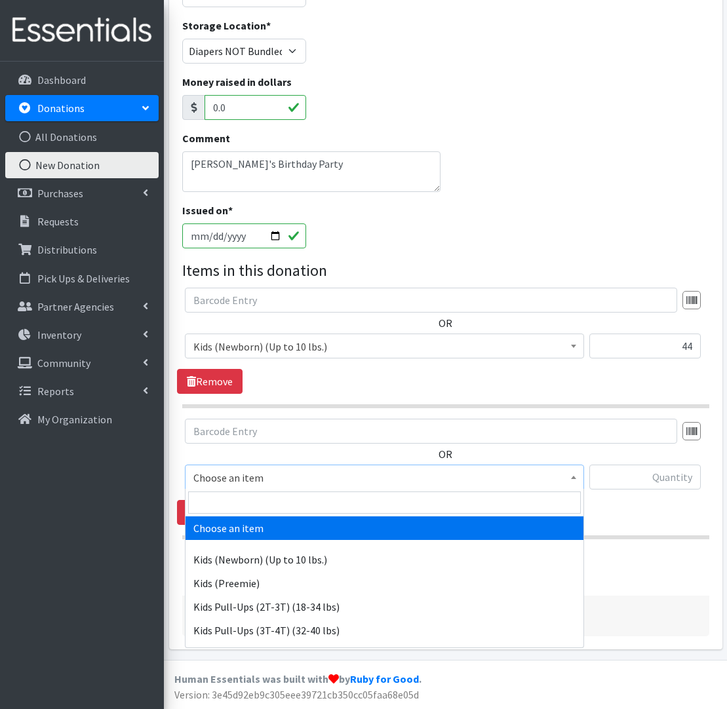
click at [252, 482] on span "Choose an item" at bounding box center [384, 477] width 382 height 18
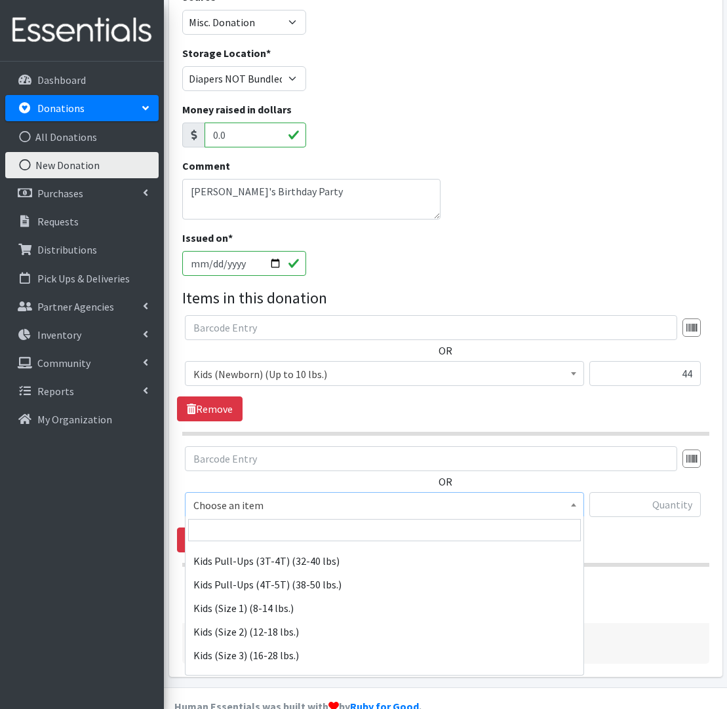
scroll to position [102, 0]
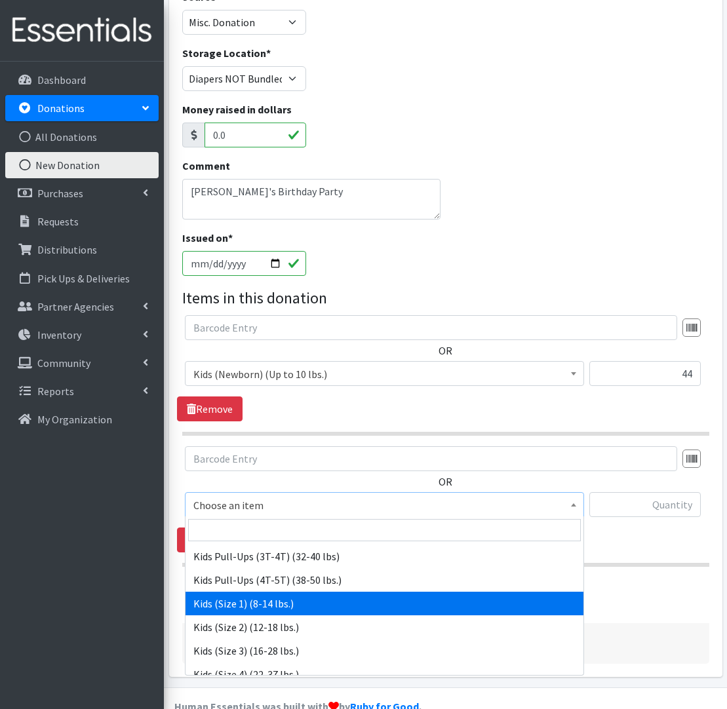
drag, startPoint x: 269, startPoint y: 601, endPoint x: 368, endPoint y: 564, distance: 106.4
select select "573"
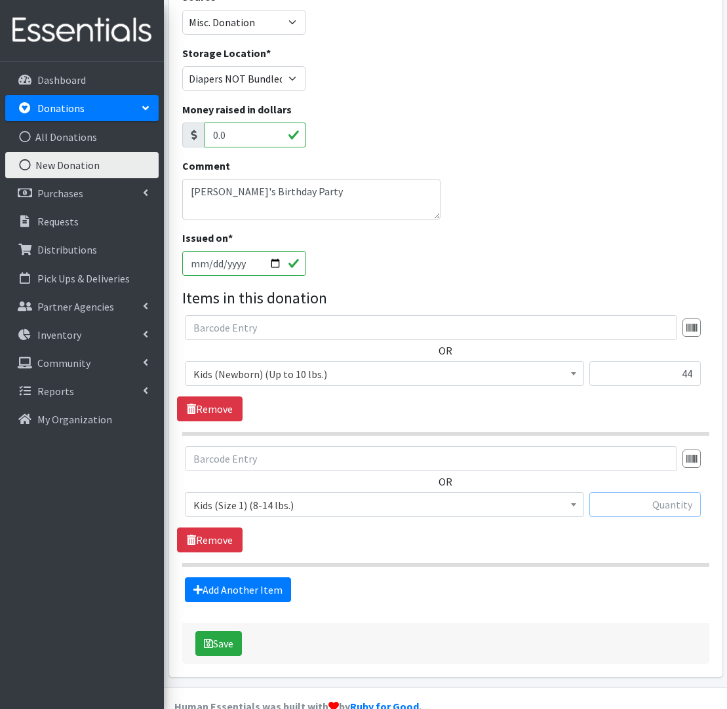
click at [649, 511] on input "text" at bounding box center [644, 504] width 111 height 25
type input "120"
click at [205, 586] on link "Add Another Item" at bounding box center [238, 589] width 106 height 25
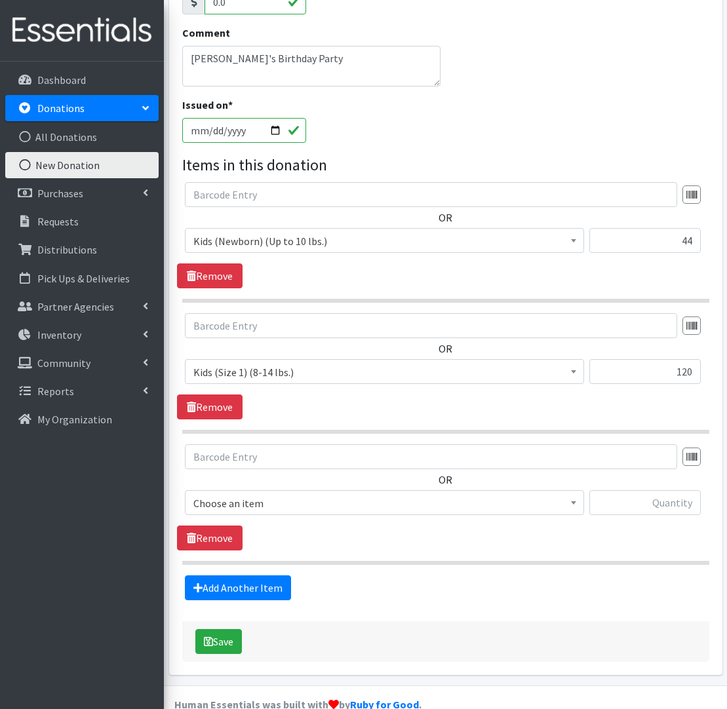
scroll to position [290, 0]
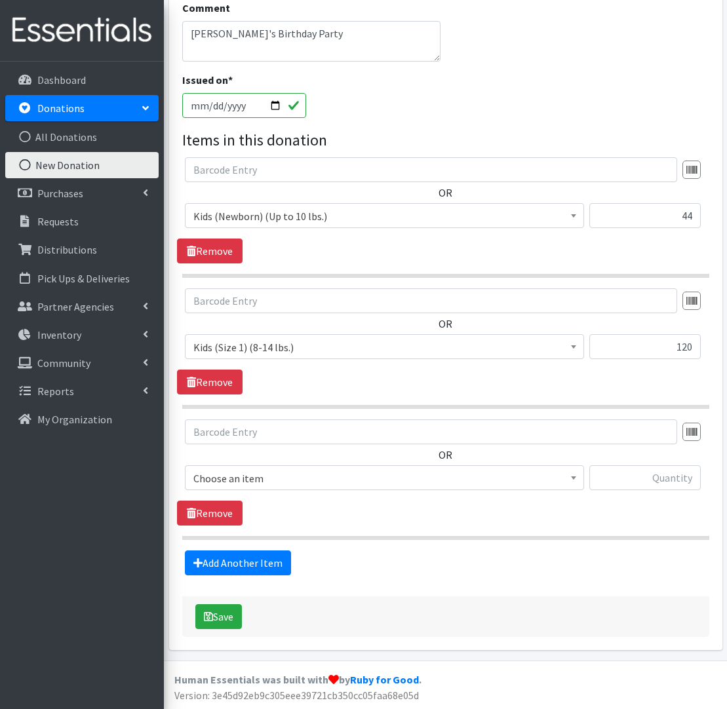
click at [290, 467] on span "Choose an item" at bounding box center [384, 477] width 399 height 25
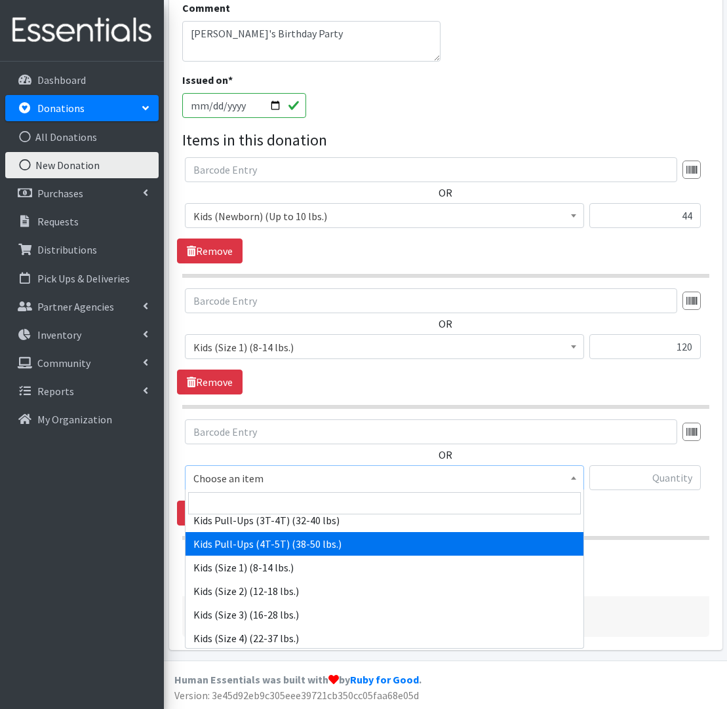
scroll to position [150, 0]
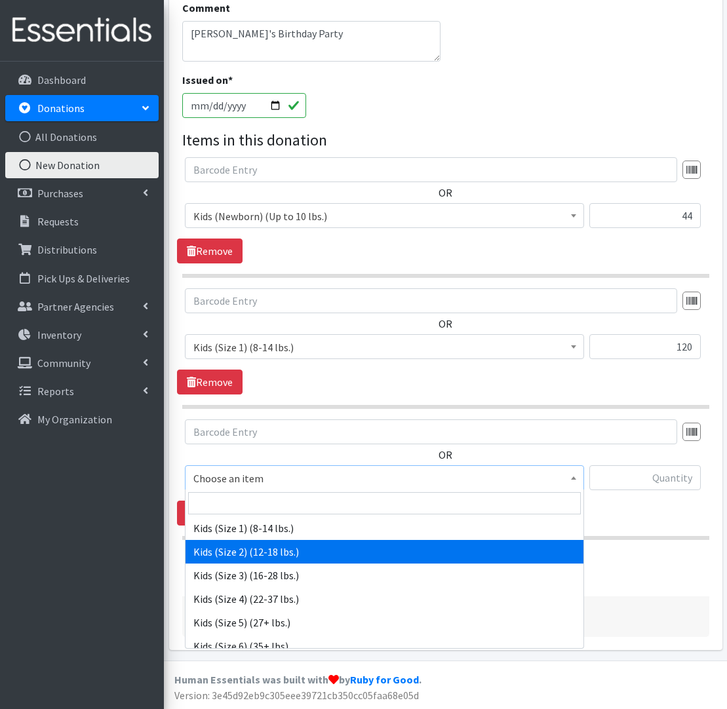
select select "574"
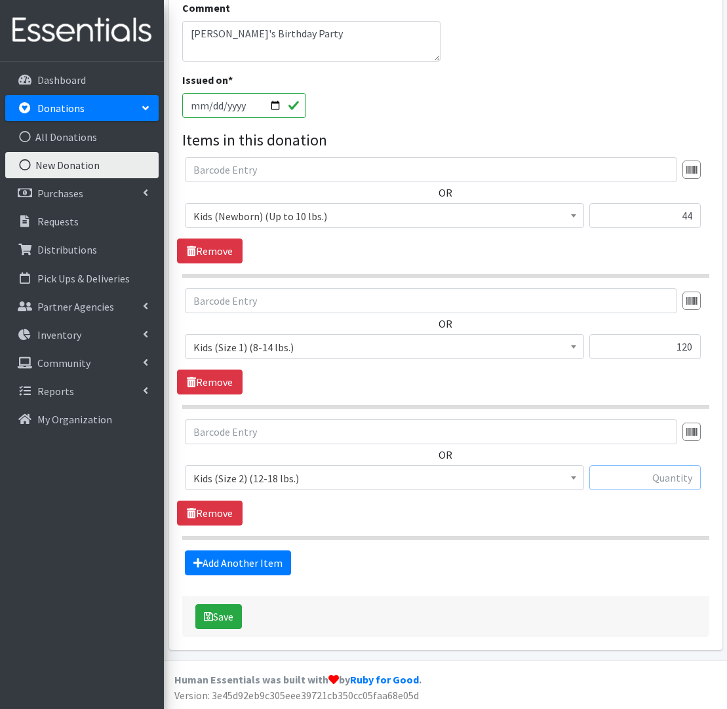
click at [653, 482] on input "text" at bounding box center [644, 477] width 111 height 25
type input "242"
click at [271, 562] on link "Add Another Item" at bounding box center [238, 562] width 106 height 25
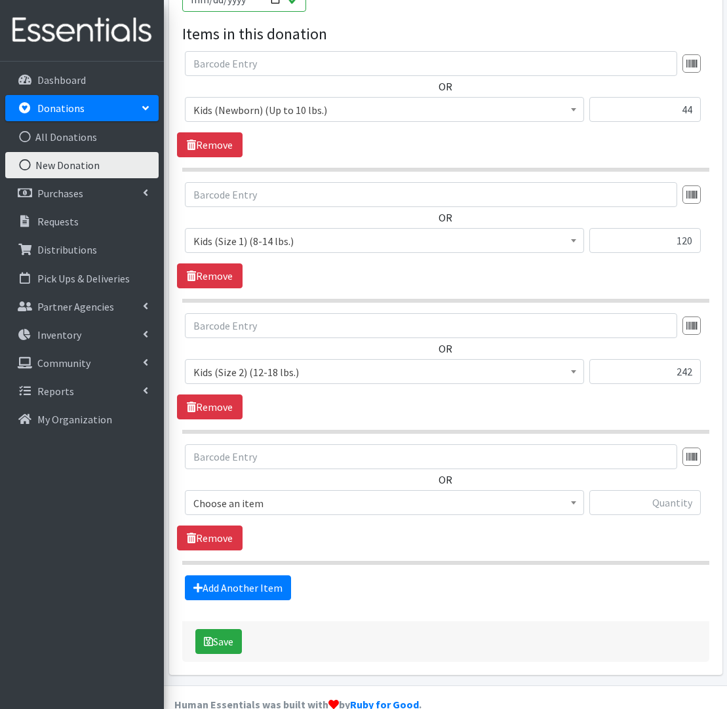
scroll to position [421, 0]
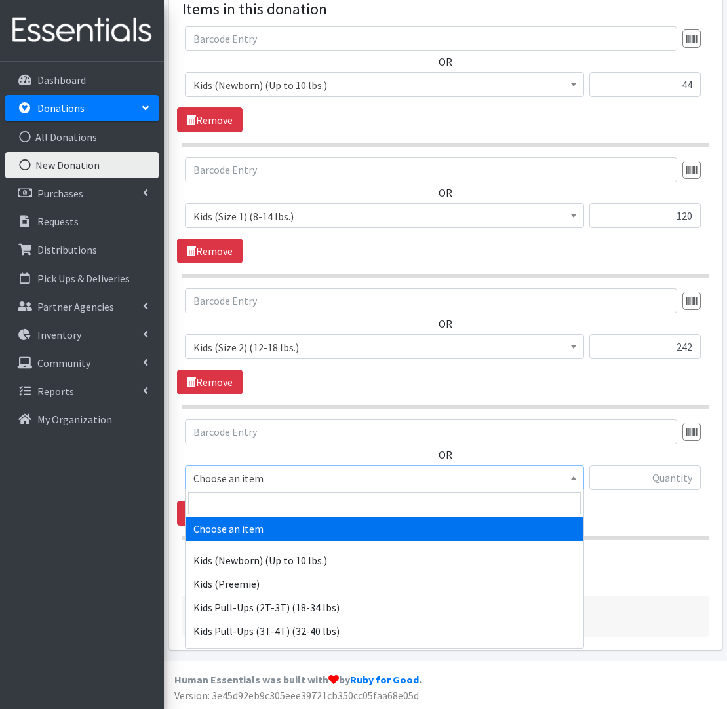
click at [310, 484] on span "Choose an item" at bounding box center [384, 478] width 382 height 18
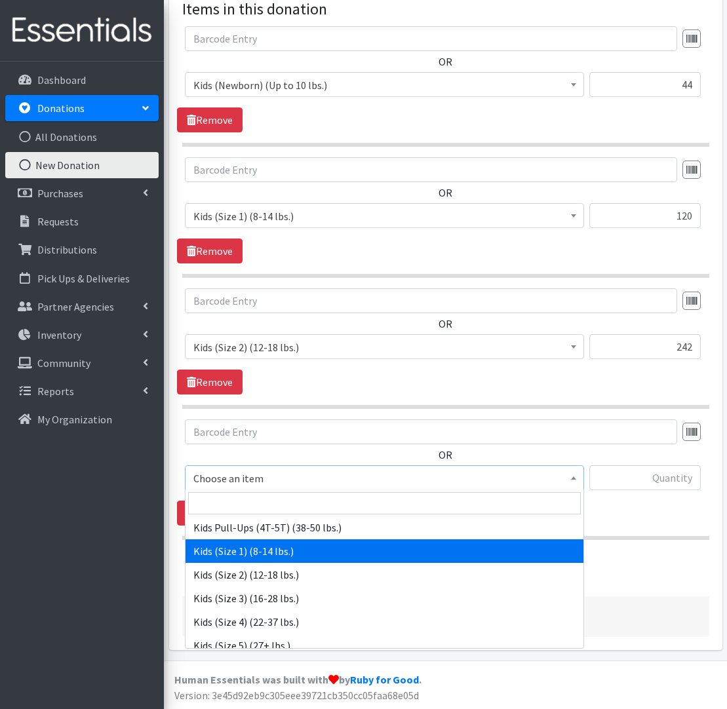
scroll to position [128, 0]
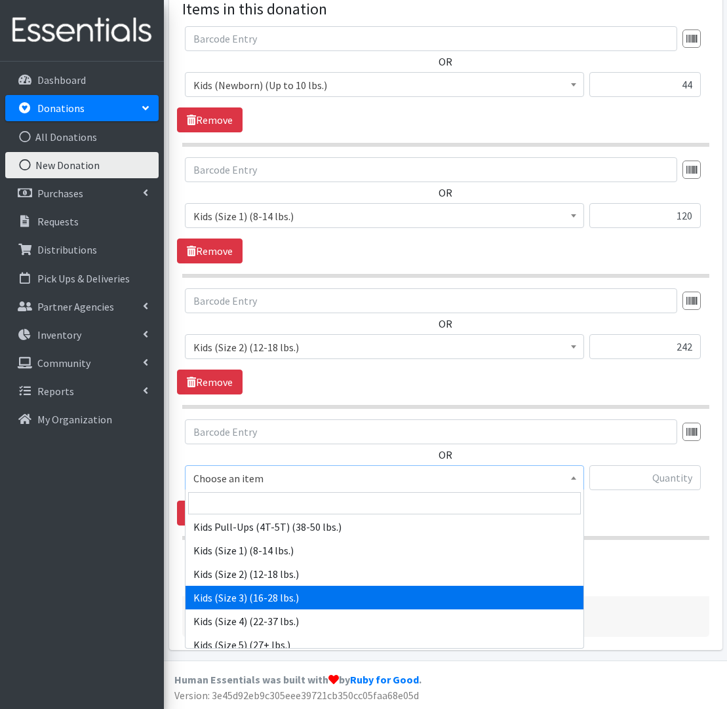
select select "576"
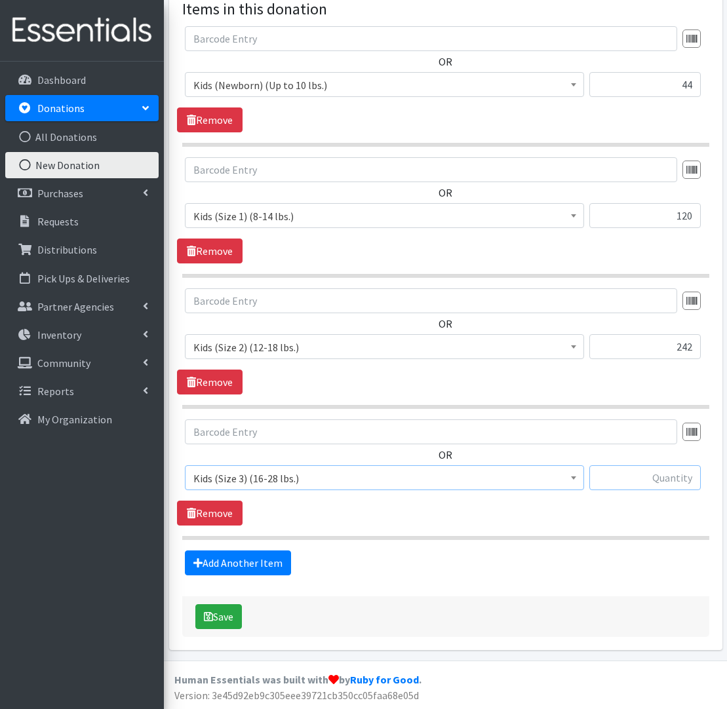
click at [679, 473] on input "text" at bounding box center [644, 477] width 111 height 25
type input "788"
click at [229, 566] on link "Add Another Item" at bounding box center [238, 562] width 106 height 25
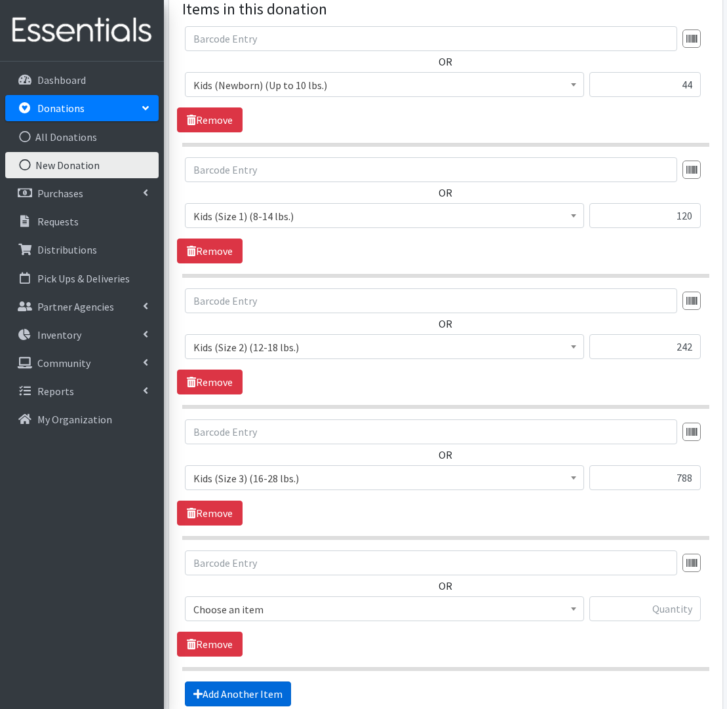
scroll to position [552, 0]
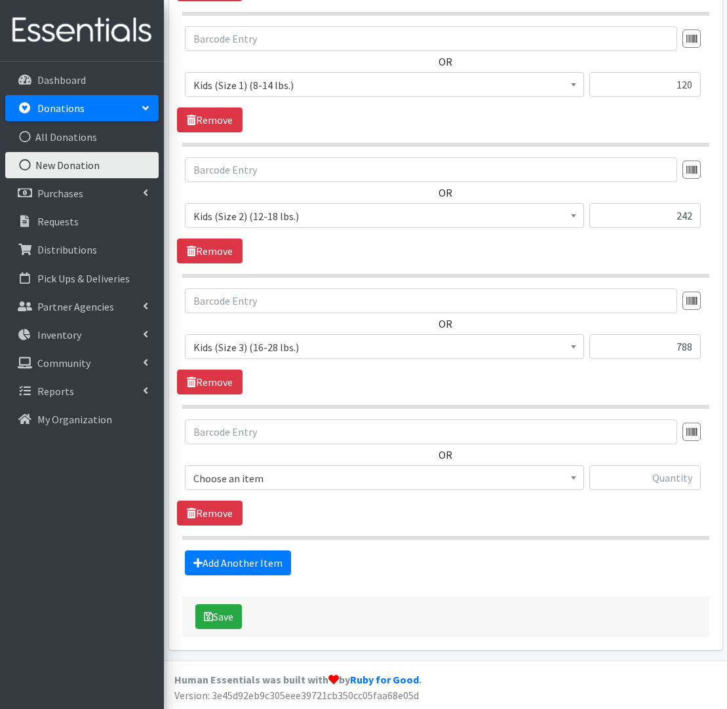
click at [243, 480] on span "Choose an item" at bounding box center [384, 478] width 382 height 18
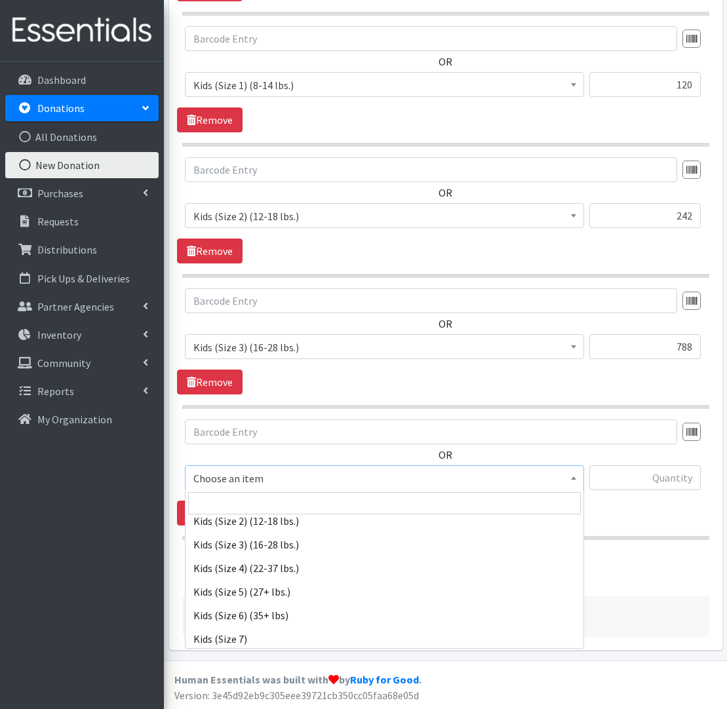
scroll to position [195, 0]
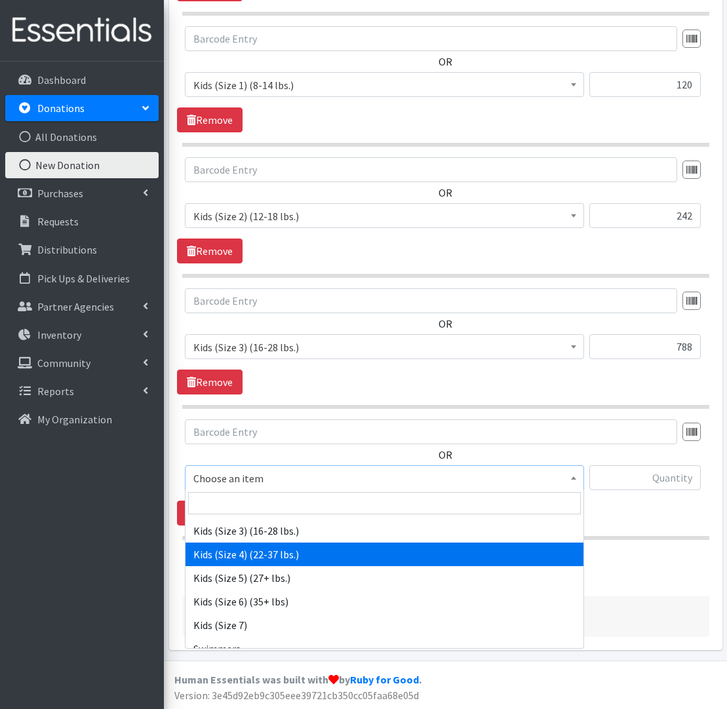
drag, startPoint x: 259, startPoint y: 545, endPoint x: 320, endPoint y: 539, distance: 61.2
select select "557"
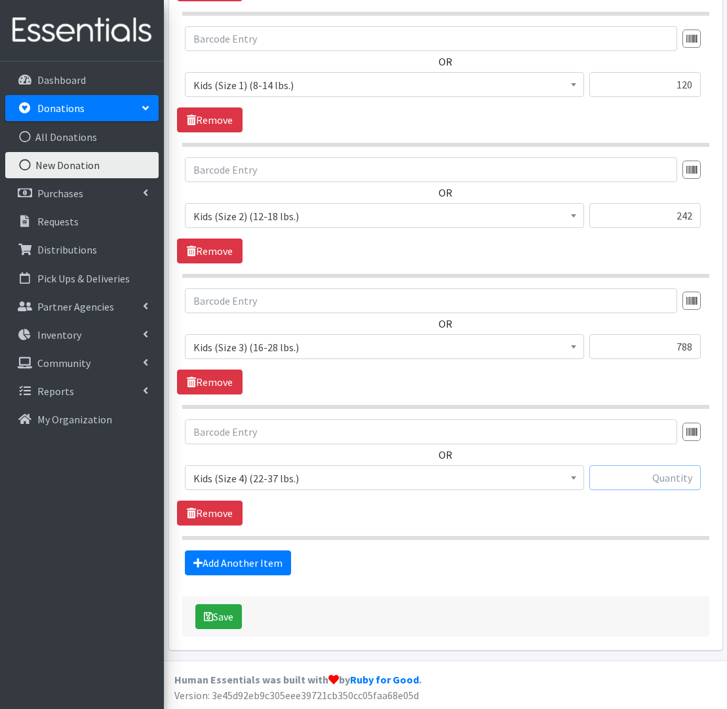
click at [678, 480] on input "text" at bounding box center [644, 477] width 111 height 25
type input "297"
click at [237, 556] on link "Add Another Item" at bounding box center [238, 562] width 106 height 25
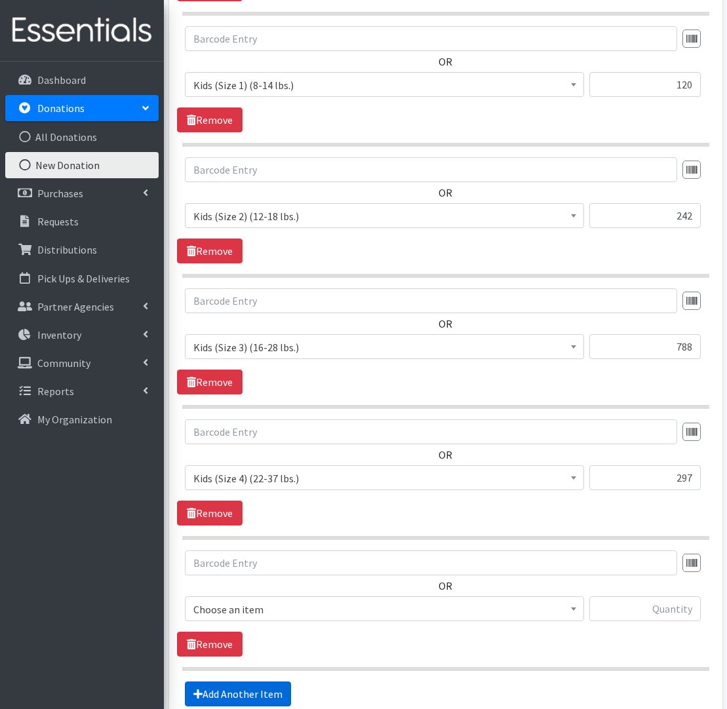
scroll to position [683, 0]
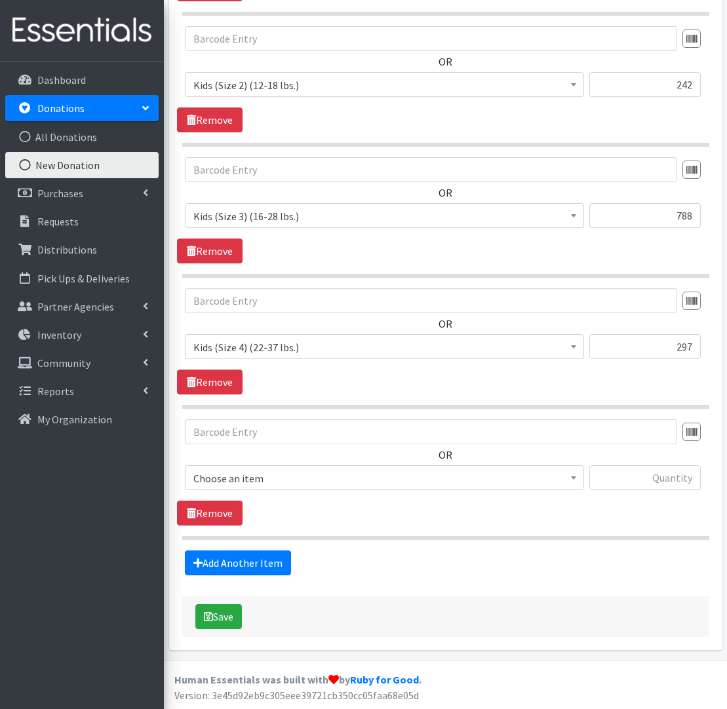
click at [240, 474] on span "Choose an item" at bounding box center [384, 478] width 382 height 18
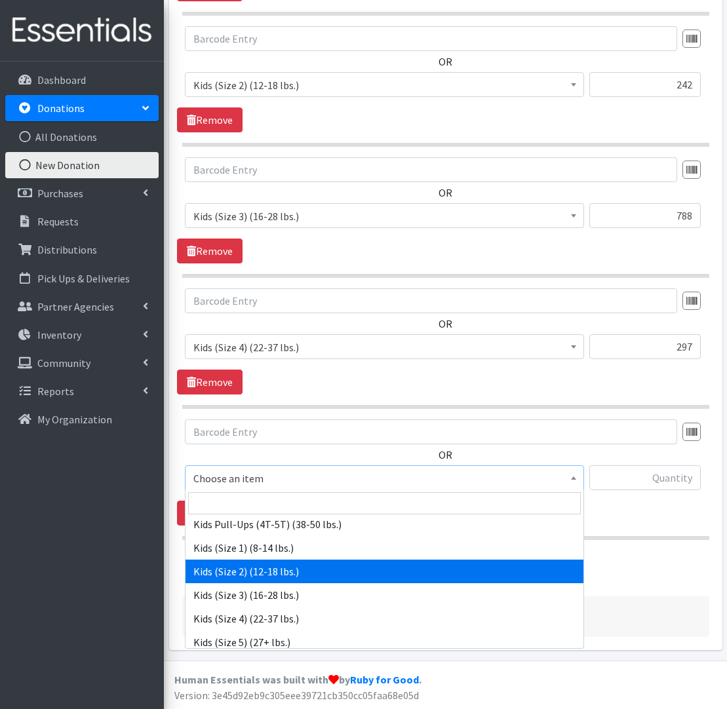
scroll to position [136, 0]
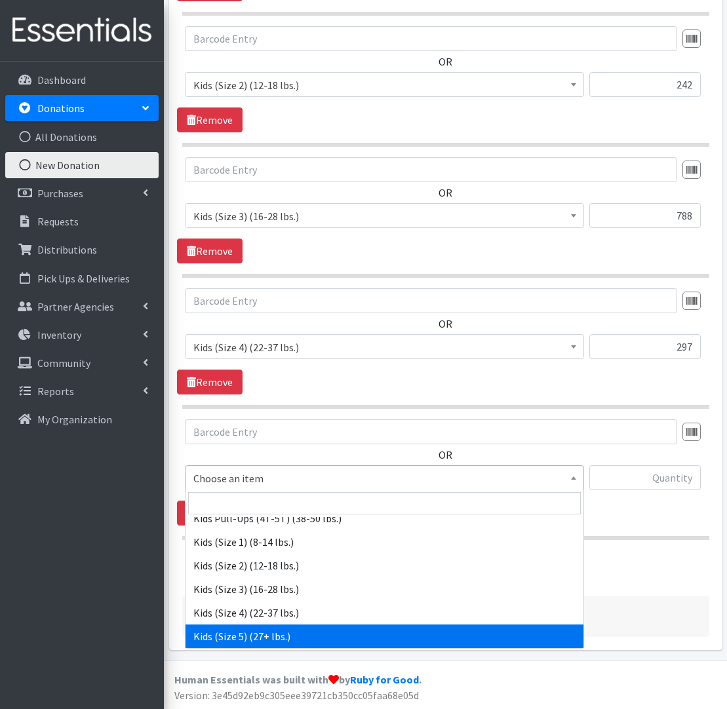
select select "558"
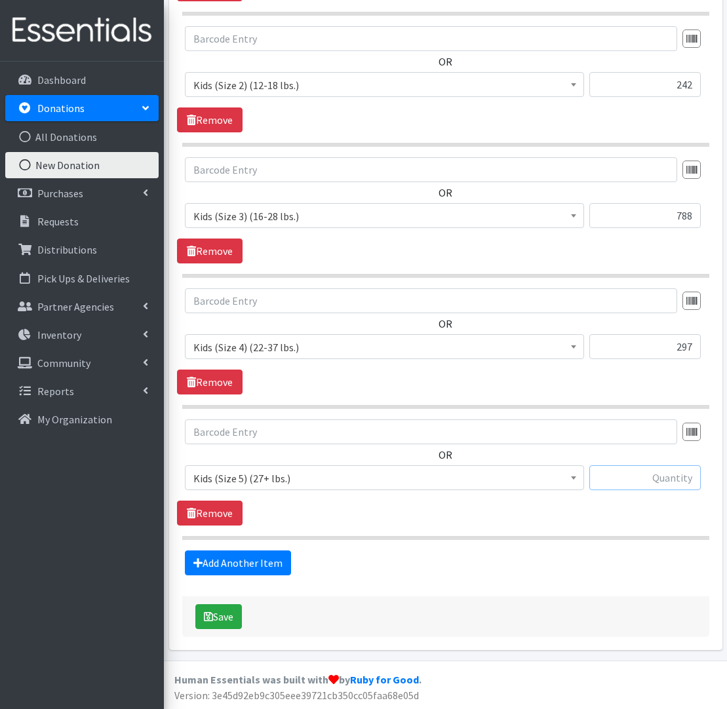
click at [668, 478] on input "text" at bounding box center [644, 477] width 111 height 25
type input "46"
click at [204, 554] on link "Add Another Item" at bounding box center [238, 562] width 106 height 25
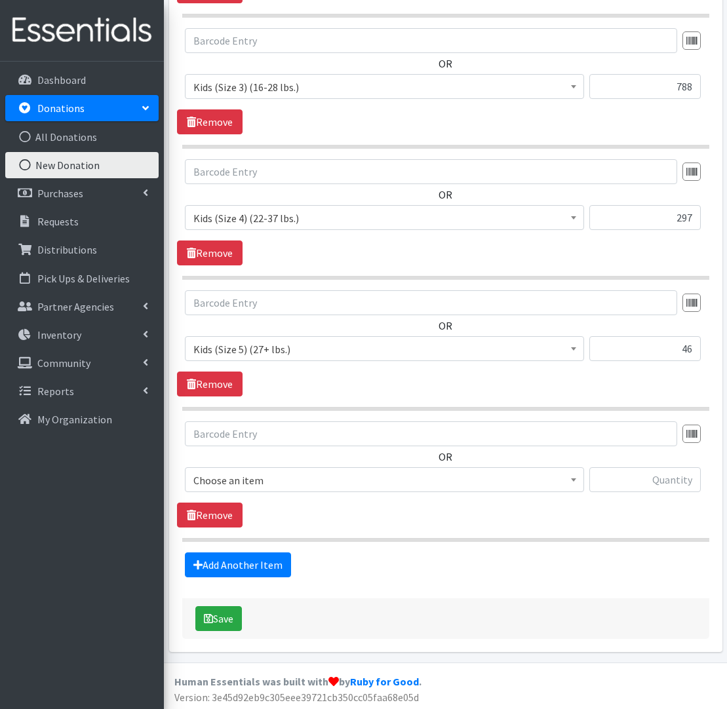
scroll to position [814, 0]
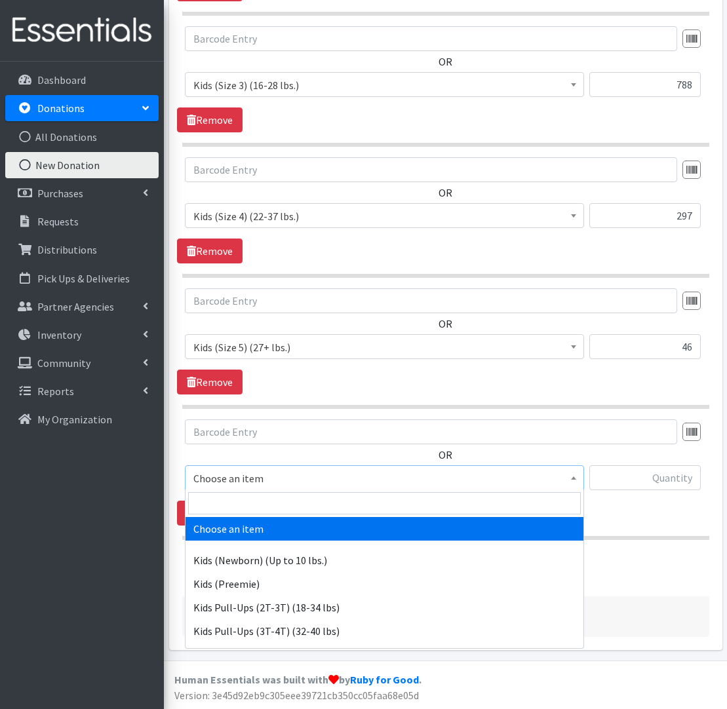
click at [265, 476] on span "Choose an item" at bounding box center [384, 478] width 382 height 18
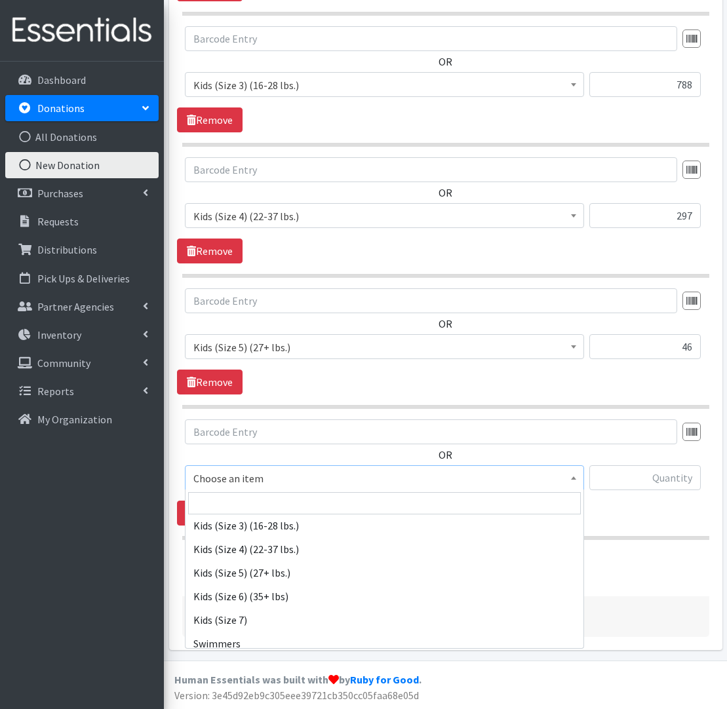
scroll to position [220, 0]
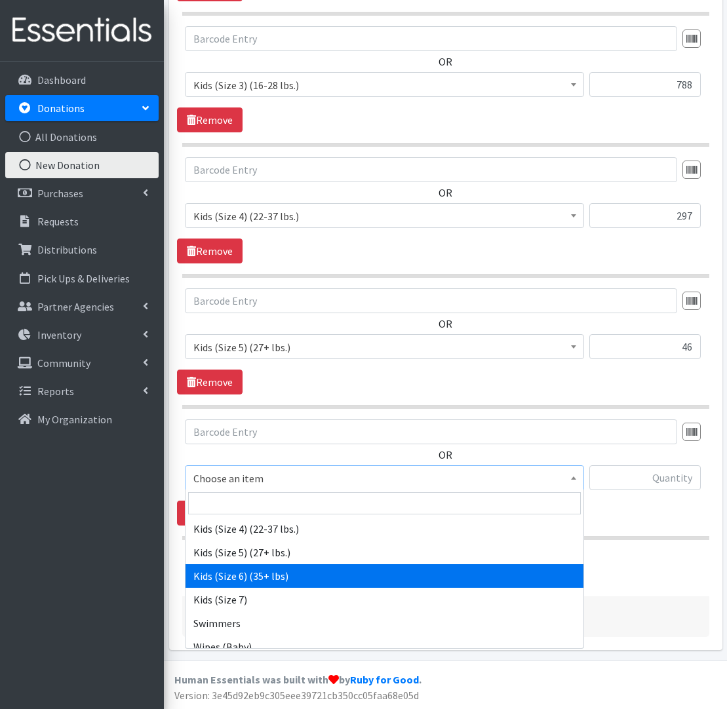
select select "560"
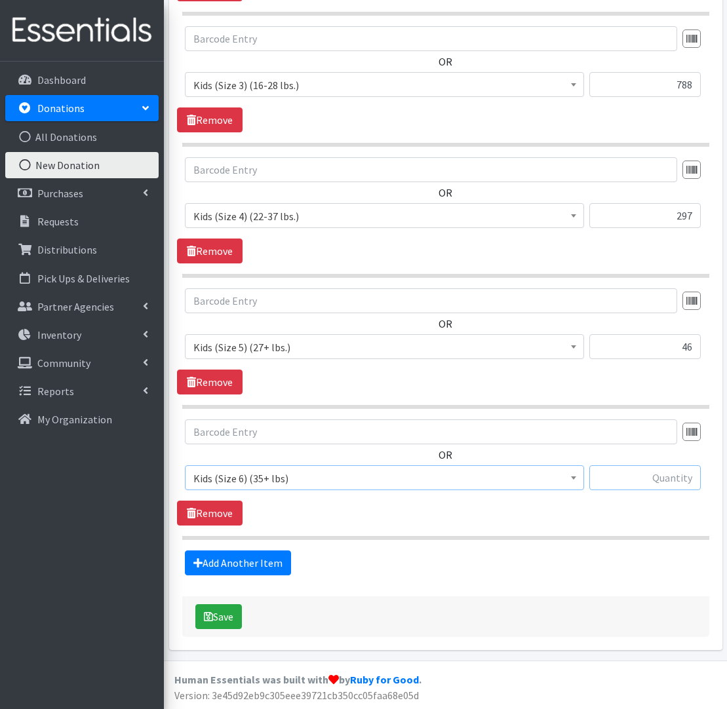
click at [649, 478] on input "text" at bounding box center [644, 477] width 111 height 25
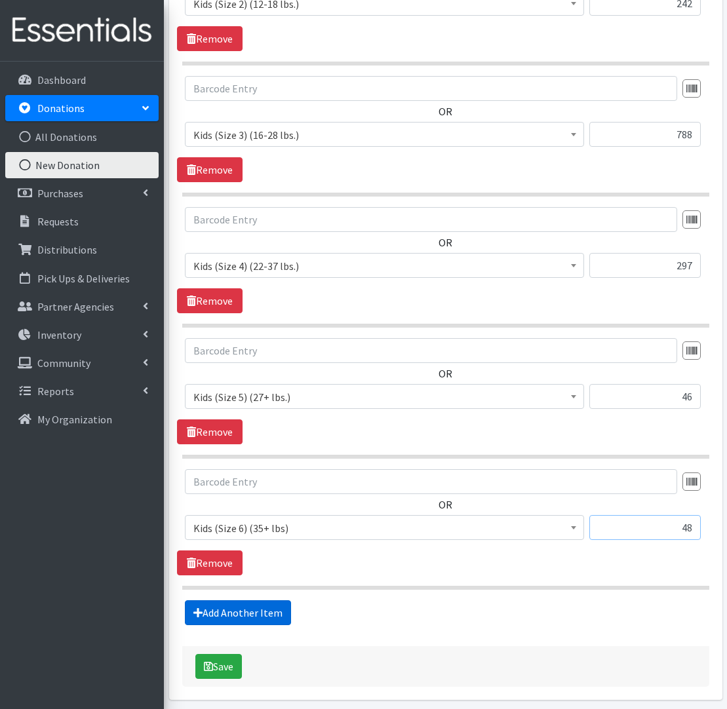
scroll to position [779, 0]
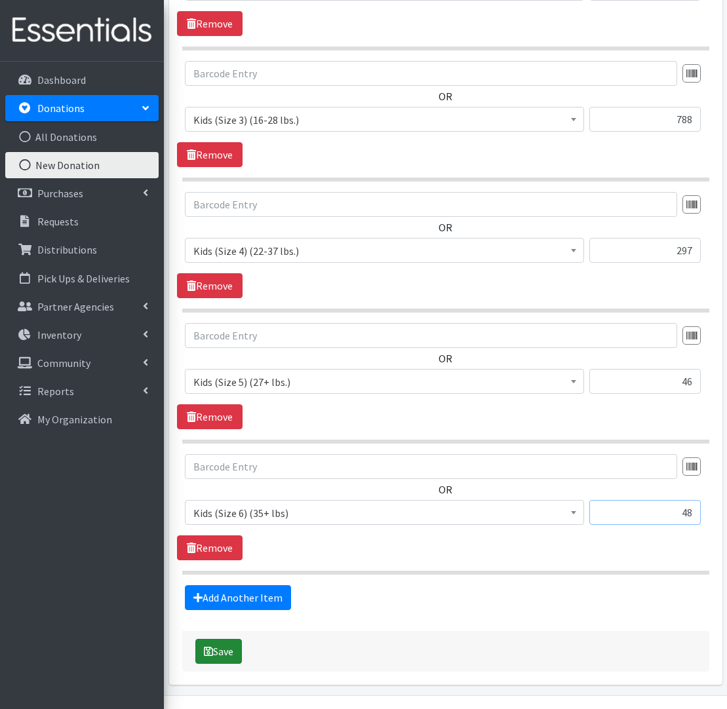
type input "48"
click at [229, 651] on button "Save" at bounding box center [218, 651] width 47 height 25
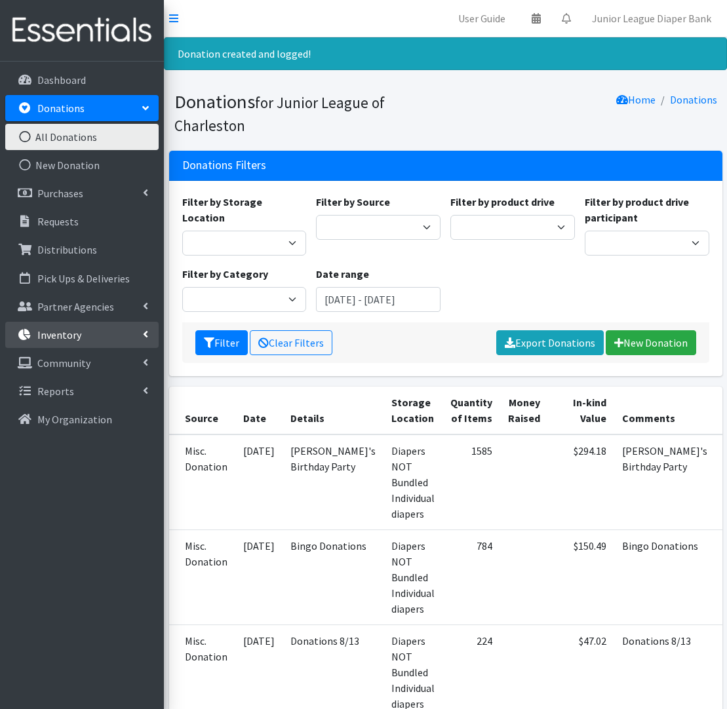
click at [81, 345] on link "Inventory" at bounding box center [81, 335] width 153 height 26
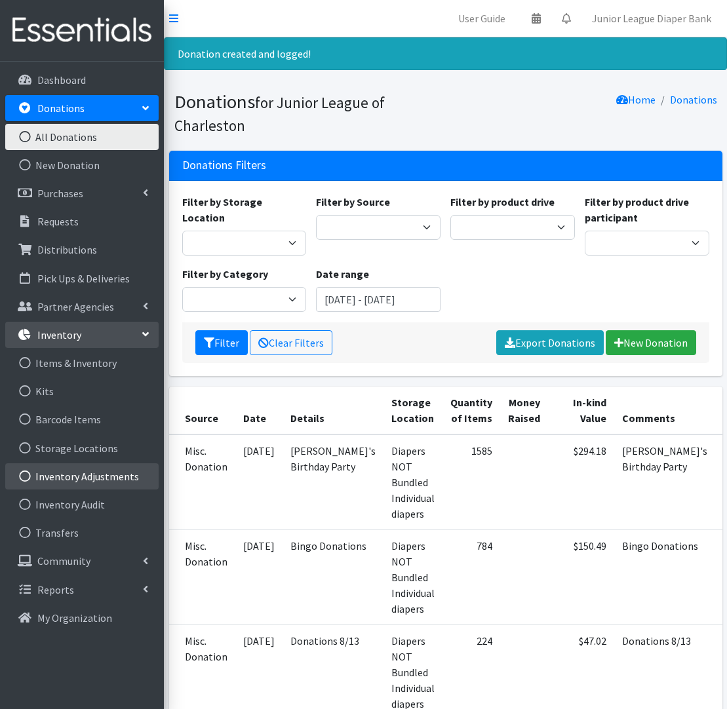
click at [97, 477] on link "Inventory Adjustments" at bounding box center [81, 476] width 153 height 26
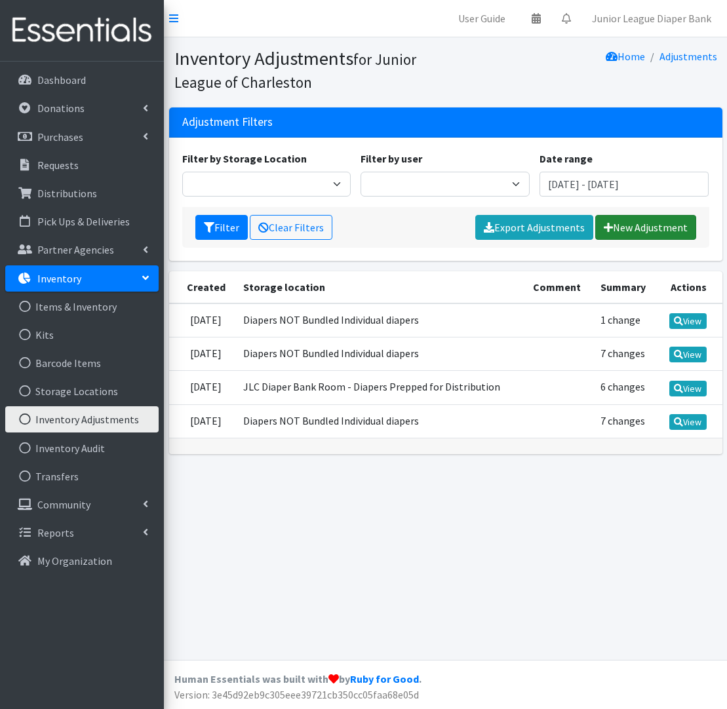
click at [634, 225] on link "New Adjustment" at bounding box center [645, 227] width 101 height 25
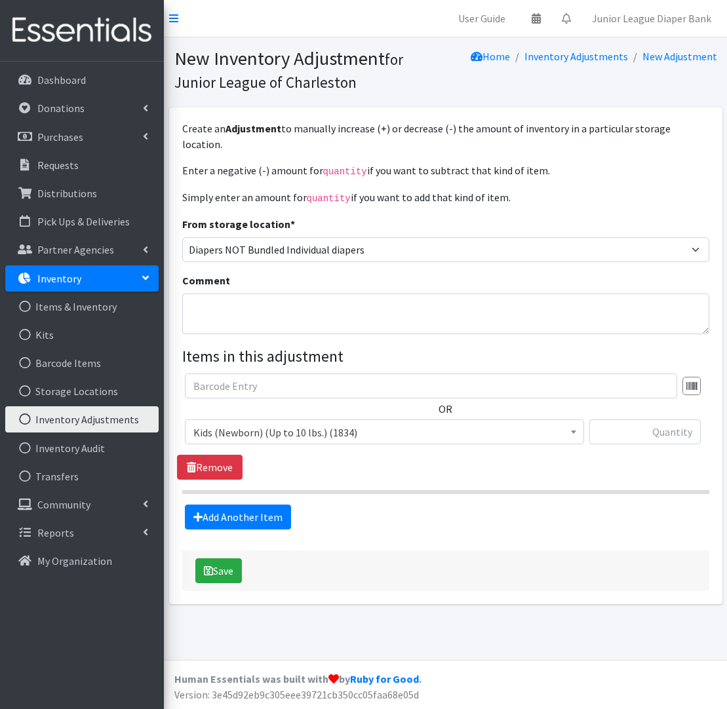
click at [86, 425] on link "Inventory Adjustments" at bounding box center [81, 419] width 153 height 26
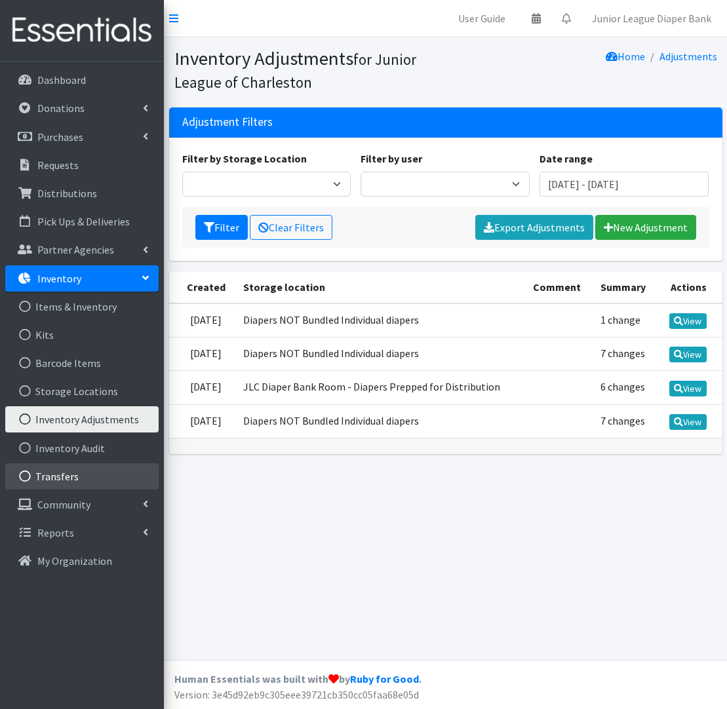
click at [66, 480] on link "Transfers" at bounding box center [81, 476] width 153 height 26
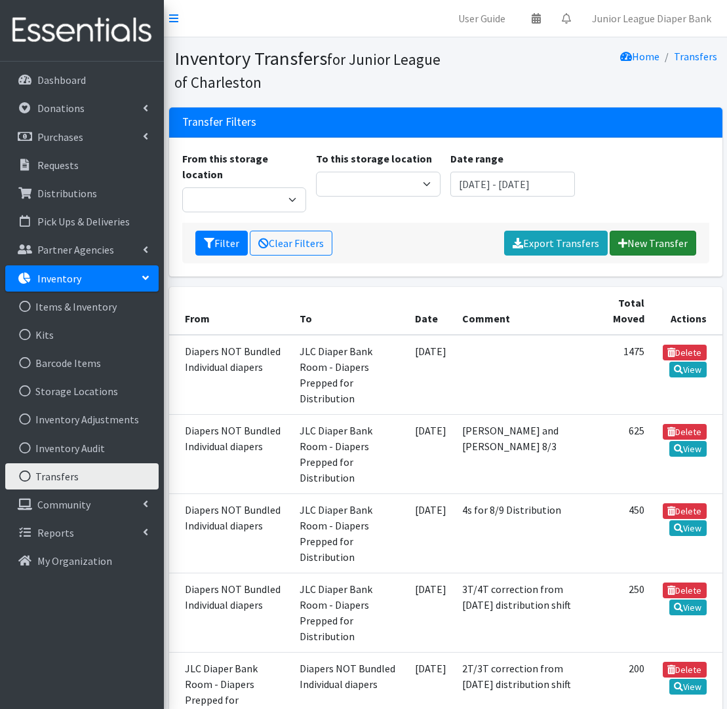
click at [632, 231] on link "New Transfer" at bounding box center [652, 243] width 86 height 25
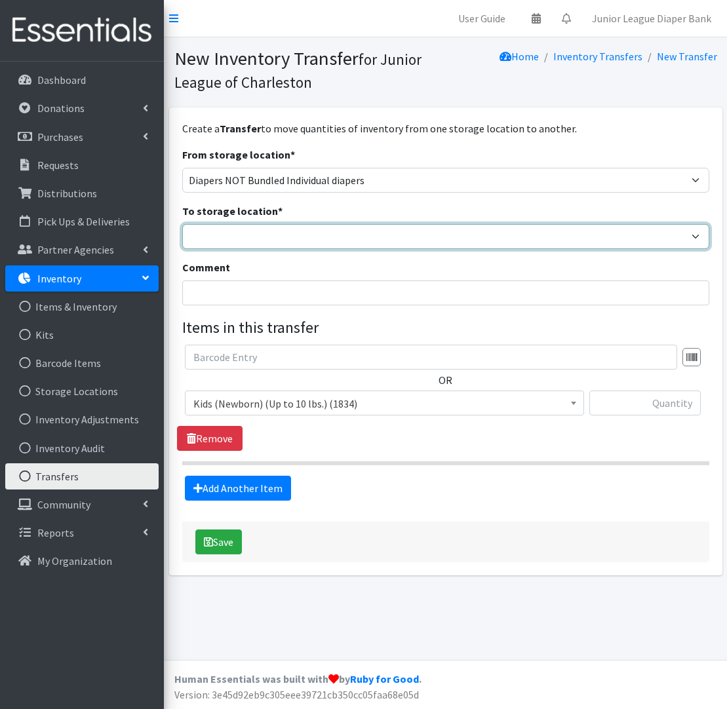
select select "35"
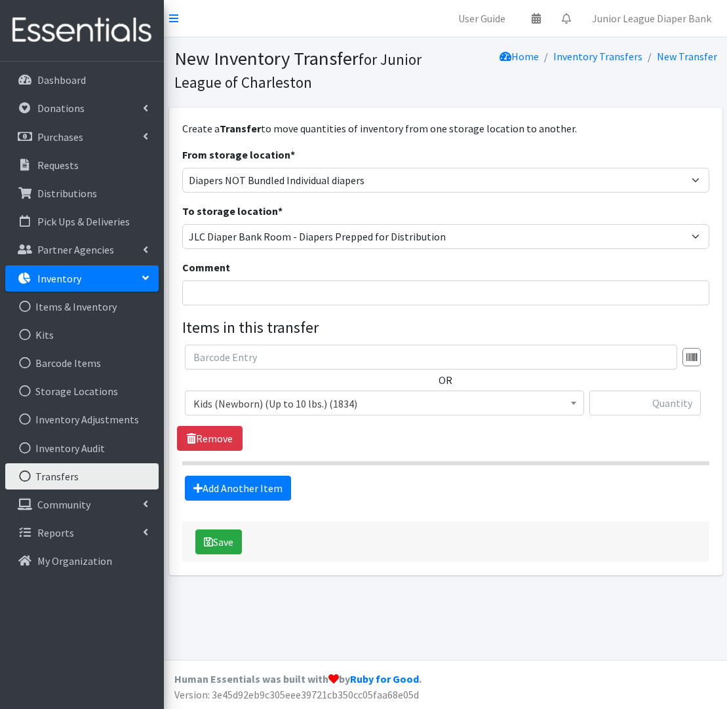
click at [335, 305] on form "From storage location * Diaper Bank Wipes Diapers NOT Bundled Individual diaper…" at bounding box center [445, 324] width 527 height 354
click at [326, 298] on input "Comment" at bounding box center [445, 292] width 527 height 25
type input "T"
type input "Bundling on [DATE] Distribution"
click at [619, 400] on input "text" at bounding box center [644, 403] width 111 height 25
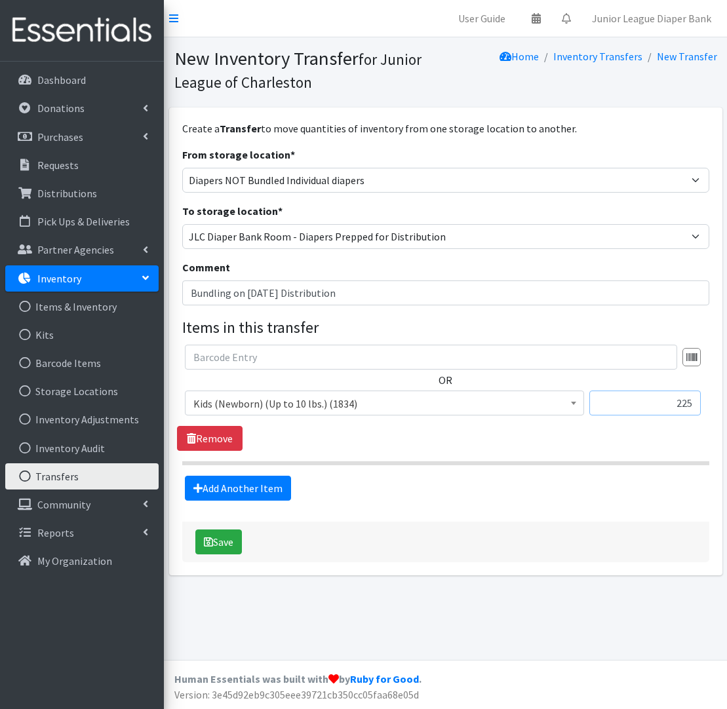
scroll to position [0, 1]
type input "225"
click at [273, 483] on link "Add Another Item" at bounding box center [238, 488] width 106 height 25
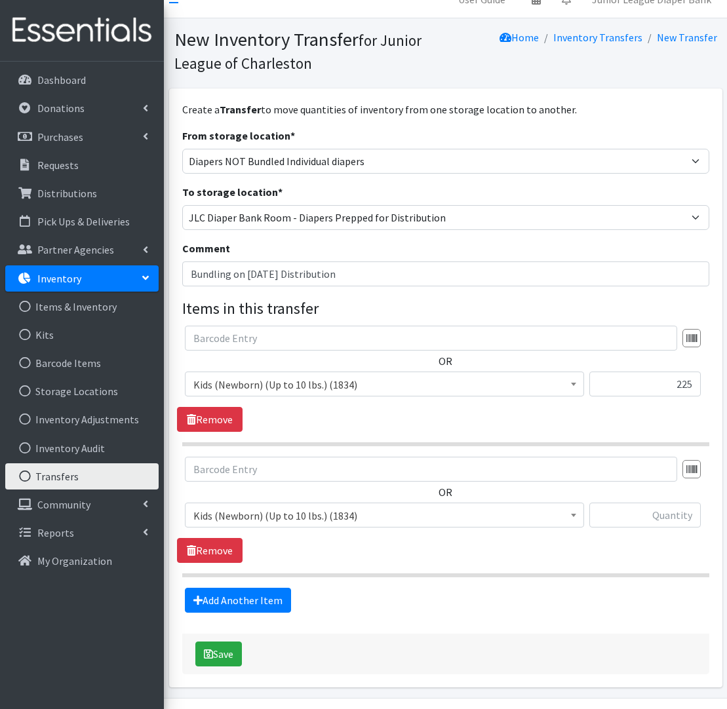
scroll to position [20, 1]
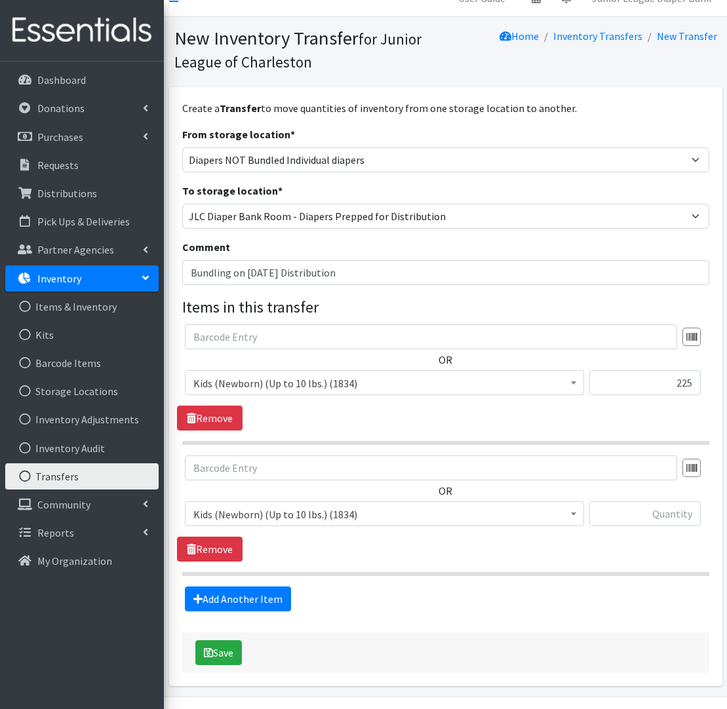
click at [554, 506] on span "Kids (Newborn) (Up to 10 lbs.) (1834)" at bounding box center [384, 514] width 382 height 18
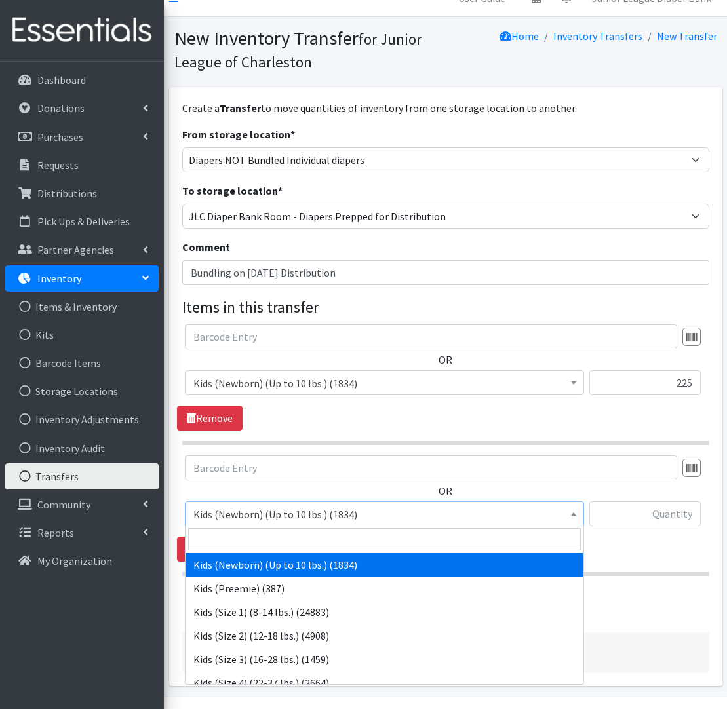
scroll to position [21, 0]
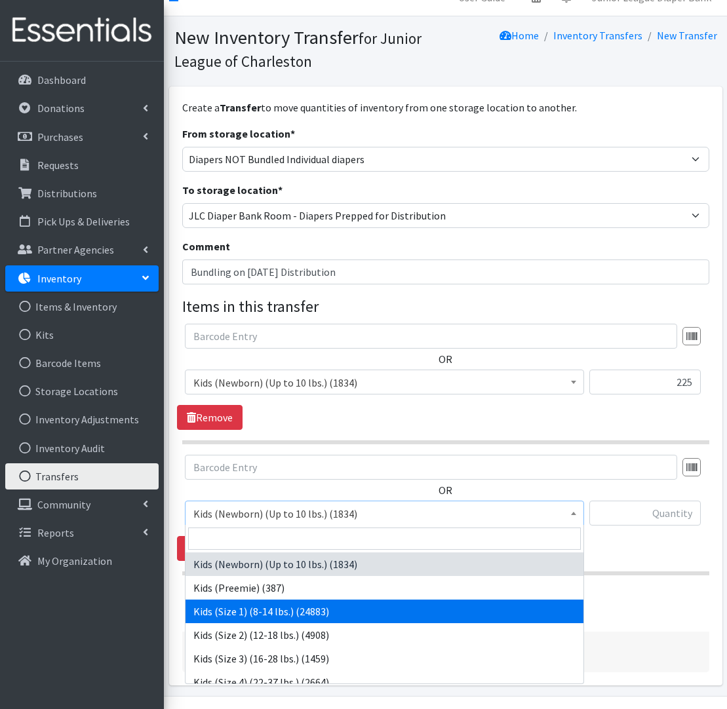
select select "573"
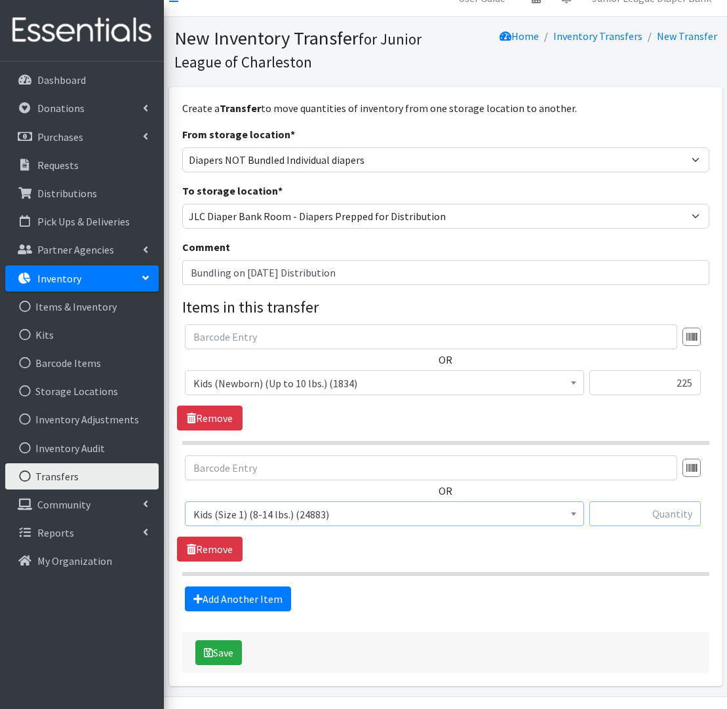
click at [681, 513] on input "text" at bounding box center [644, 513] width 111 height 25
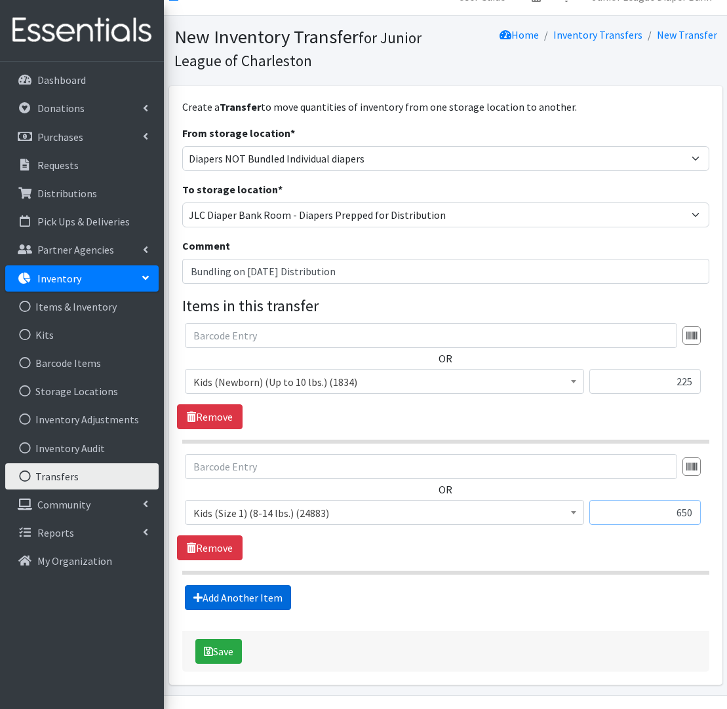
type input "650"
click at [248, 599] on link "Add Another Item" at bounding box center [238, 597] width 106 height 25
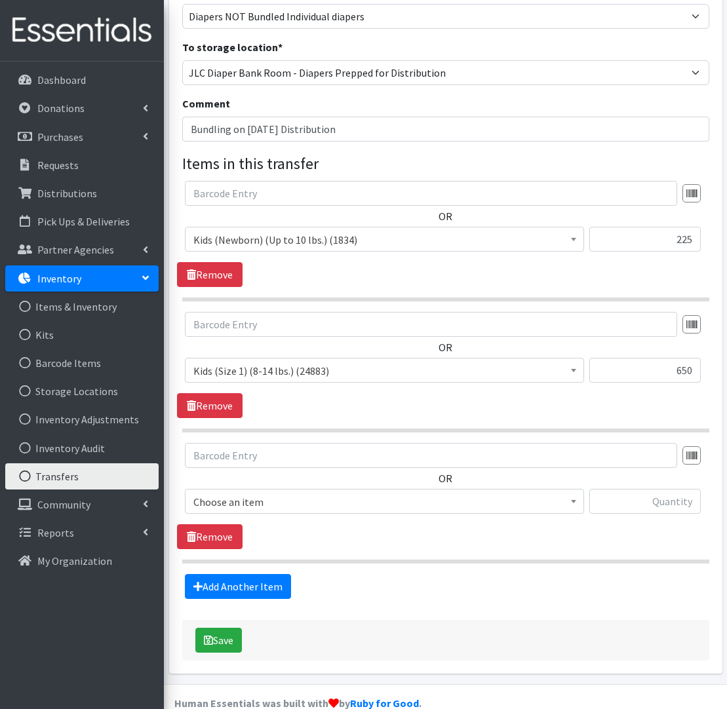
scroll to position [187, 0]
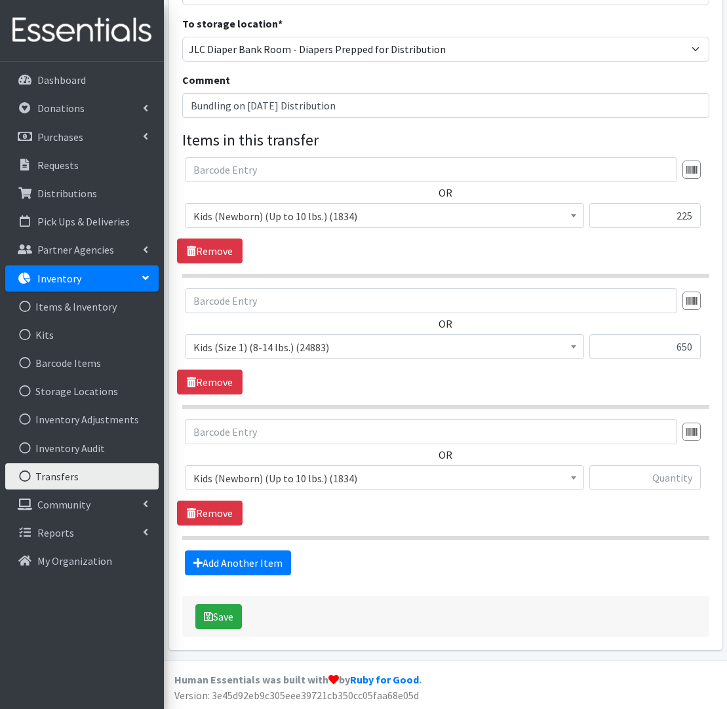
click at [242, 478] on span "Kids (Newborn) (Up to 10 lbs.) (1834)" at bounding box center [384, 478] width 382 height 18
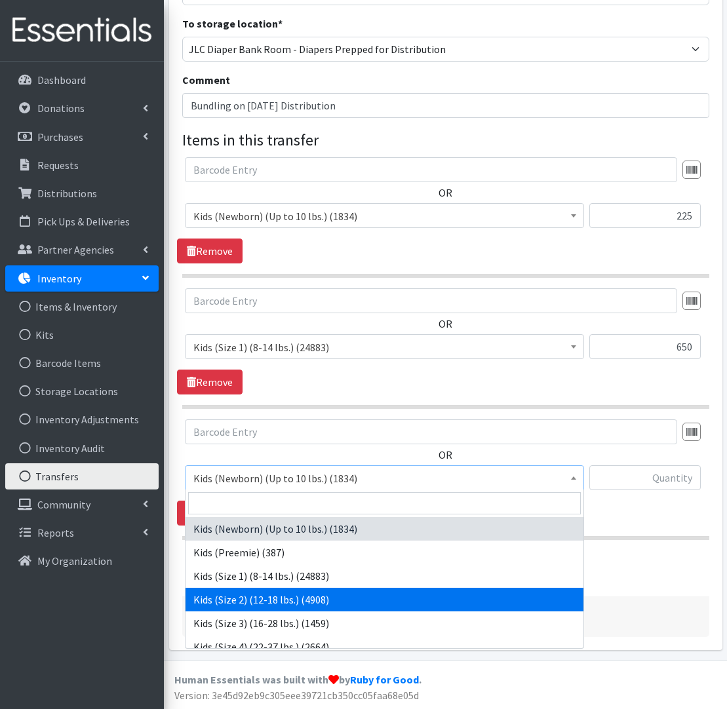
select select "574"
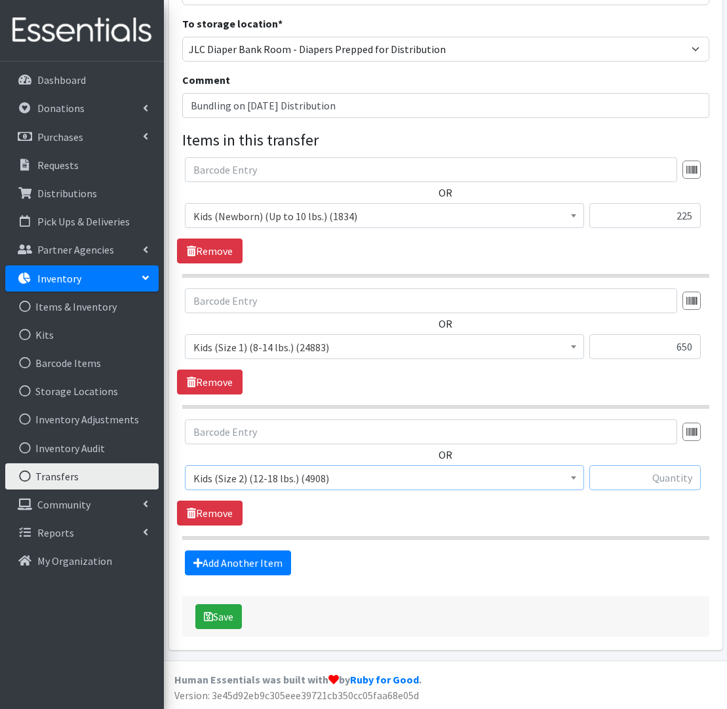
click at [680, 480] on input "text" at bounding box center [644, 477] width 111 height 25
type input "150"
click at [280, 562] on link "Add Another Item" at bounding box center [238, 562] width 106 height 25
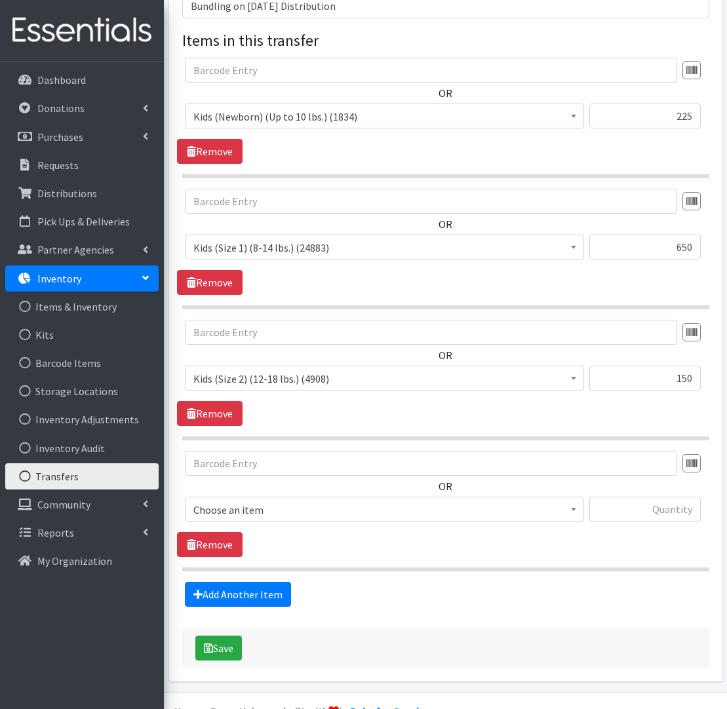
scroll to position [318, 0]
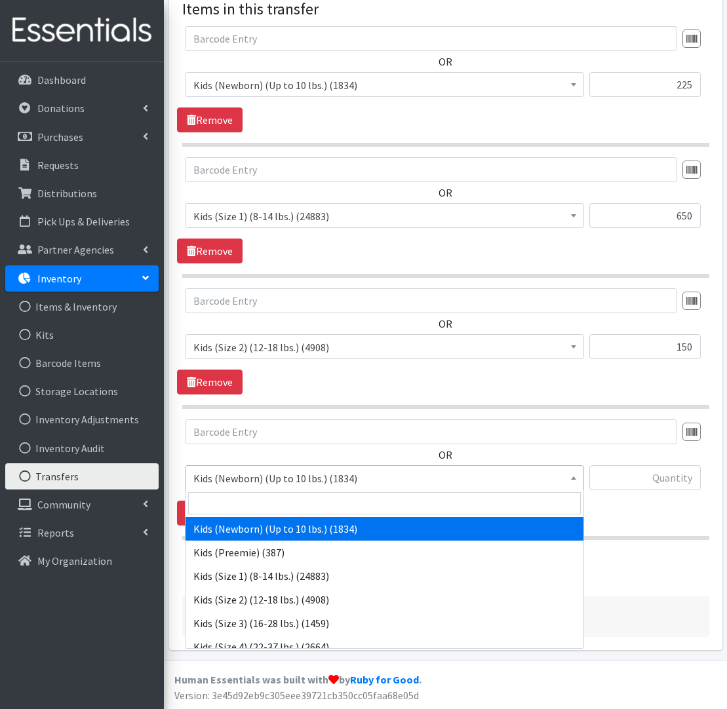
click at [329, 470] on span "Kids (Newborn) (Up to 10 lbs.) (1834)" at bounding box center [384, 478] width 382 height 18
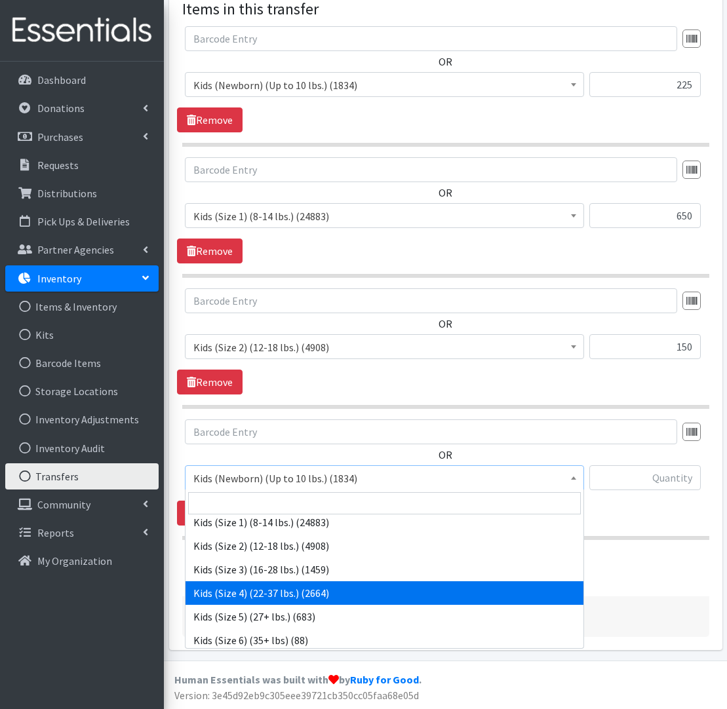
scroll to position [0, 0]
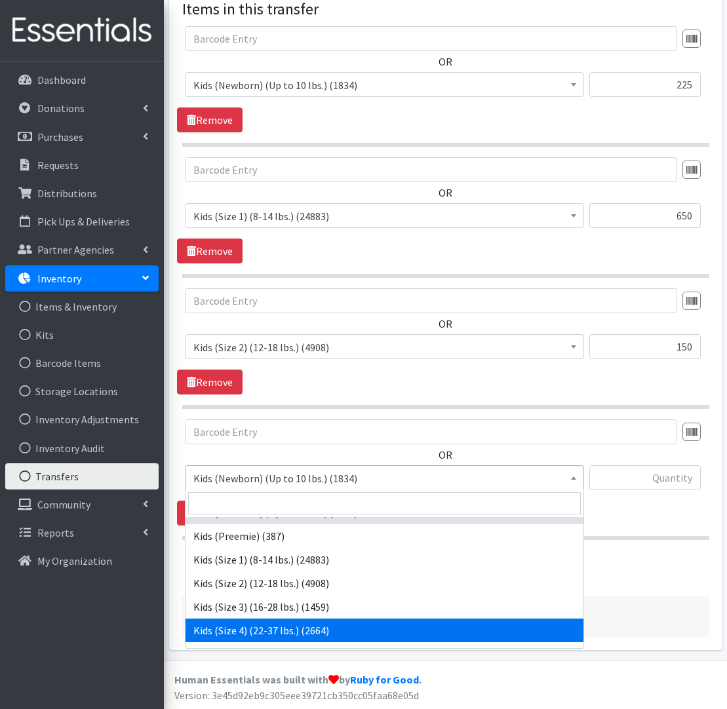
select select "557"
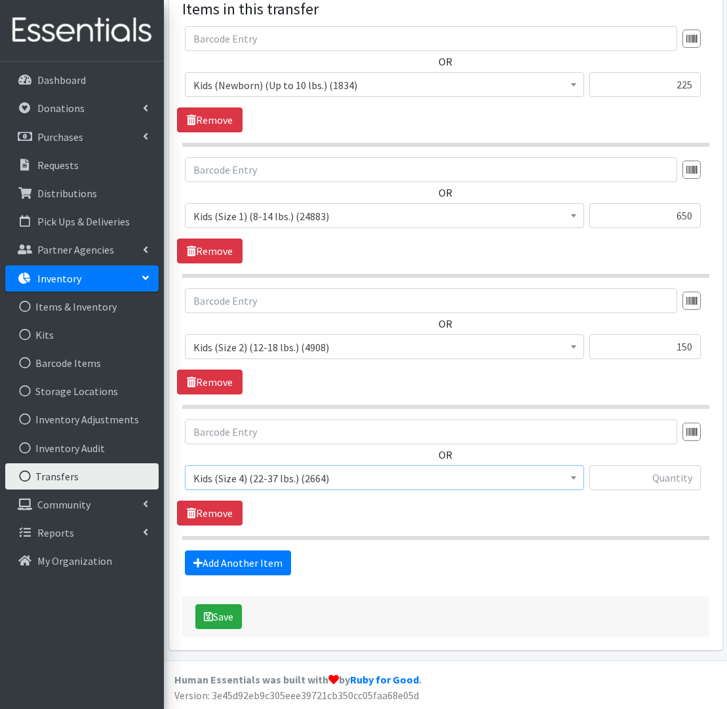
scroll to position [317, 0]
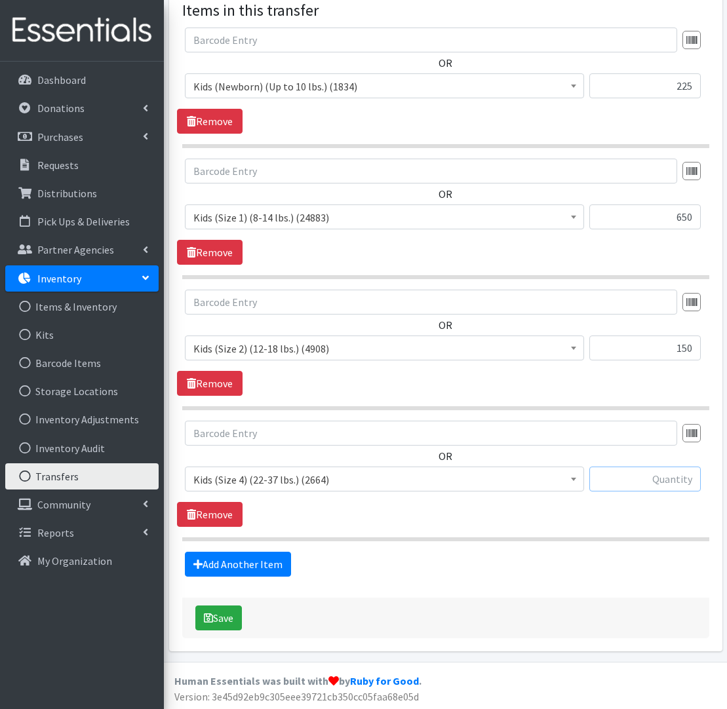
click at [685, 482] on input "text" at bounding box center [644, 479] width 111 height 25
type input "1050"
click at [263, 567] on link "Add Another Item" at bounding box center [238, 564] width 106 height 25
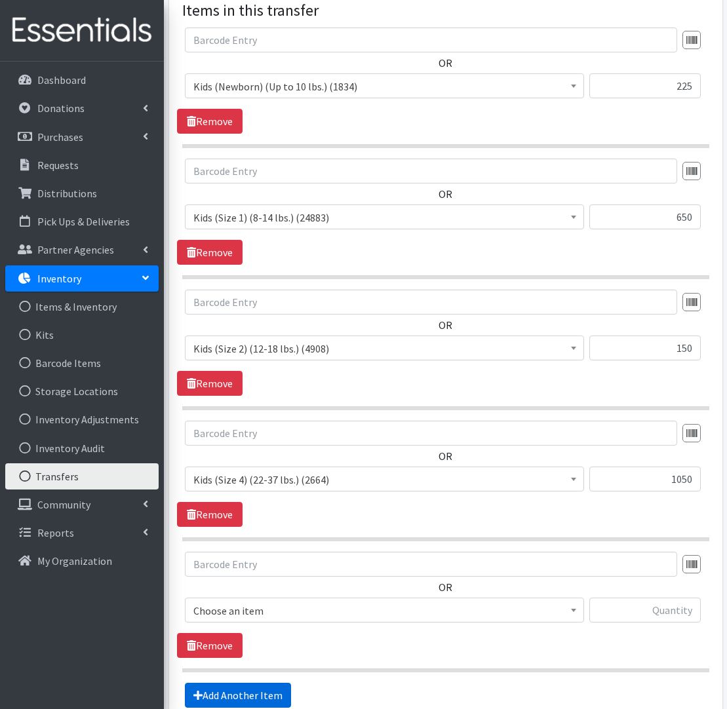
scroll to position [449, 0]
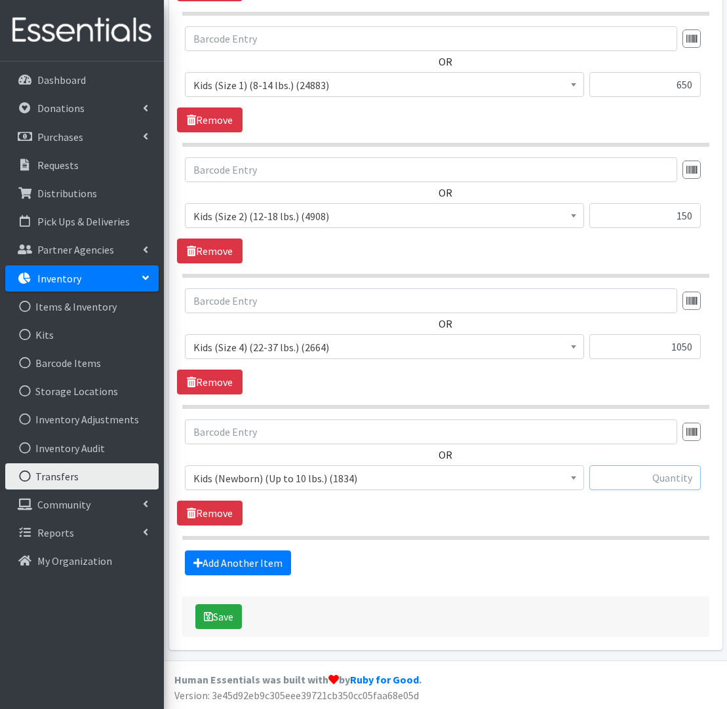
click at [666, 478] on input "text" at bounding box center [644, 477] width 111 height 25
type input "500"
click at [222, 561] on link "Add Another Item" at bounding box center [238, 562] width 106 height 25
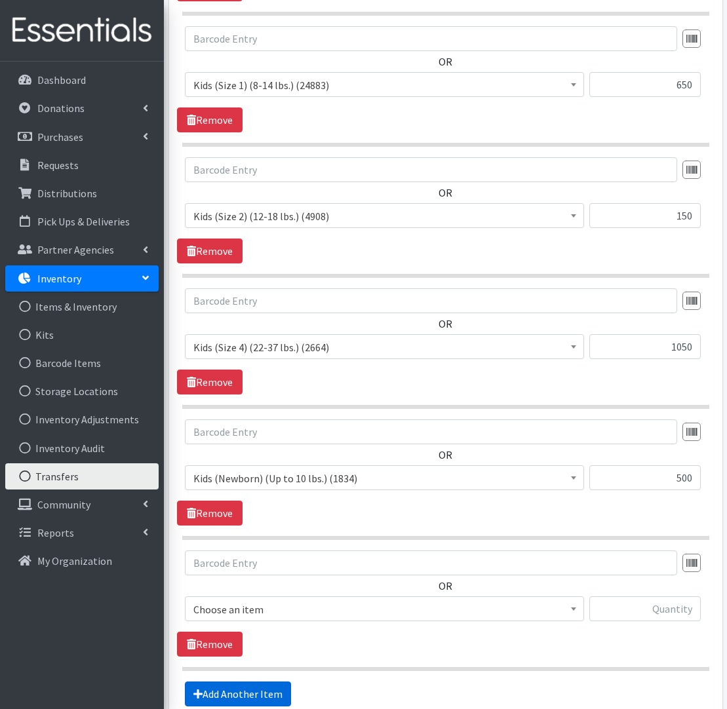
scroll to position [449, 0]
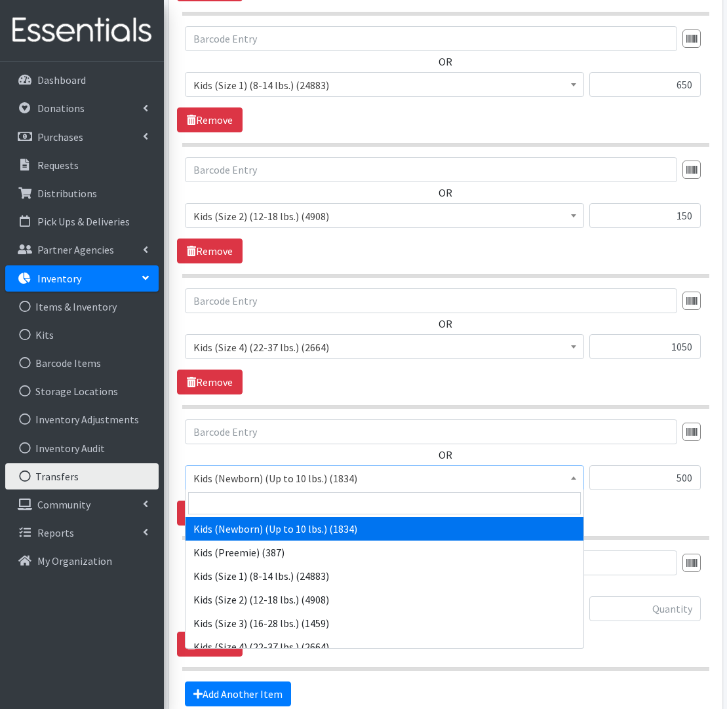
click at [259, 486] on span "Kids (Newborn) (Up to 10 lbs.) (1834)" at bounding box center [384, 478] width 382 height 18
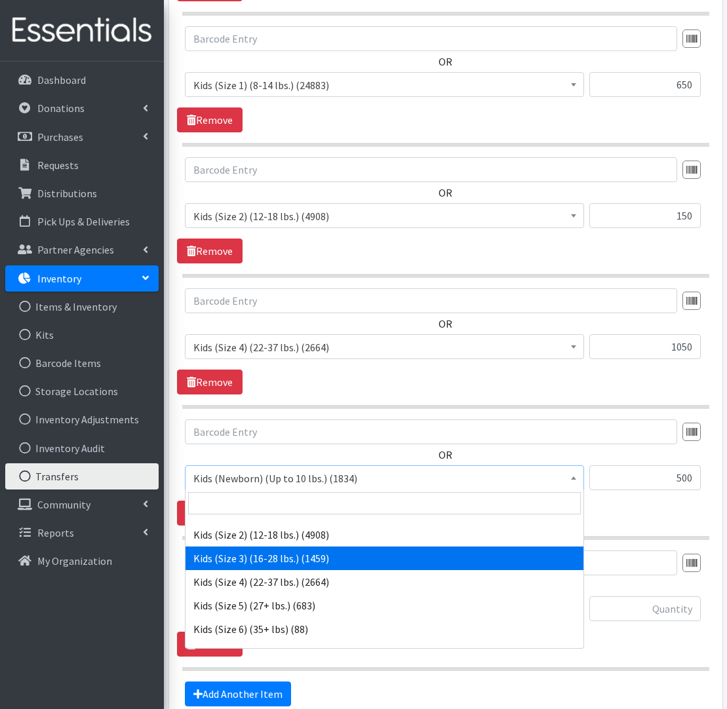
scroll to position [67, 0]
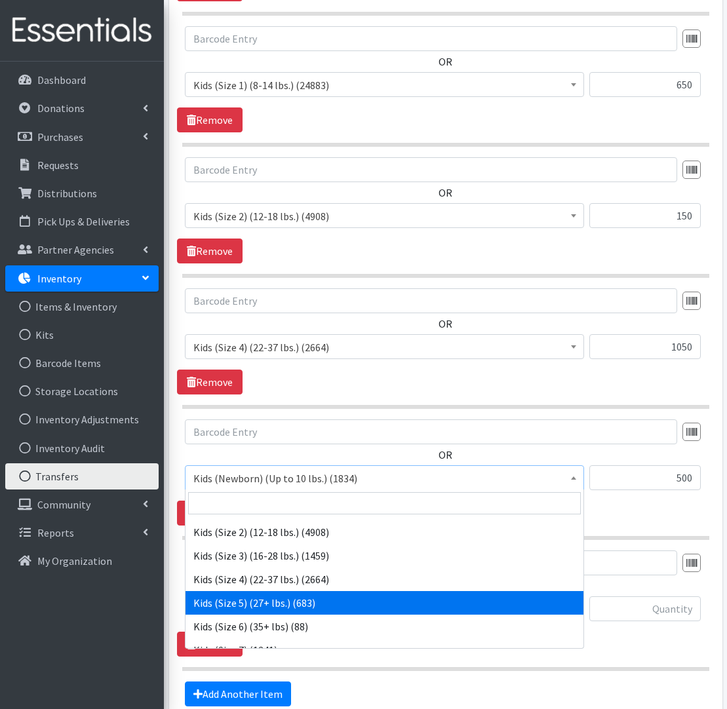
select select "558"
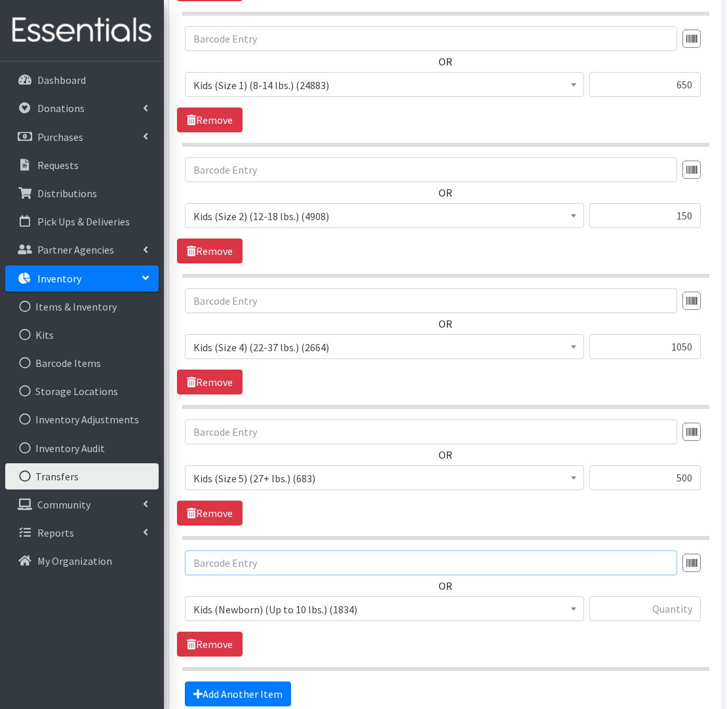
click at [332, 558] on input "text" at bounding box center [431, 562] width 492 height 25
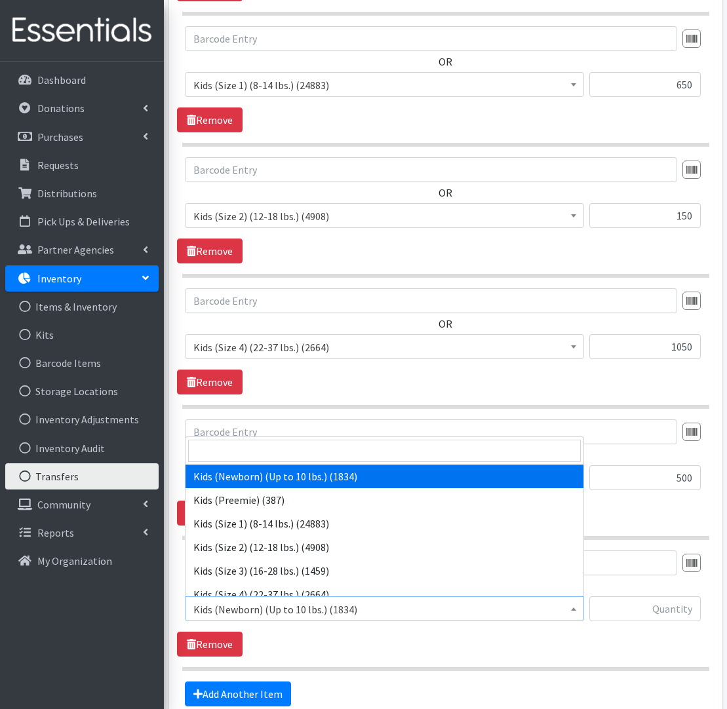
click at [322, 610] on span "Kids (Newborn) (Up to 10 lbs.) (1834)" at bounding box center [384, 609] width 382 height 18
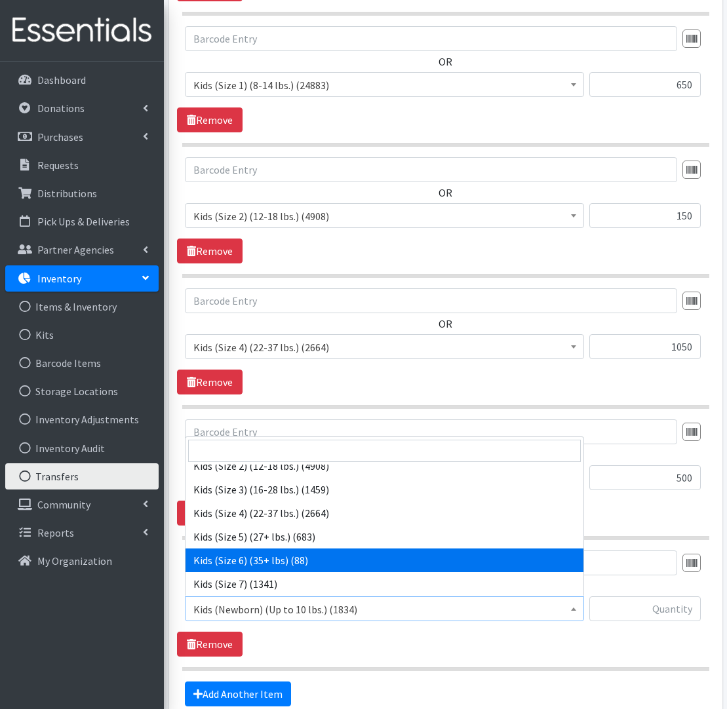
scroll to position [83, 0]
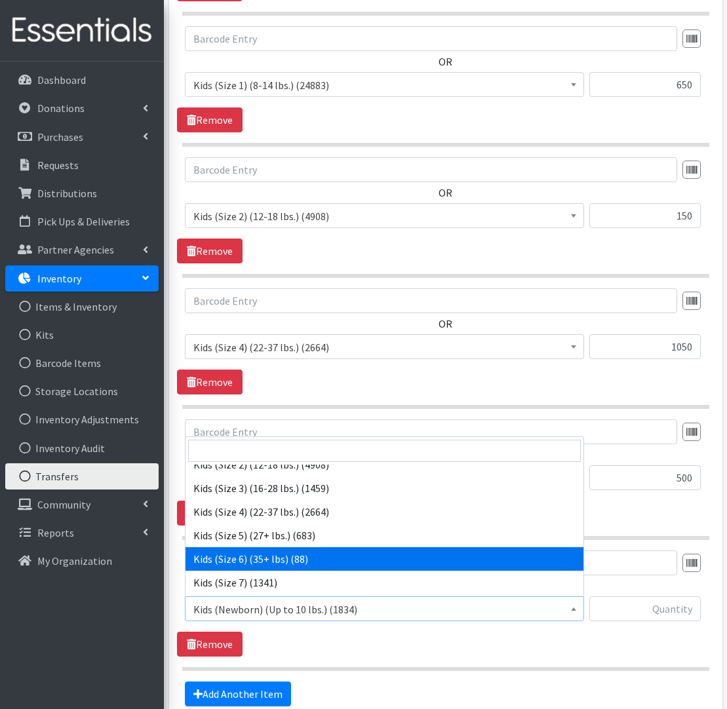
select select "560"
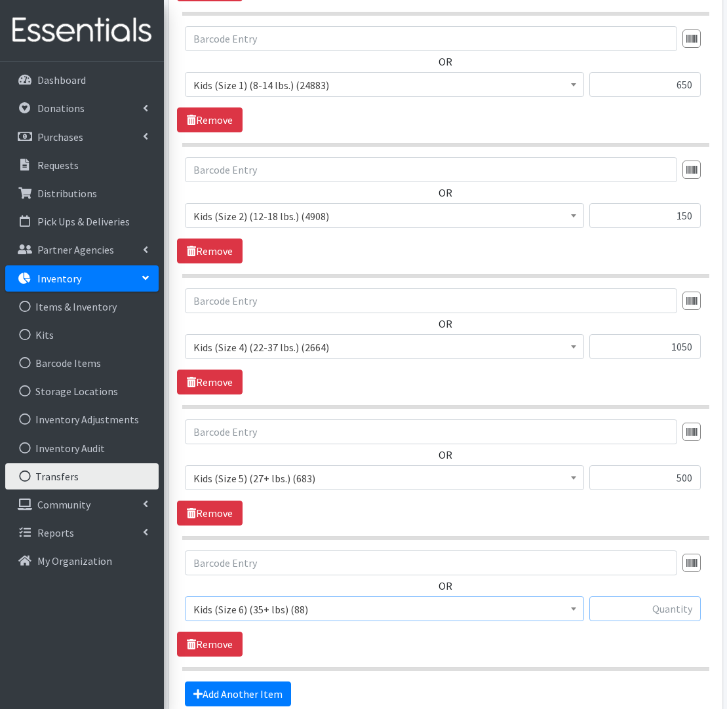
click at [670, 607] on input "text" at bounding box center [644, 608] width 111 height 25
type input "100"
click at [253, 691] on link "Add Another Item" at bounding box center [238, 693] width 106 height 25
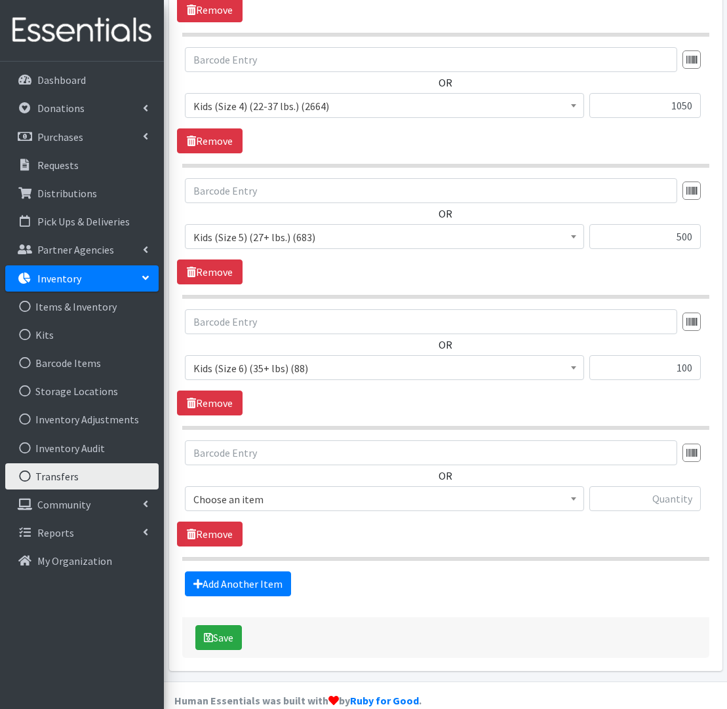
scroll to position [712, 0]
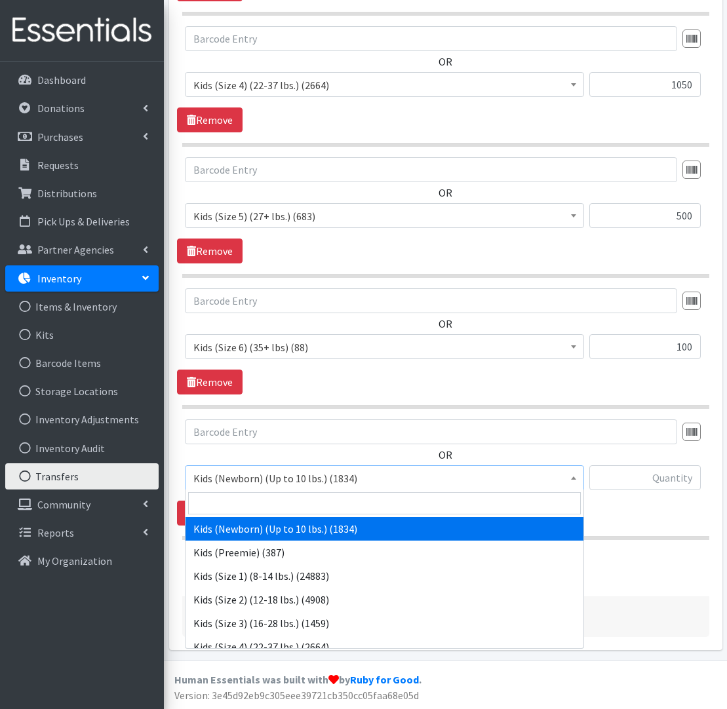
click at [271, 480] on span "Kids (Newborn) (Up to 10 lbs.) (1834)" at bounding box center [384, 478] width 382 height 18
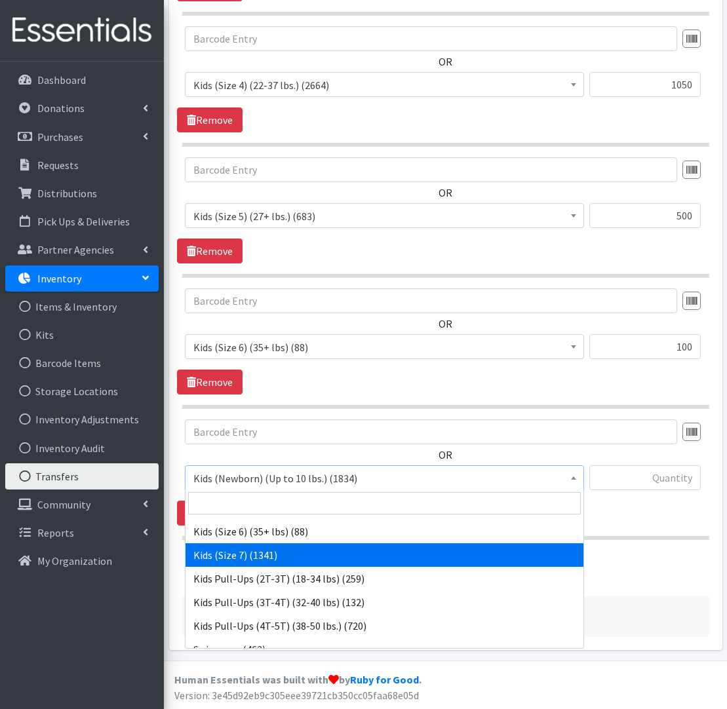
scroll to position [160, 0]
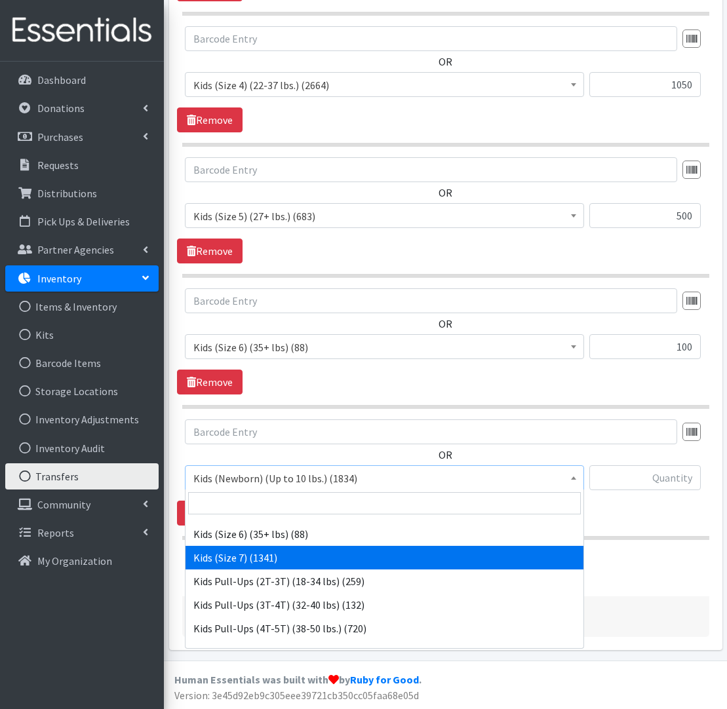
select select "1752"
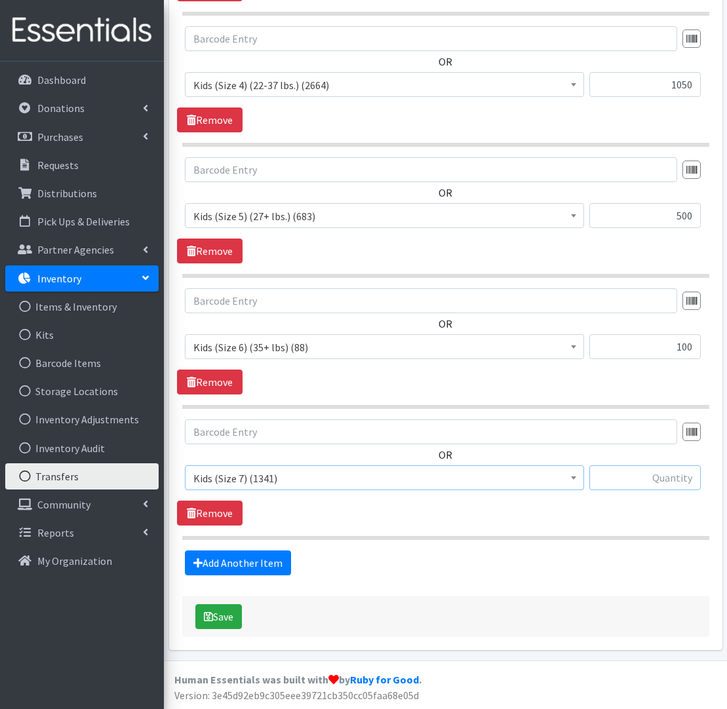
click at [693, 482] on input "text" at bounding box center [644, 477] width 111 height 25
type input "375"
click at [257, 564] on link "Add Another Item" at bounding box center [238, 562] width 106 height 25
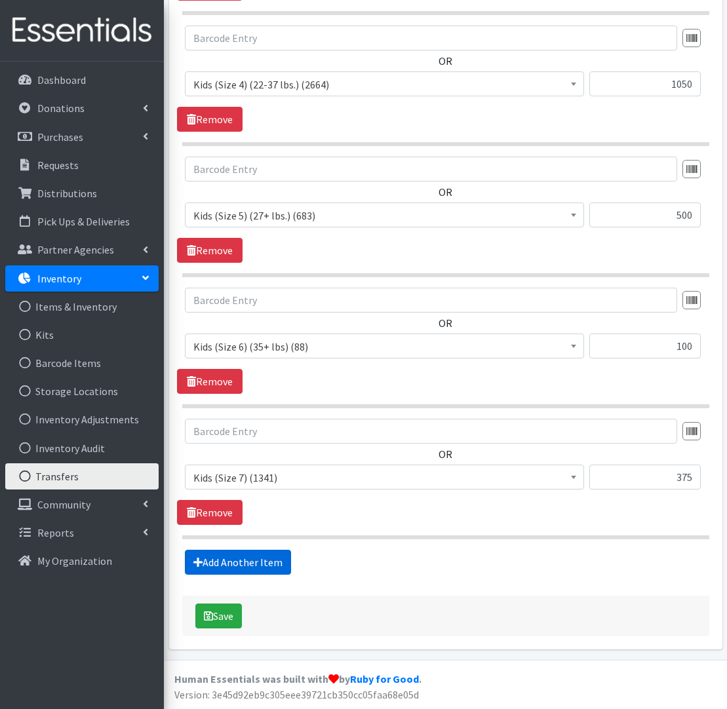
scroll to position [843, 0]
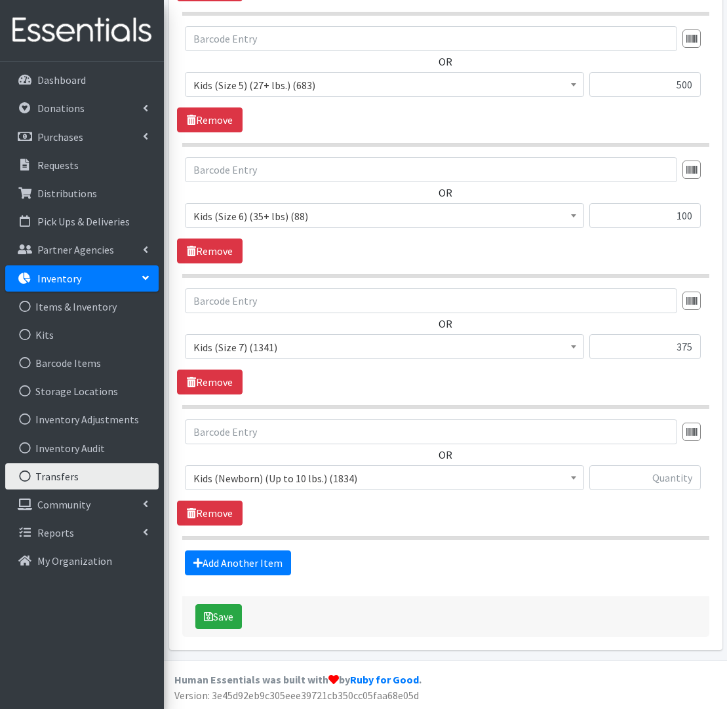
click at [267, 479] on span "Kids (Newborn) (Up to 10 lbs.) (1834)" at bounding box center [384, 478] width 382 height 18
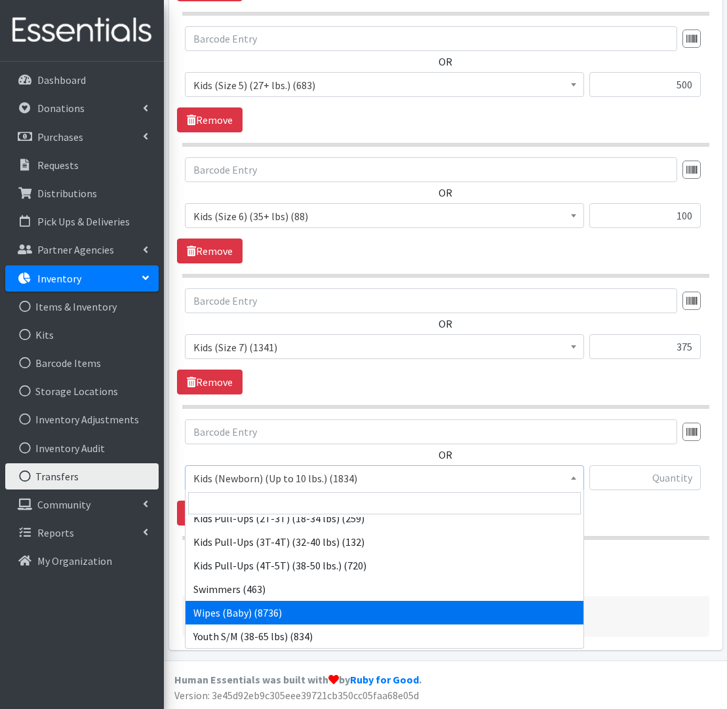
scroll to position [223, 0]
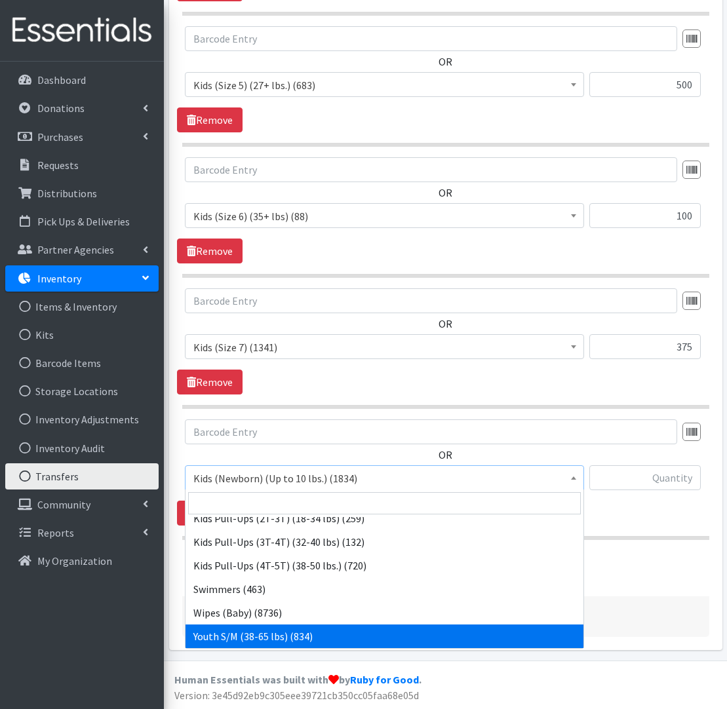
drag, startPoint x: 273, startPoint y: 636, endPoint x: 380, endPoint y: 575, distance: 123.0
select select "553"
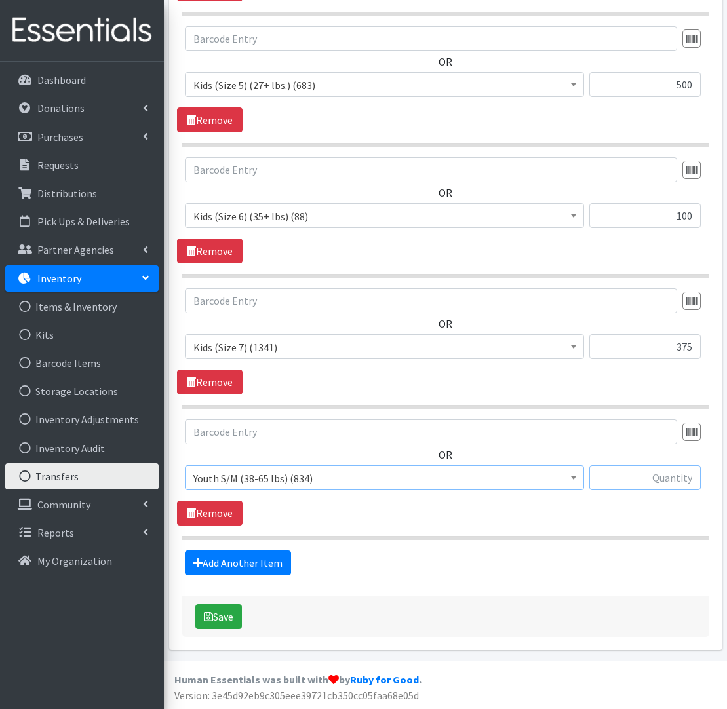
click at [655, 483] on input "text" at bounding box center [644, 477] width 111 height 25
type input "100"
click at [231, 558] on link "Add Another Item" at bounding box center [238, 562] width 106 height 25
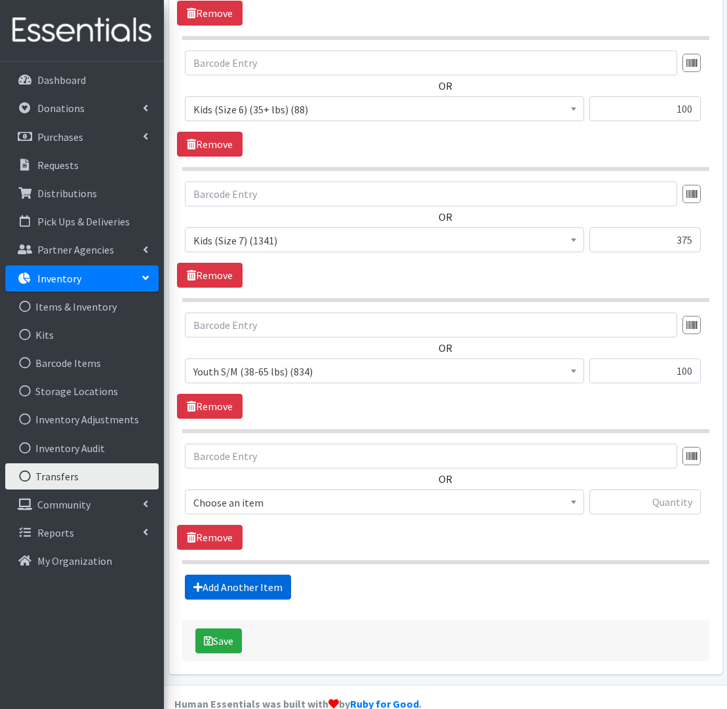
scroll to position [974, 0]
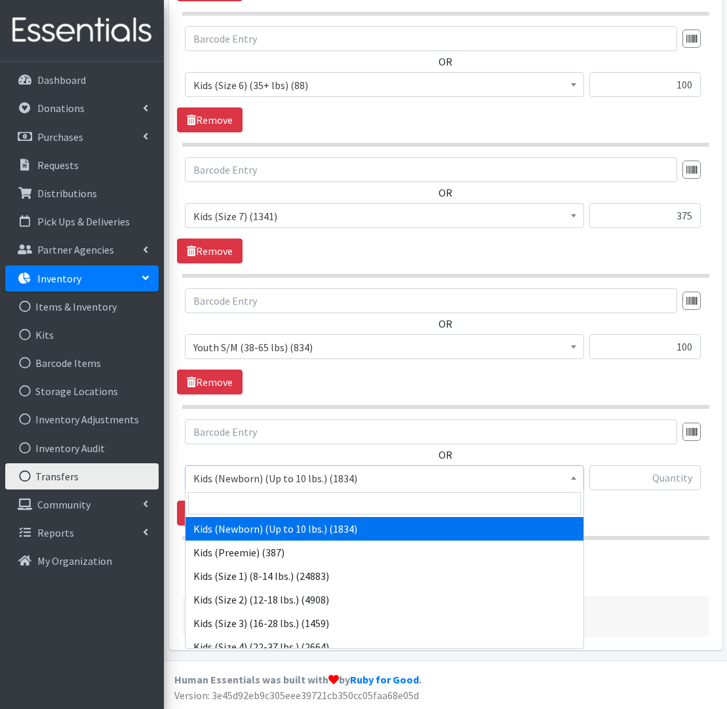
click at [243, 482] on span "Kids (Newborn) (Up to 10 lbs.) (1834)" at bounding box center [384, 478] width 382 height 18
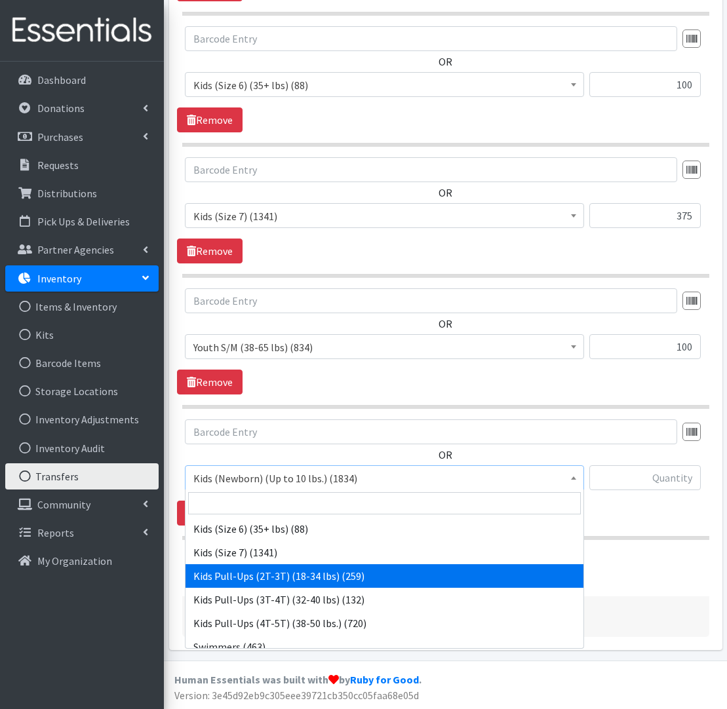
scroll to position [972, 0]
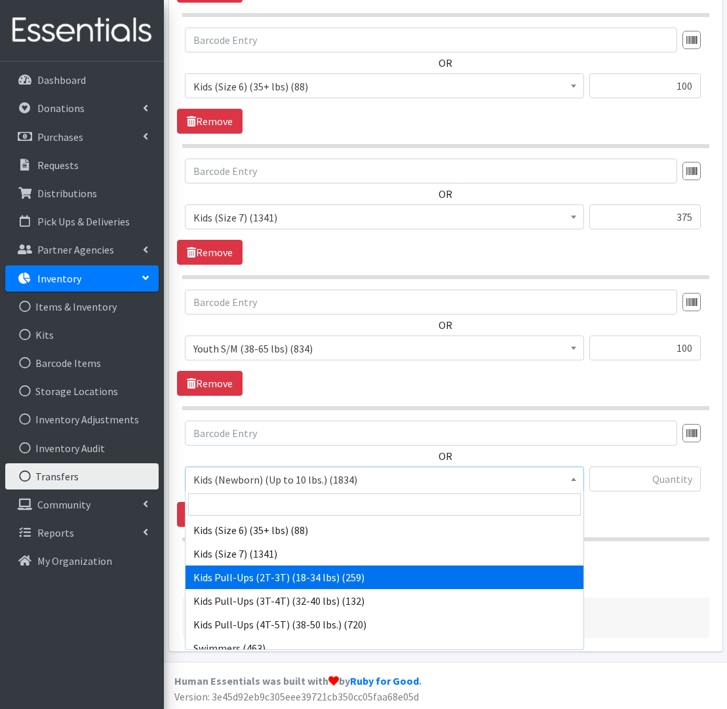
select select "564"
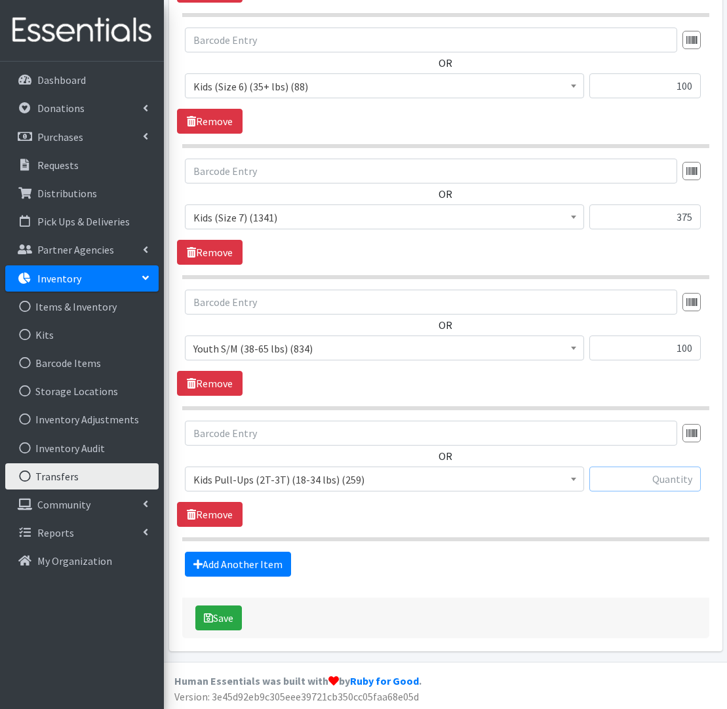
click at [683, 484] on input "text" at bounding box center [644, 479] width 111 height 25
type input "1"
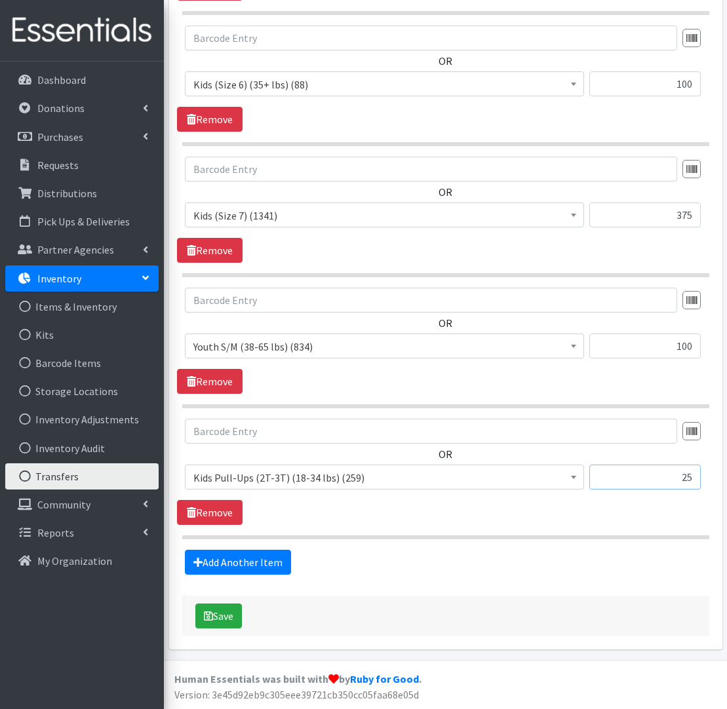
scroll to position [974, 0]
type input "25"
click at [212, 613] on icon "submit" at bounding box center [208, 616] width 9 height 10
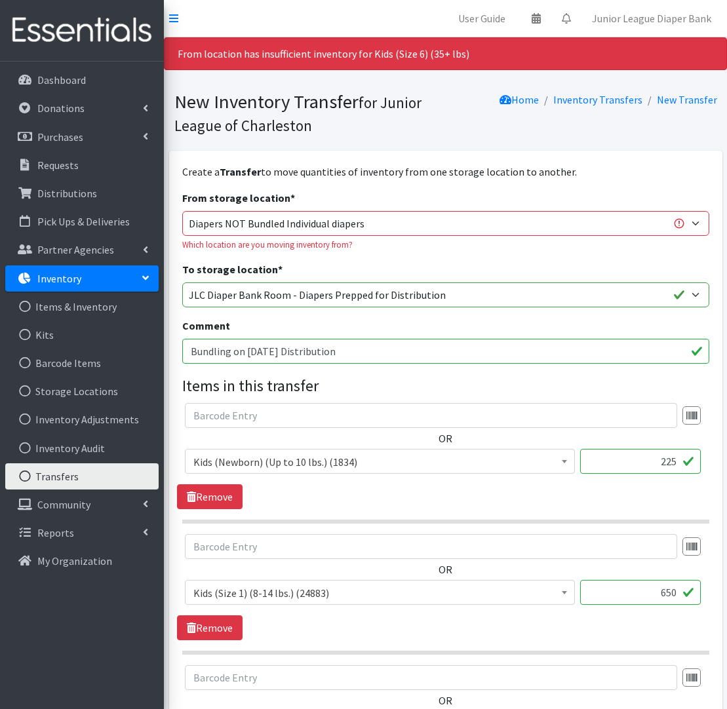
click at [373, 265] on div "To storage location * Diaper Bank Wipes Diapers NOT Bundled Individual diapers …" at bounding box center [445, 284] width 527 height 46
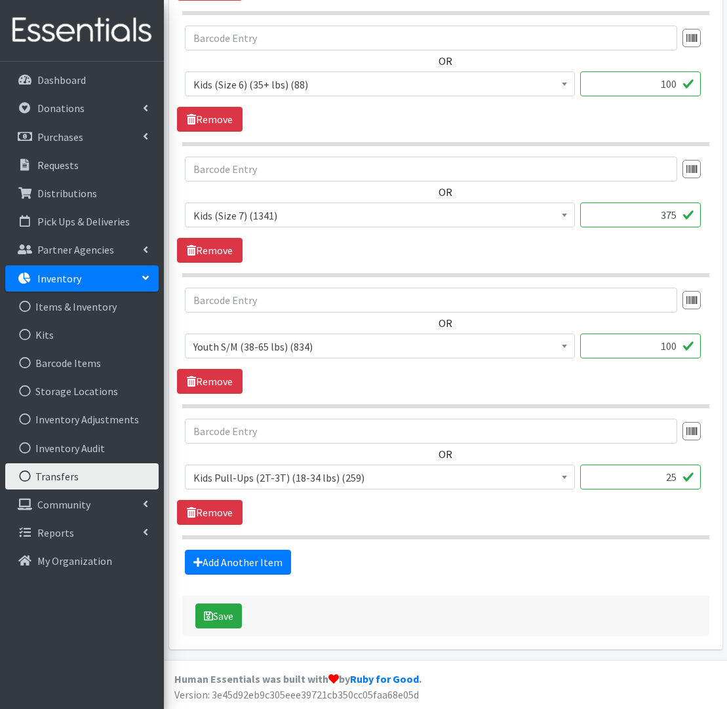
scroll to position [1032, 0]
click at [232, 614] on button "Save" at bounding box center [218, 616] width 47 height 25
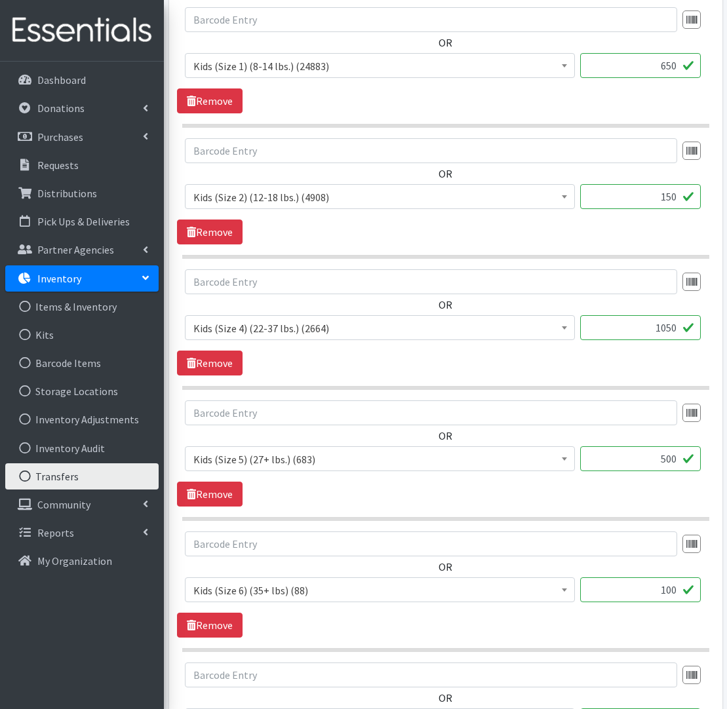
scroll to position [528, 1]
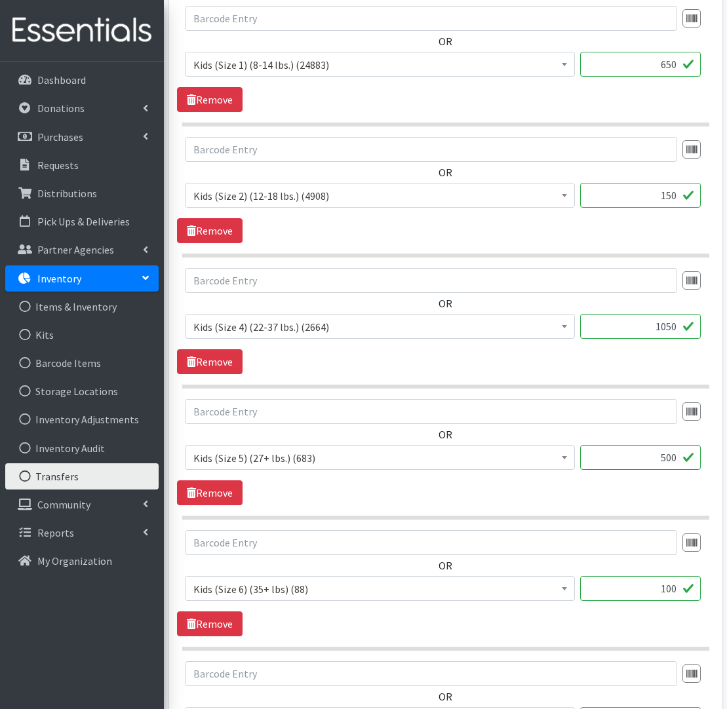
drag, startPoint x: 680, startPoint y: 591, endPoint x: 636, endPoint y: 589, distance: 44.6
click at [636, 589] on input "100" at bounding box center [640, 588] width 121 height 25
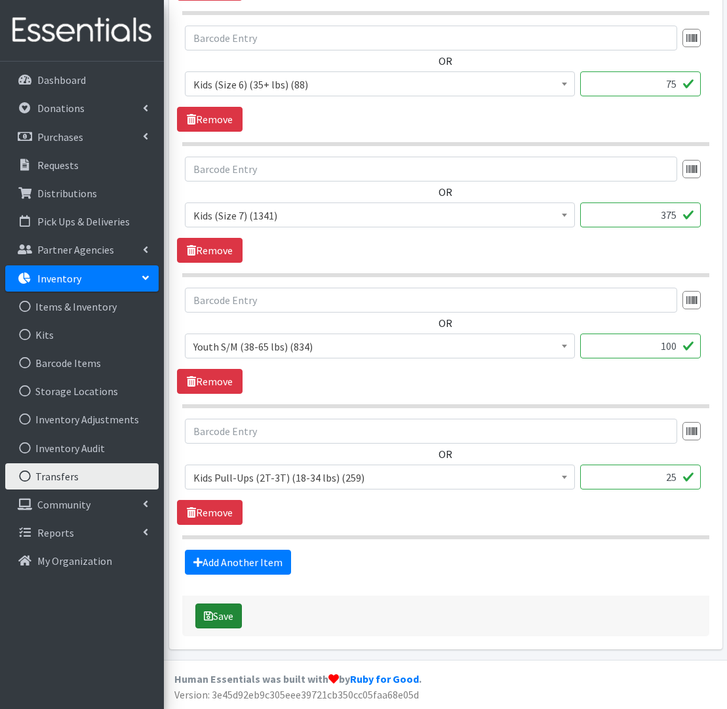
scroll to position [1032, 0]
type input "75"
click at [225, 617] on button "Save" at bounding box center [218, 616] width 47 height 25
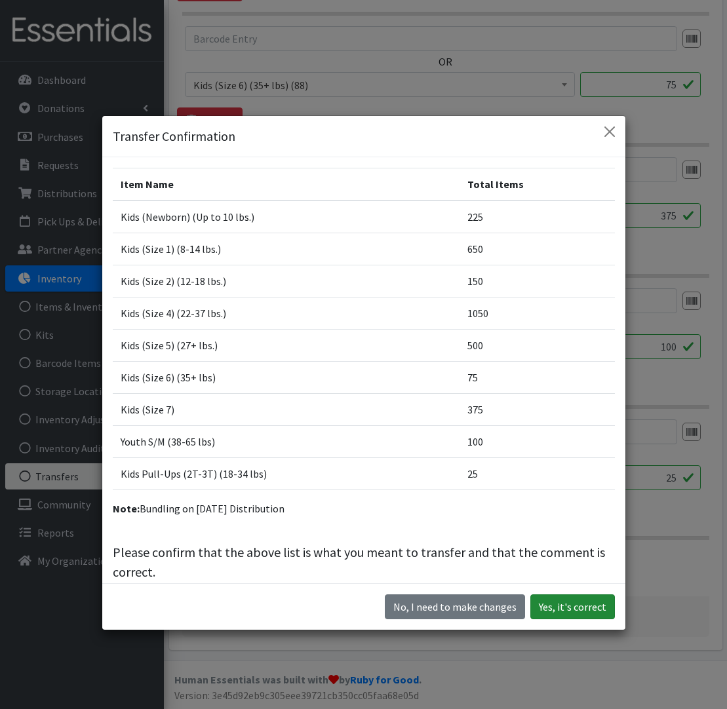
click at [573, 610] on button "Yes, it's correct" at bounding box center [572, 606] width 85 height 25
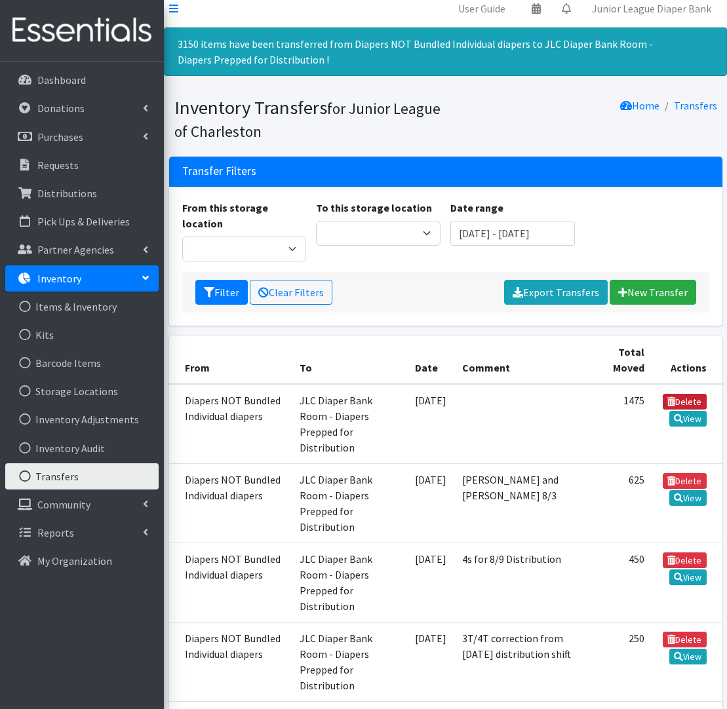
scroll to position [10, 0]
